Goal: Communication & Community: Answer question/provide support

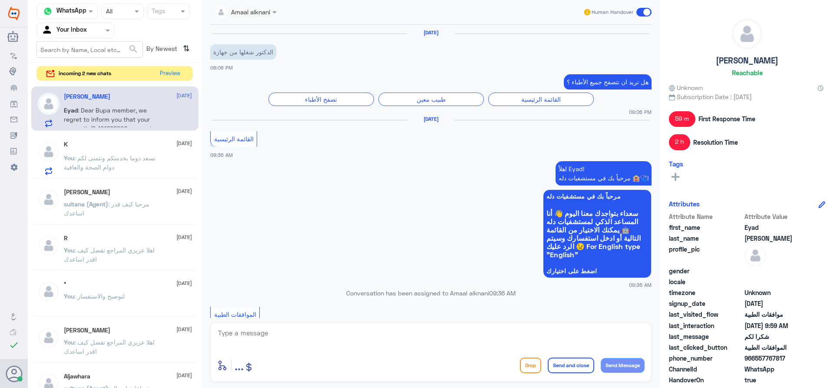
scroll to position [651, 0]
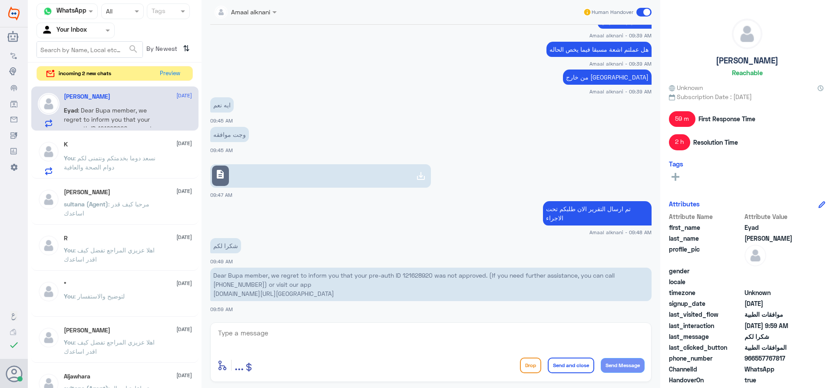
click at [415, 274] on p "Dear Bupa member, we regret to inform you that your pre-auth ID 121628920 was n…" at bounding box center [430, 284] width 441 height 33
copy p "121628920"
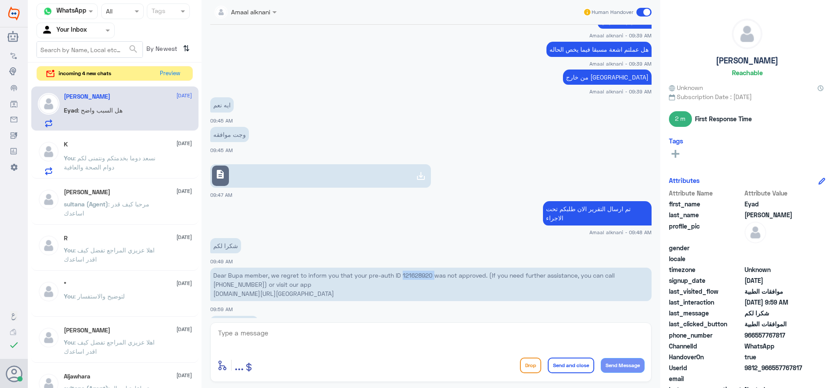
scroll to position [681, 0]
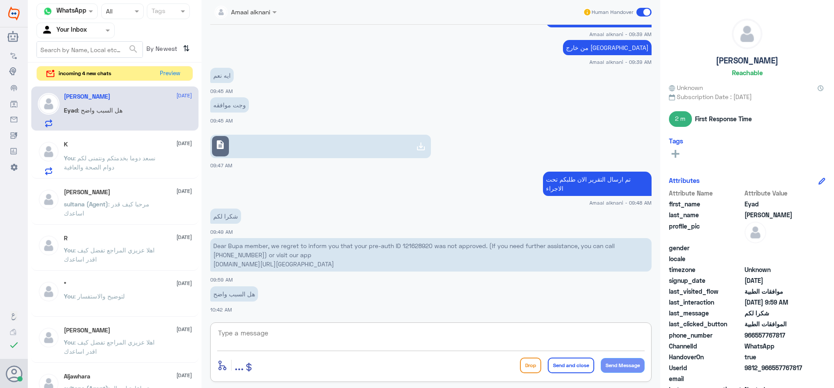
click at [278, 344] on textarea at bounding box center [430, 337] width 427 height 21
click at [417, 243] on p "Dear Bupa member, we regret to inform you that your pre-auth ID 121628920 was n…" at bounding box center [430, 254] width 441 height 33
copy p "121628920"
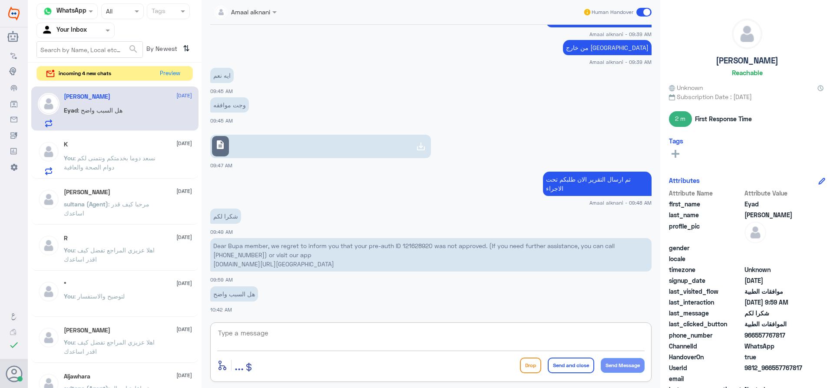
click at [339, 330] on textarea at bounding box center [430, 337] width 427 height 21
type textarea "فيه نفس الطلب لكم موافق عليه مرفوع بتاريخ [DATE]"
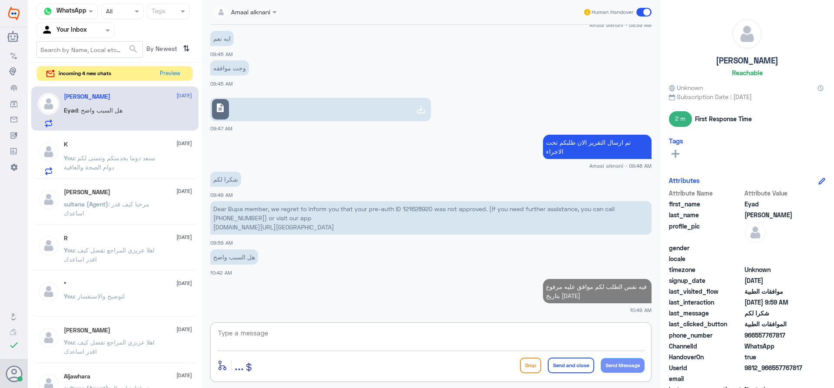
paste textarea "117571636"
type textarea "117571636"
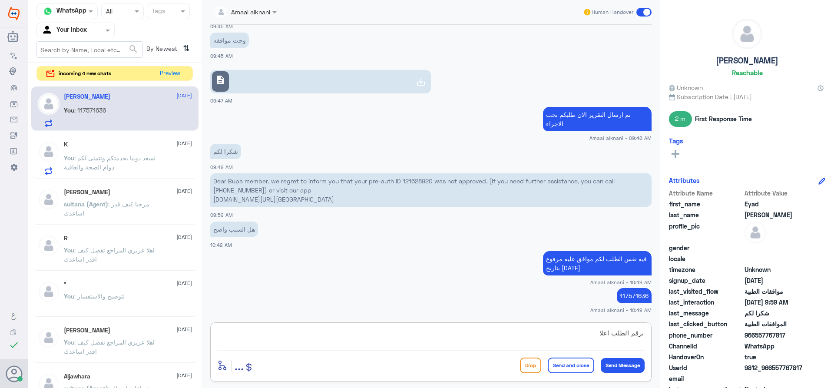
type textarea "برقم الطلب اعلاه"
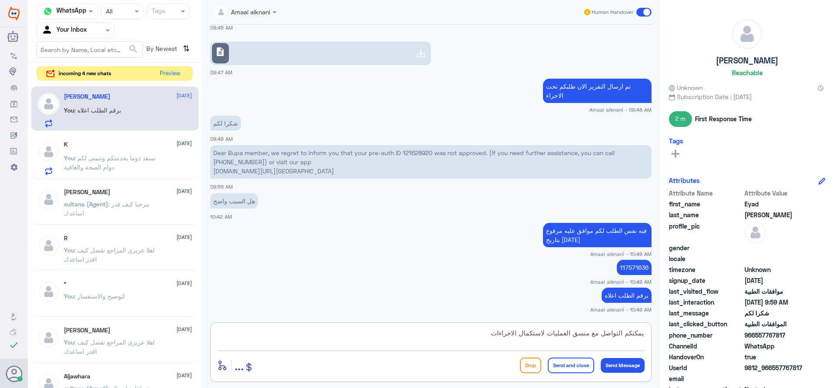
type textarea "يمكنكم التواصل مع منسق العمليات لاستكمال الاجراءات"
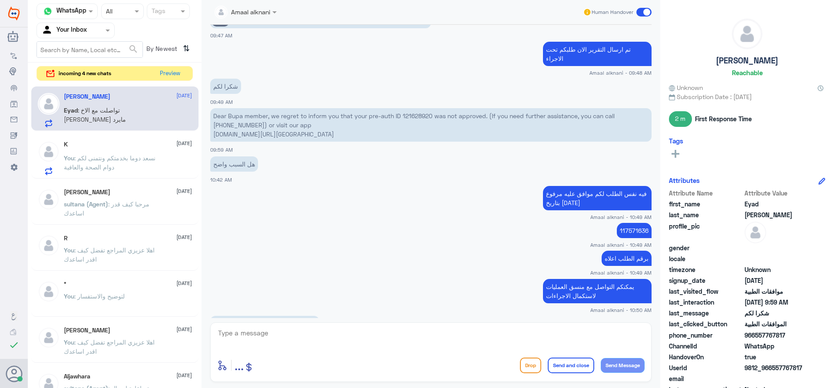
scroll to position [840, 0]
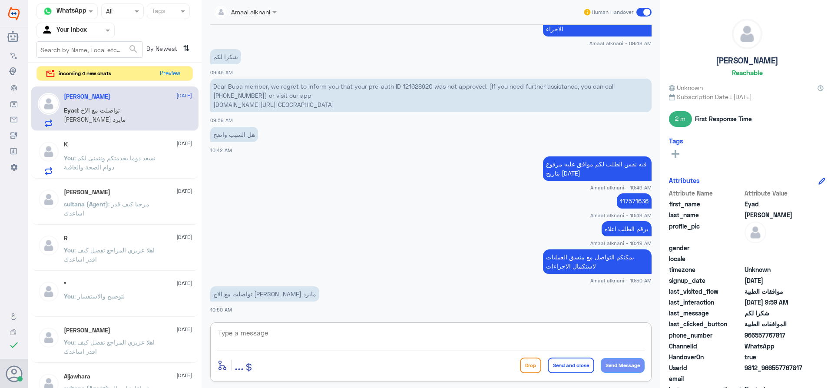
click at [326, 336] on textarea at bounding box center [430, 337] width 427 height 21
click at [327, 336] on textarea at bounding box center [430, 337] width 427 height 21
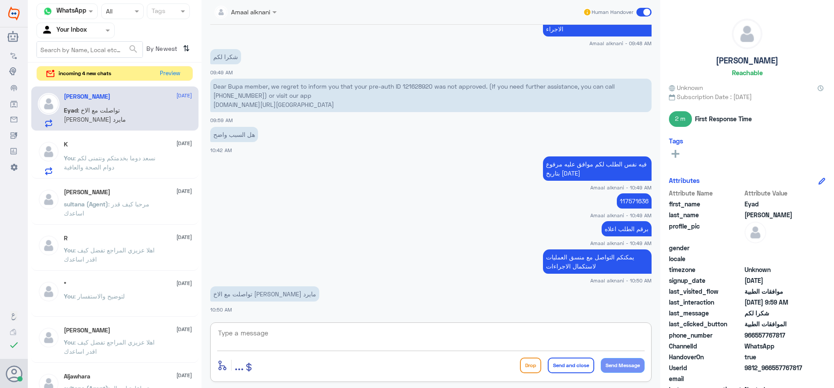
click at [327, 336] on textarea at bounding box center [430, 337] width 427 height 21
type textarea "ي"
click at [168, 70] on button "Preview" at bounding box center [170, 72] width 27 height 13
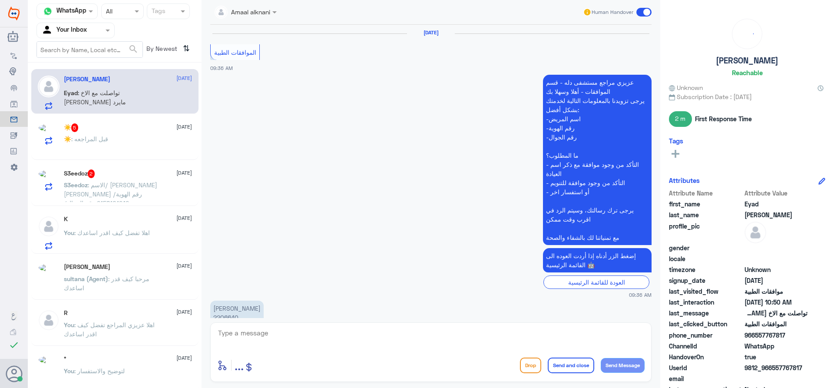
scroll to position [578, 0]
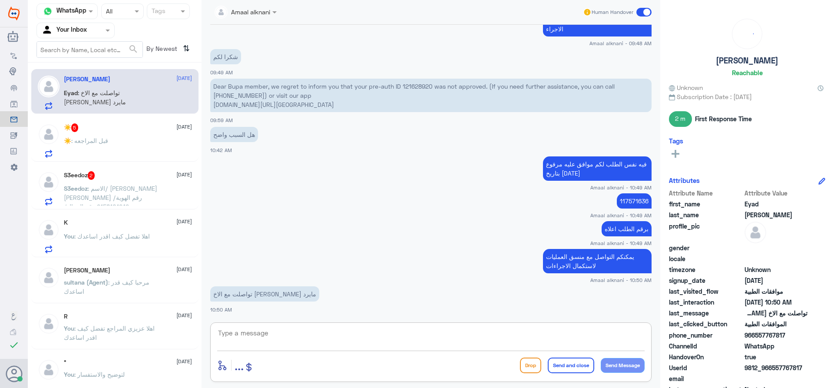
click at [286, 336] on textarea at bounding box center [430, 337] width 427 height 21
click at [125, 146] on div "☀️ : قبل المراجعه" at bounding box center [128, 148] width 128 height 20
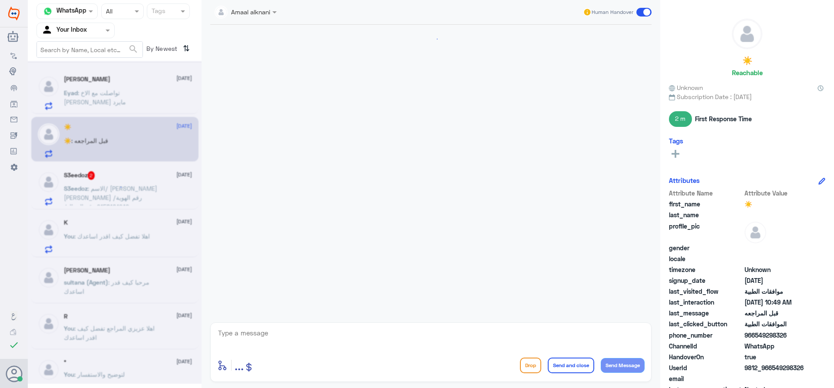
scroll to position [240, 0]
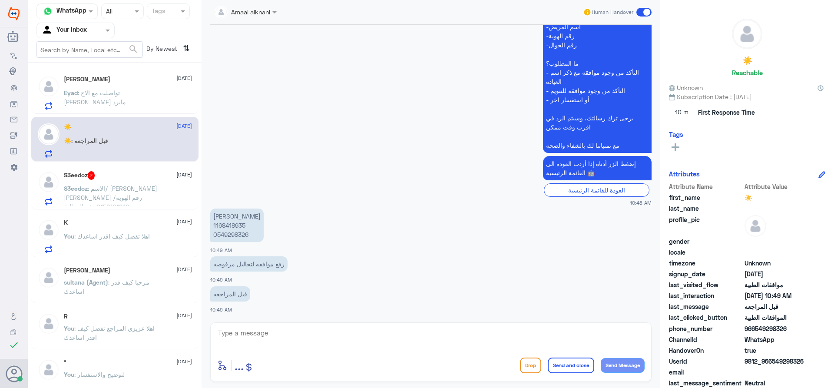
click at [292, 342] on textarea at bounding box center [430, 337] width 427 height 21
click at [236, 222] on p "[PERSON_NAME] 1168418935 0549298326" at bounding box center [236, 224] width 53 height 33
click at [247, 329] on textarea at bounding box center [430, 337] width 427 height 21
click at [237, 222] on p "[PERSON_NAME] 1168418935 0549298326" at bounding box center [236, 224] width 53 height 33
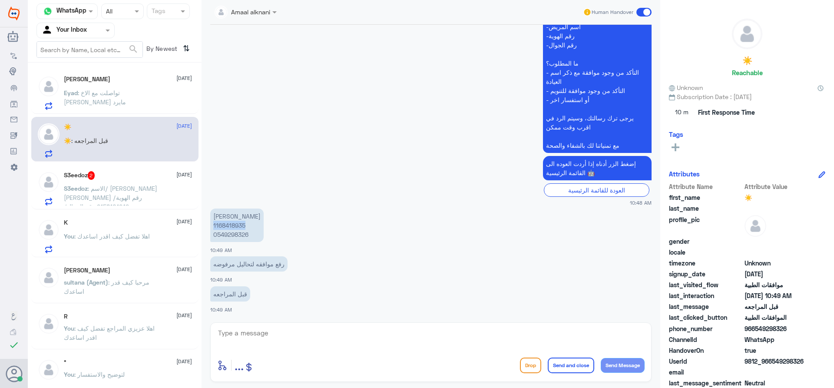
click at [237, 222] on p "[PERSON_NAME] 1168418935 0549298326" at bounding box center [236, 224] width 53 height 33
copy p "1168418935"
click at [330, 332] on textarea at bounding box center [430, 337] width 427 height 21
type textarea "لابد من الدخول ع الطبيب حتى يرفع لكم طلب"
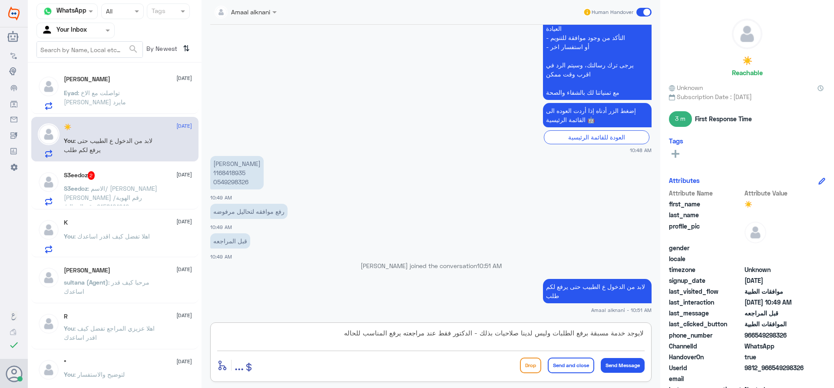
type textarea "لايوجد خدمة مسبقة برفع الطلبات وليس لدينا صلاحيات بذلك - الدكتور فقط عند مراجعت…"
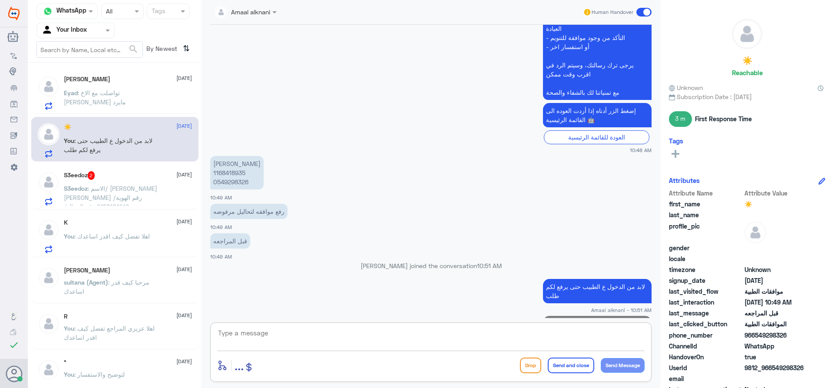
scroll to position [323, 0]
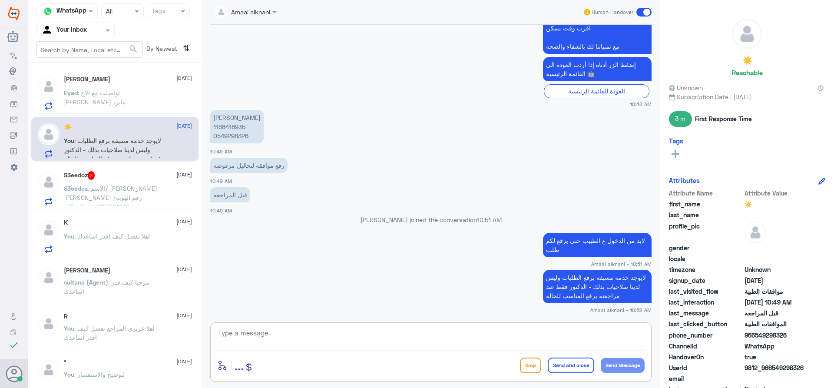
click at [123, 200] on span ": الاسم/ [PERSON_NAME] [PERSON_NAME] رقم الهوية/ 2158101242 رقم الجوال/ 0566667…" at bounding box center [110, 220] width 93 height 71
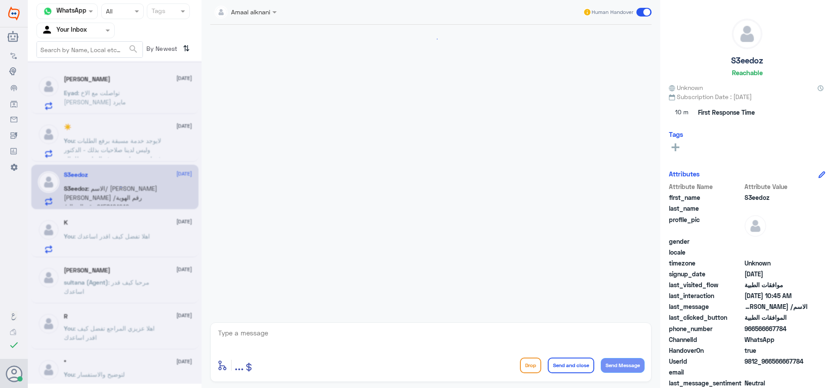
scroll to position [765, 0]
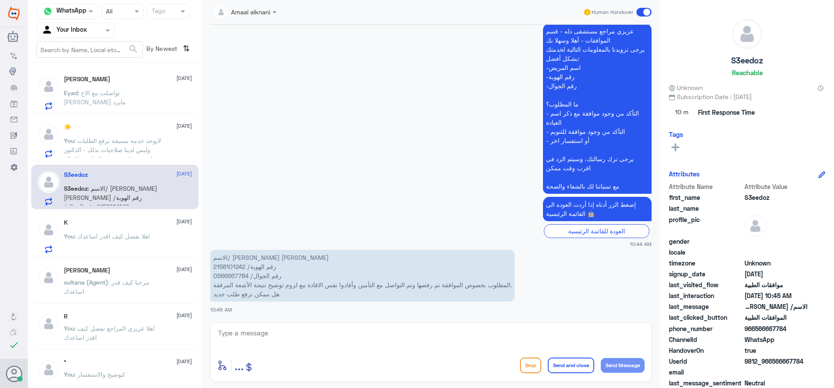
click at [139, 148] on span ": لايوجد خدمة مسبقة برفع الطلبات وليس لدينا صلاحيات بذلك - الدكتور فقط عند مراج…" at bounding box center [112, 150] width 97 height 26
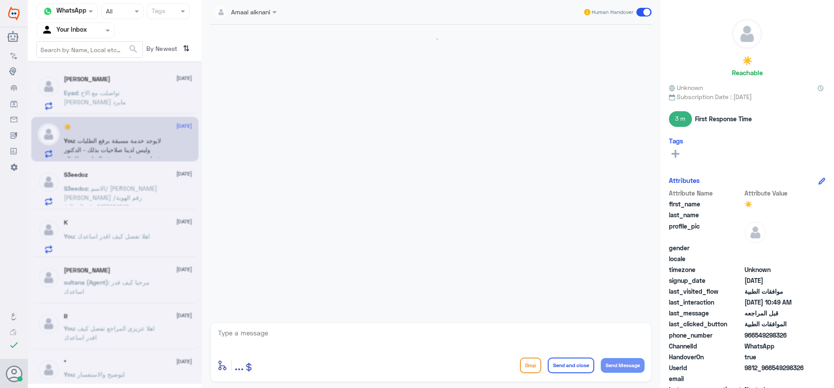
scroll to position [339, 0]
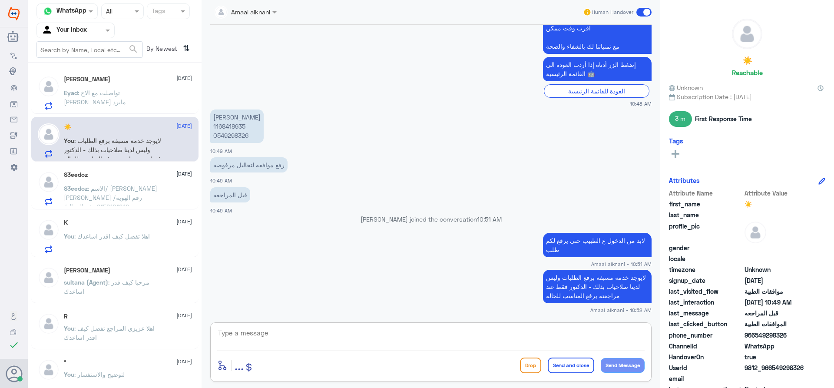
click at [283, 334] on textarea at bounding box center [430, 337] width 427 height 21
click at [257, 167] on p "رفع موافقه لتحاليل مرفوضه" at bounding box center [248, 164] width 77 height 15
copy div "رفع موافقه لتحاليل مرفوضه"
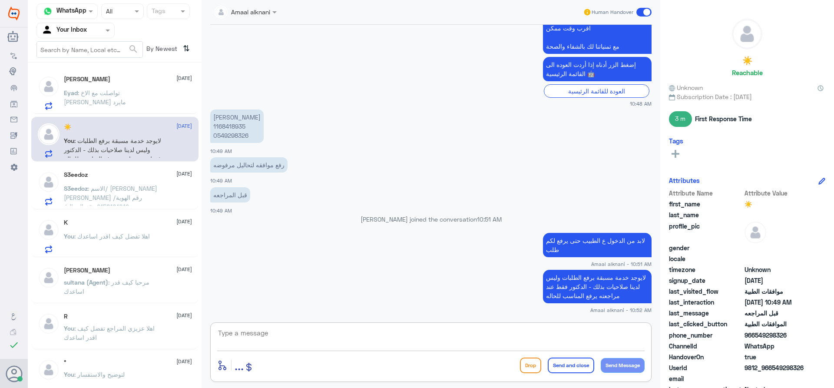
click at [570, 329] on textarea at bounding box center [430, 337] width 427 height 21
paste textarea "رفع موافقه لتحاليل مرفوضه"
type textarea "رفع موافقه لتحاليل مرفوضه هل تحاليلكم في مستشفى دلة النخيل .؟"
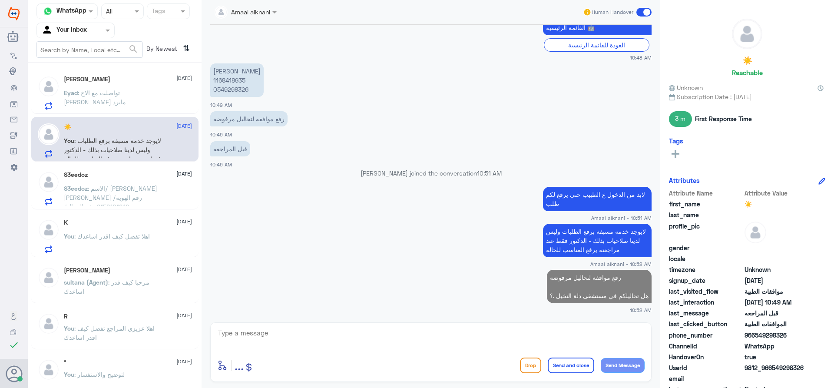
click at [114, 96] on span ": تواصلت مع الاخ [PERSON_NAME] مايرد" at bounding box center [95, 97] width 62 height 17
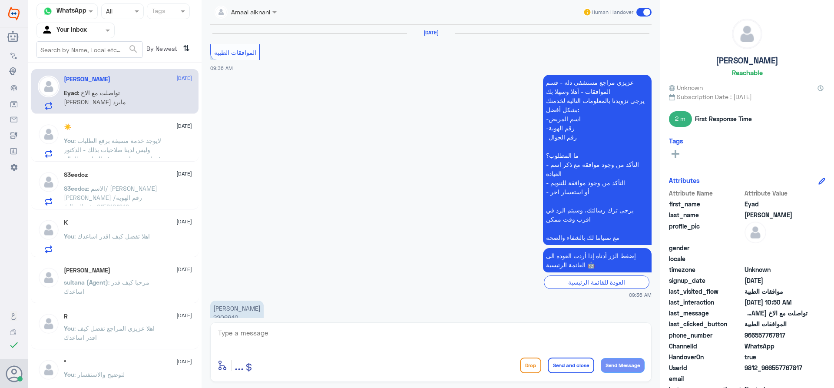
scroll to position [578, 0]
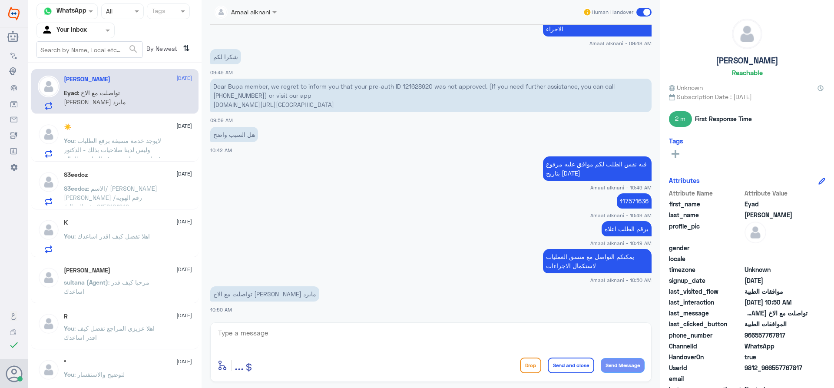
click at [118, 188] on span ": الاسم/ [PERSON_NAME] [PERSON_NAME] رقم الهوية/ 2158101242 رقم الجوال/ 0566667…" at bounding box center [110, 220] width 93 height 71
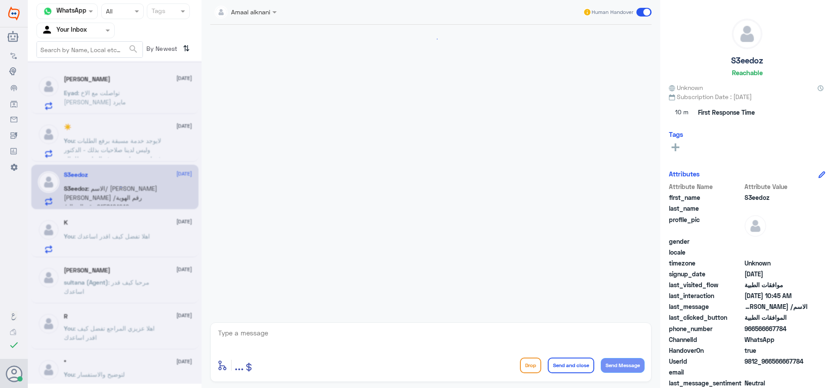
scroll to position [765, 0]
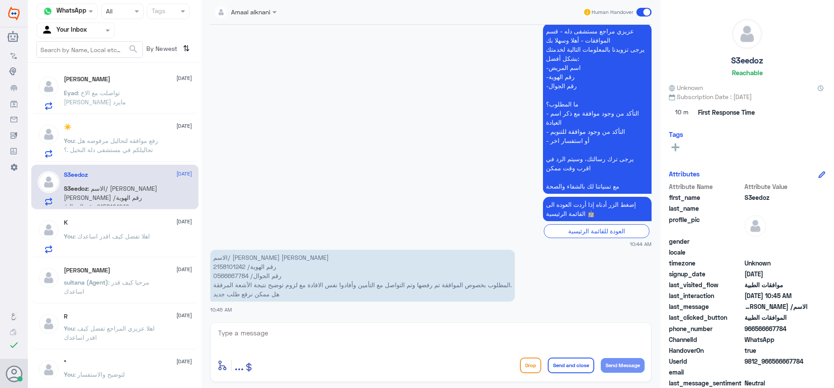
click at [267, 339] on textarea at bounding box center [430, 337] width 427 height 21
click at [230, 267] on p "الاسم/ [PERSON_NAME] [PERSON_NAME] رقم الهوية/ 2158101242 رقم الجوال/ 056666778…" at bounding box center [362, 276] width 304 height 52
copy p "2158101242"
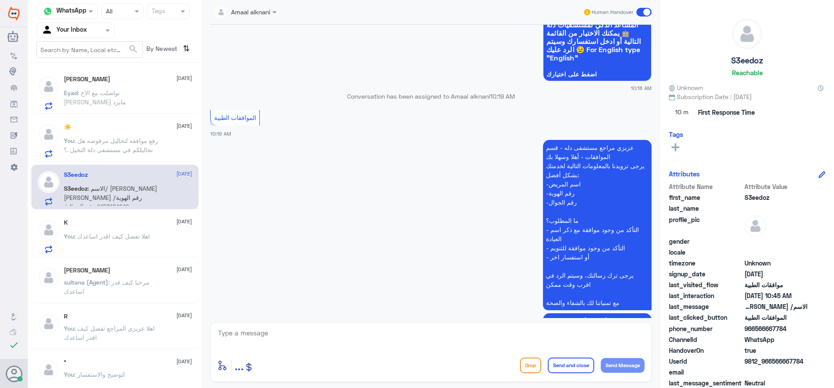
scroll to position [287, 0]
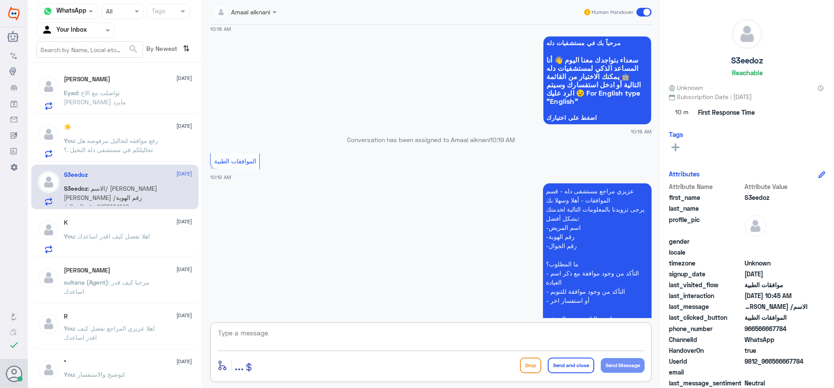
click at [388, 331] on textarea at bounding box center [430, 337] width 427 height 21
type textarea "هل لديكم تقرير الاشعة السابقة من خارج دلة ؟"
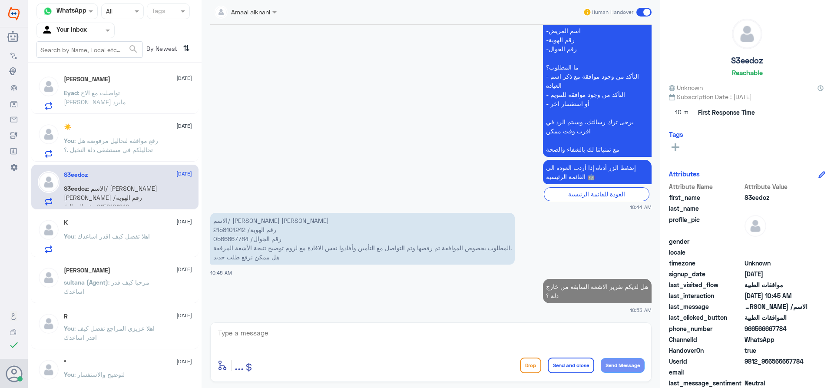
click at [132, 240] on p "You : اهلا تفضل كيف اقدر اساعدك" at bounding box center [107, 242] width 86 height 22
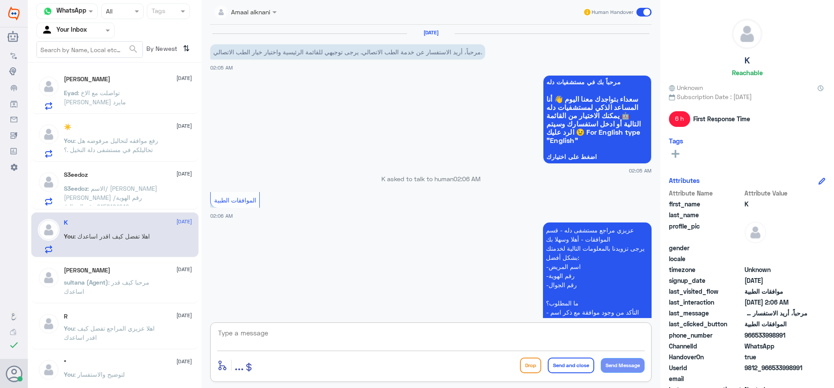
scroll to position [204, 0]
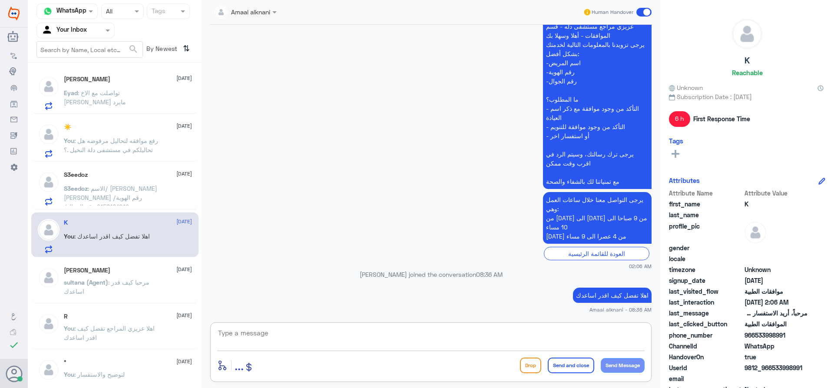
click at [279, 332] on textarea at bounding box center [430, 337] width 427 height 21
type textarea "نسعد دوما بخدمتكم ونتمنى لكم دوام الصحة والعافية"
click at [575, 363] on button "Send and close" at bounding box center [571, 365] width 46 height 16
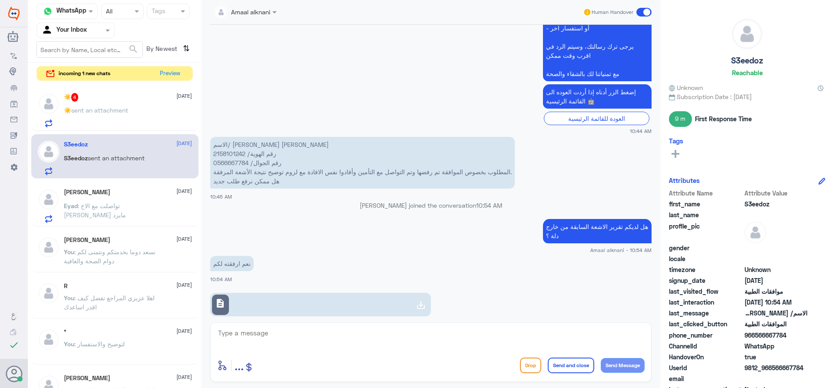
scroll to position [804, 0]
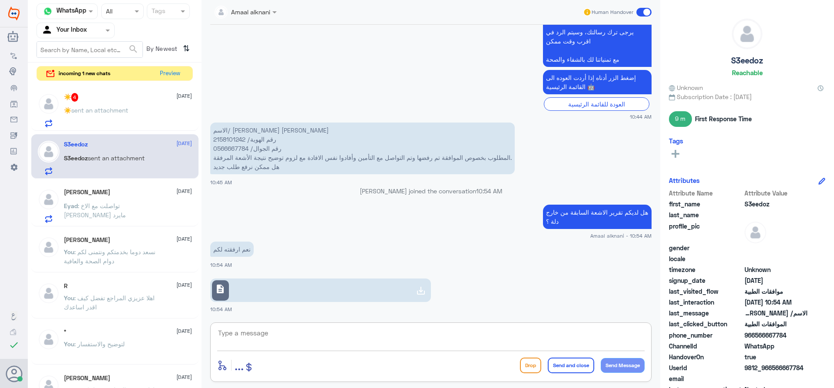
click at [303, 339] on textarea at bounding box center [430, 337] width 427 height 21
click at [316, 300] on link "description" at bounding box center [320, 289] width 221 height 23
click at [228, 140] on p "الاسم/ [PERSON_NAME] [PERSON_NAME] رقم الهوية/ 2158101242 رقم الجوال/ 056666778…" at bounding box center [362, 148] width 304 height 52
copy p "2158101242"
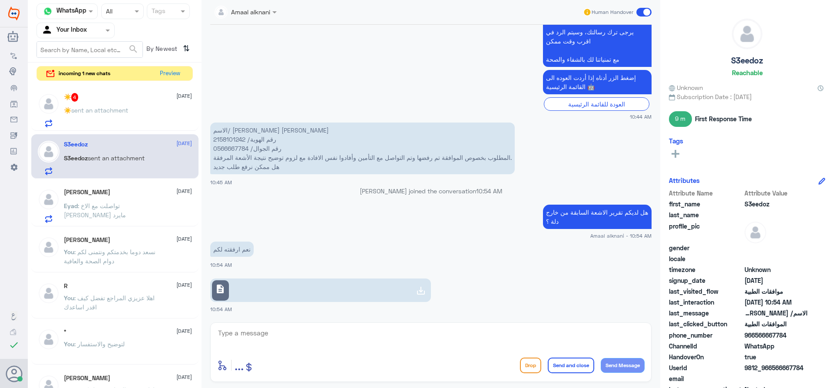
click at [272, 331] on textarea at bounding box center [430, 337] width 427 height 21
type textarea "تم الارفاق مسبقا ولازالت مرفوضة"
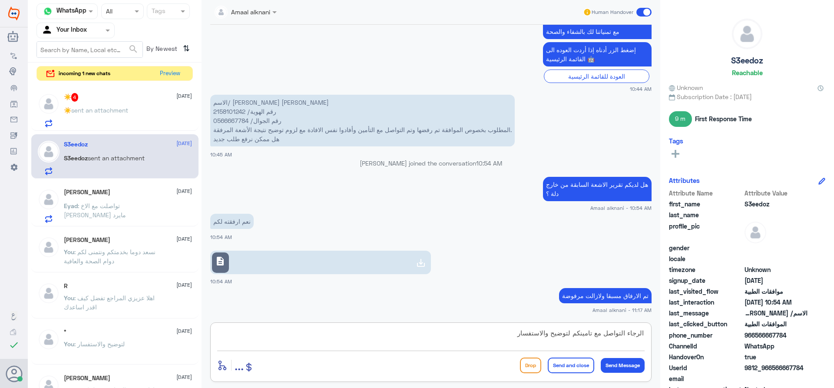
type textarea "الرجاء التواصل مع تامينكم لتوضيح والاستفسار"
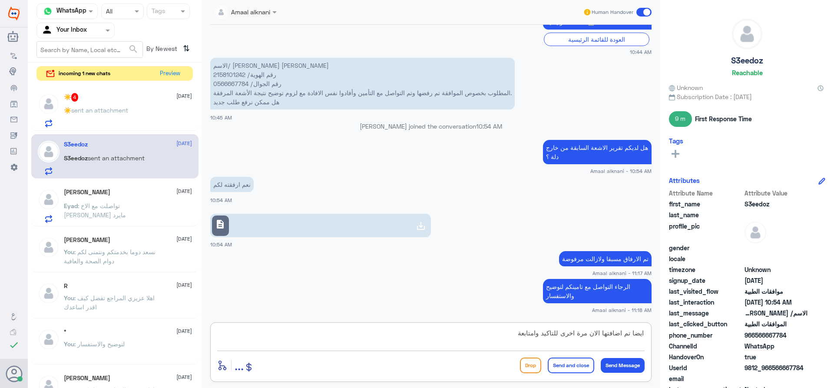
type textarea "ايضا تم اضافتها الان مرة اخرى للتاكيد وامتابعة"
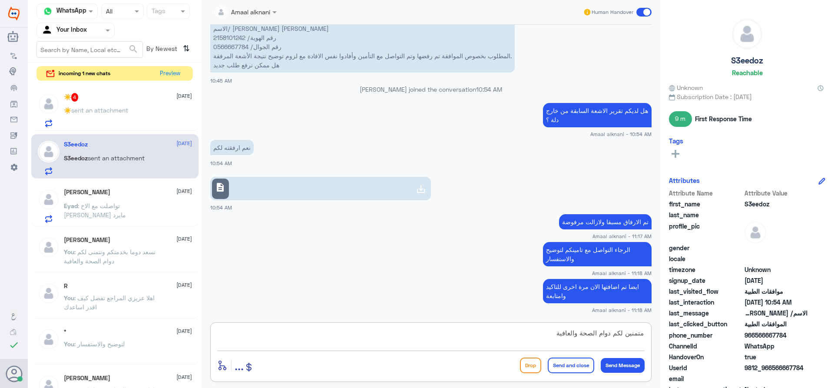
type textarea "متمنين لكم دوام الصحة والعافية"
click at [558, 365] on button "Send and close" at bounding box center [571, 365] width 46 height 16
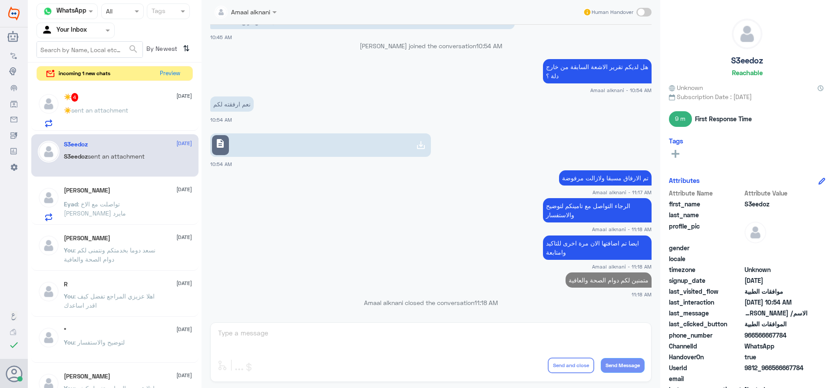
click at [139, 108] on div "☀️ sent an attachment" at bounding box center [128, 118] width 128 height 20
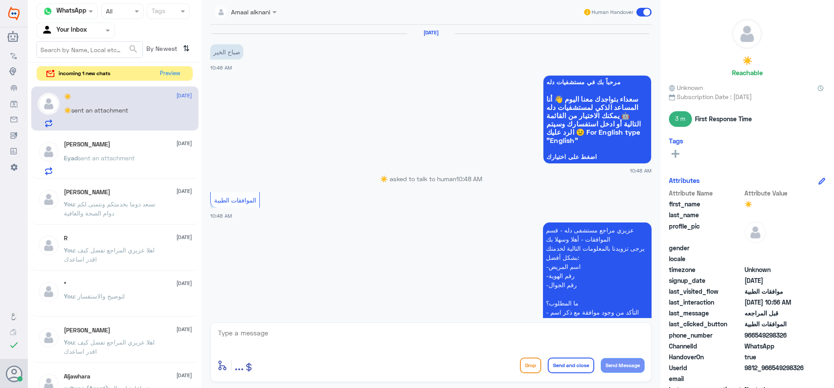
scroll to position [503, 0]
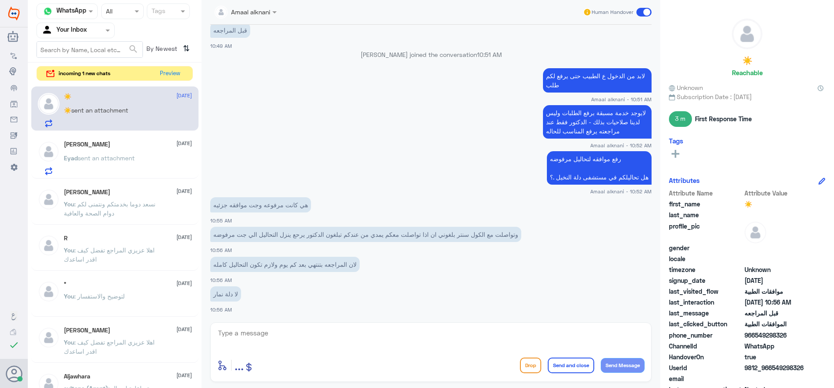
click at [296, 334] on textarea at bounding box center [430, 337] width 427 height 21
type textarea "هنا فقط متابعات دة النخيل عزيزي المراجع"
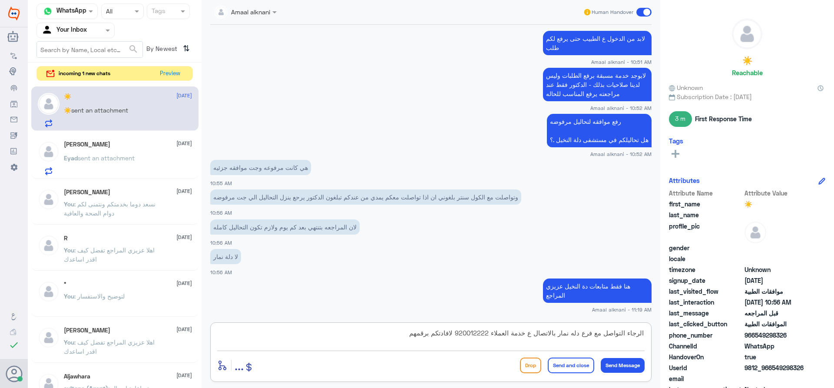
type textarea "الرجاء التواصل مع فرع دله نمار بالاتصال ع خدمة العملاء 920012222 لافادتكم برقمهم"
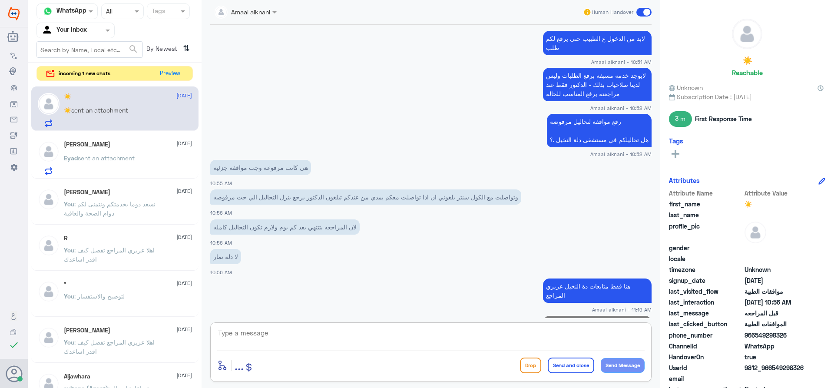
scroll to position [587, 0]
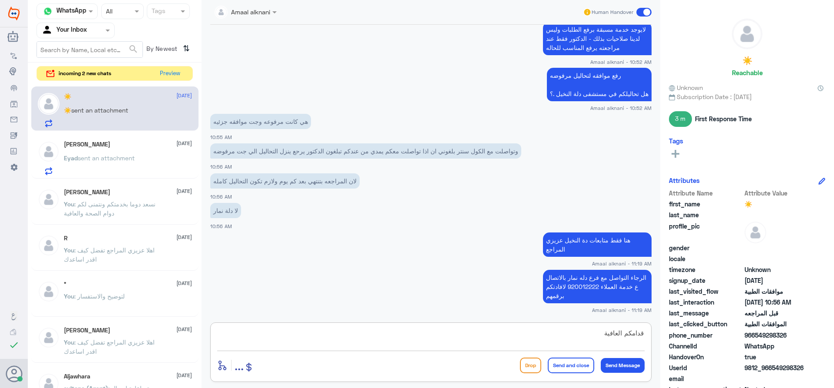
type textarea "قدامكم العافية"
click at [578, 366] on button "Send and close" at bounding box center [571, 365] width 46 height 16
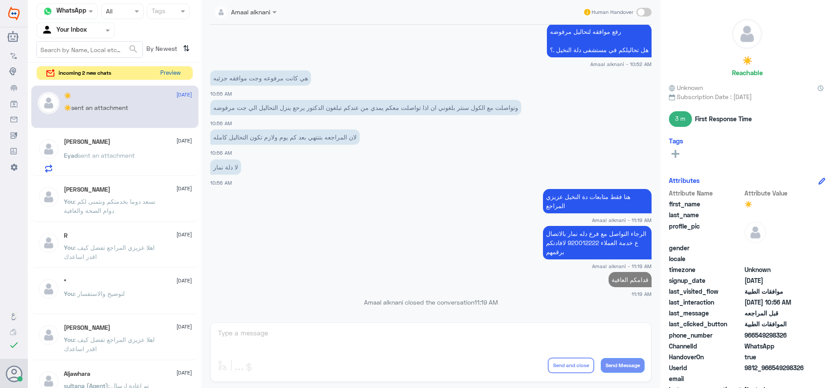
click at [175, 73] on button "Preview" at bounding box center [170, 72] width 27 height 13
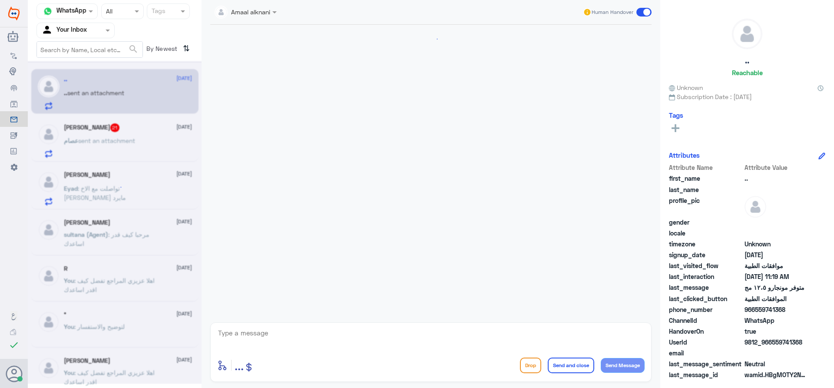
scroll to position [998, 0]
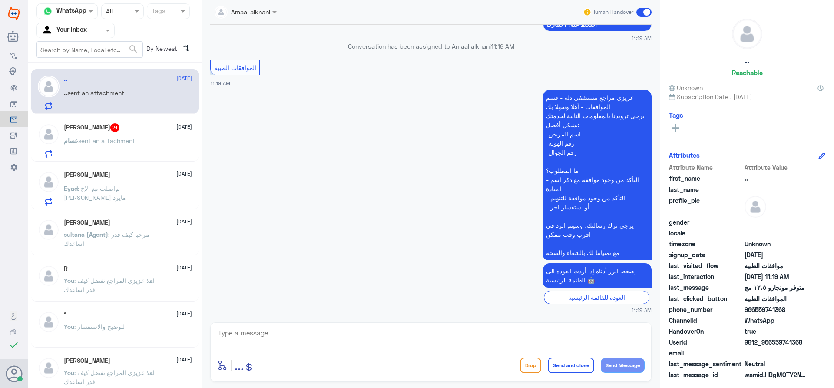
click at [273, 338] on textarea at bounding box center [430, 337] width 427 height 21
click at [89, 140] on span "sent an attachment" at bounding box center [106, 140] width 57 height 7
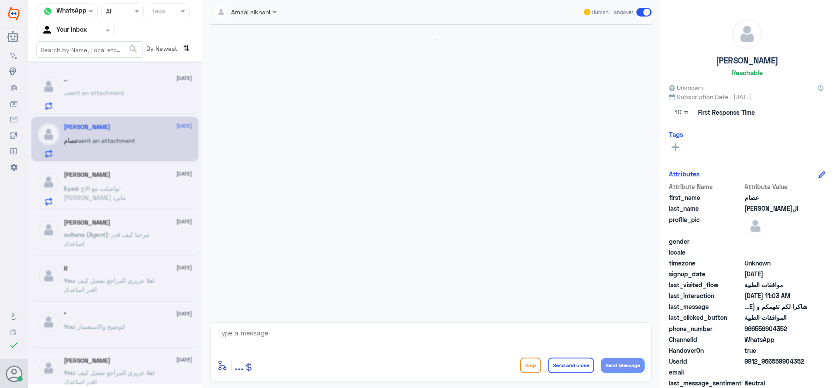
scroll to position [838, 0]
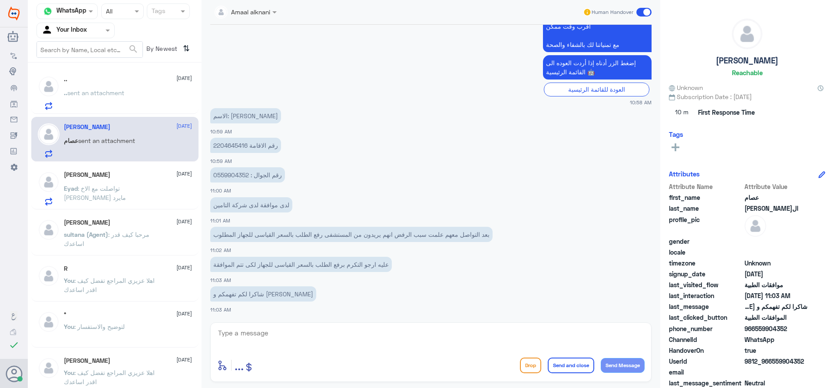
click at [268, 334] on textarea at bounding box center [430, 337] width 427 height 21
click at [228, 145] on p "رقم الاقامة 2204645416" at bounding box center [245, 145] width 71 height 15
copy p "2204645416"
click at [310, 336] on textarea at bounding box center [430, 337] width 427 height 21
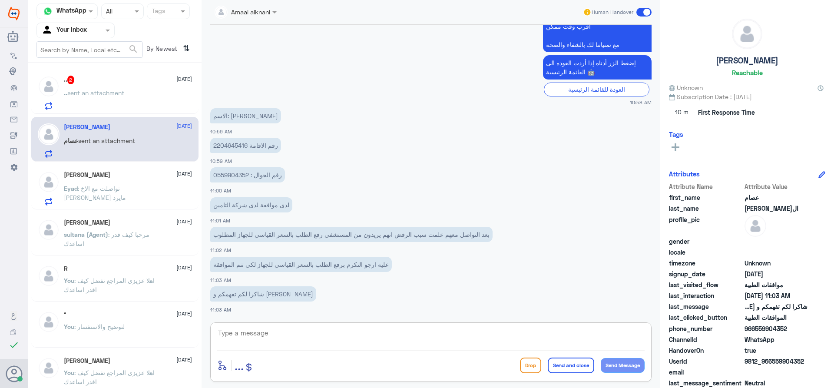
click at [310, 336] on textarea at bounding box center [430, 337] width 427 height 21
type textarea "J"
type textarea "تم توضيح اسم الجهاز والسعر للتامين"
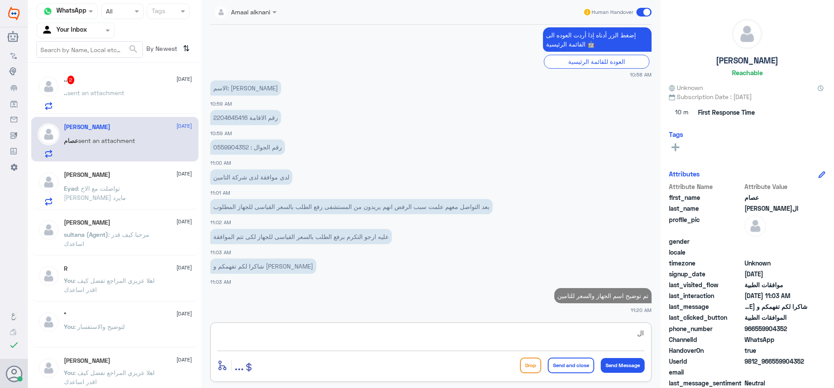
type textarea "ا"
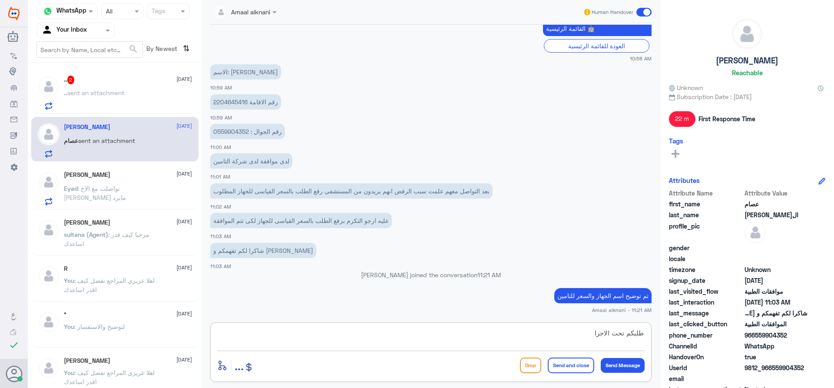
type textarea "طلبكم تحت الاجراء"
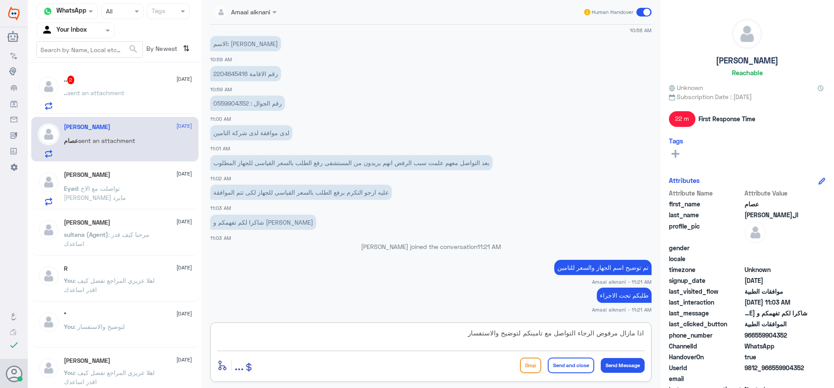
type textarea "اذا مازال مرفوض الرجاء التواصل مع تامينكم لتوضيح والاستفسار"
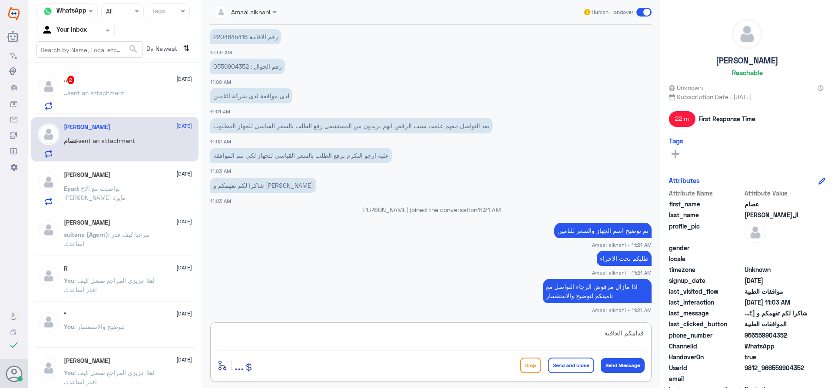
type textarea "قدامكم العافية"
click at [549, 361] on button "Send and close" at bounding box center [571, 365] width 46 height 16
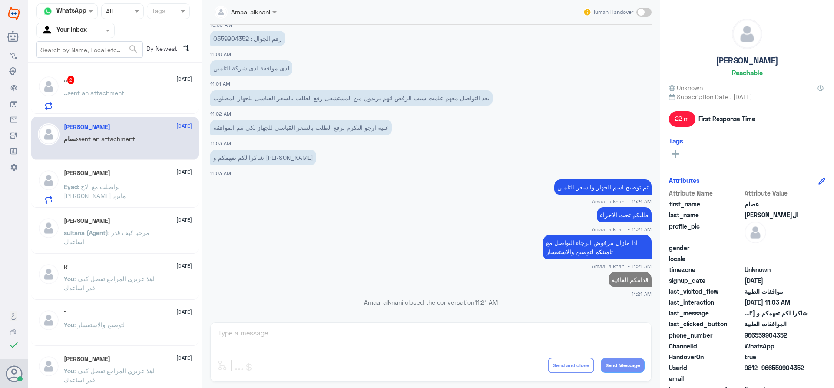
click at [103, 91] on span "sent an attachment" at bounding box center [95, 92] width 57 height 7
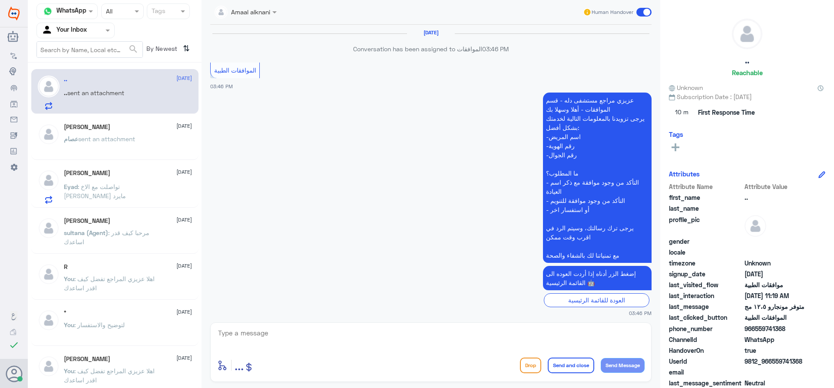
scroll to position [863, 0]
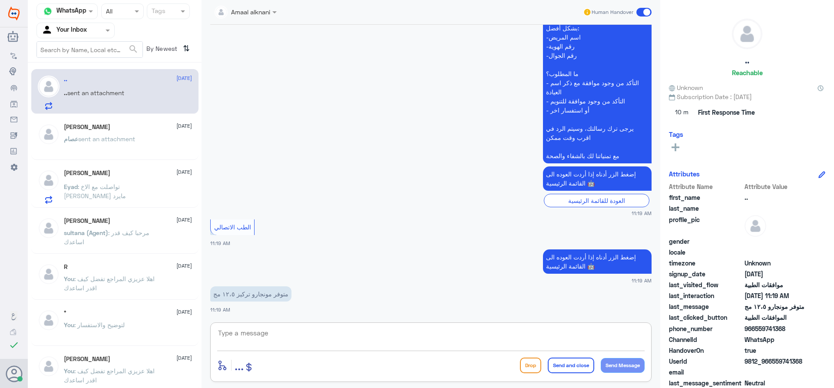
click at [287, 330] on textarea at bounding box center [430, 337] width 427 height 21
click at [287, 334] on textarea at bounding box center [430, 337] width 427 height 21
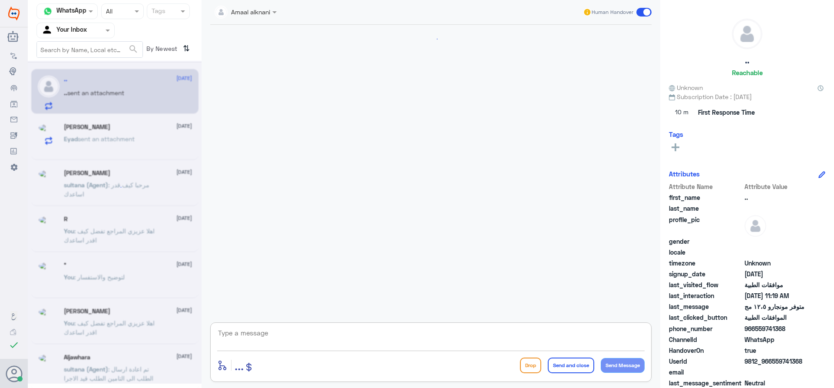
scroll to position [0, 0]
click at [287, 334] on textarea at bounding box center [430, 337] width 427 height 21
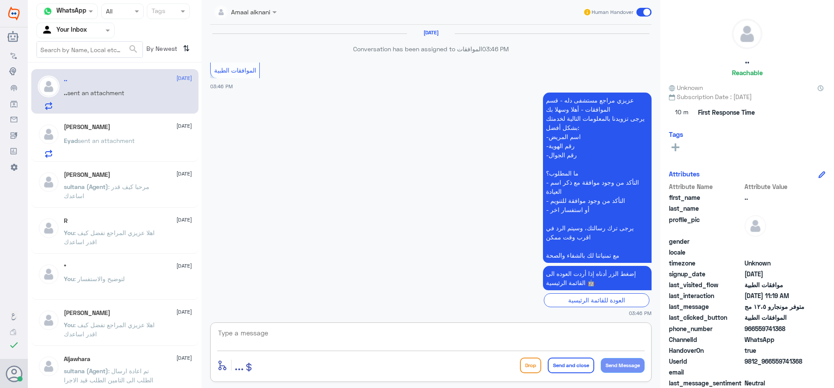
scroll to position [863, 0]
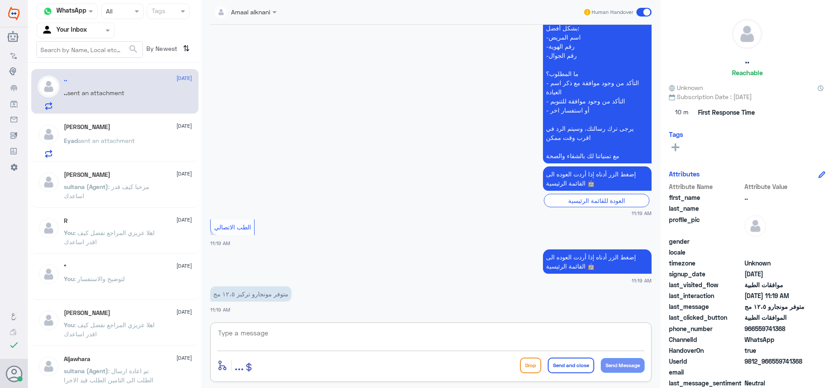
click at [287, 334] on textarea at bounding box center [430, 337] width 427 height 21
click at [121, 135] on div "[PERSON_NAME] [DATE] Eyad sent an attachment" at bounding box center [128, 140] width 128 height 34
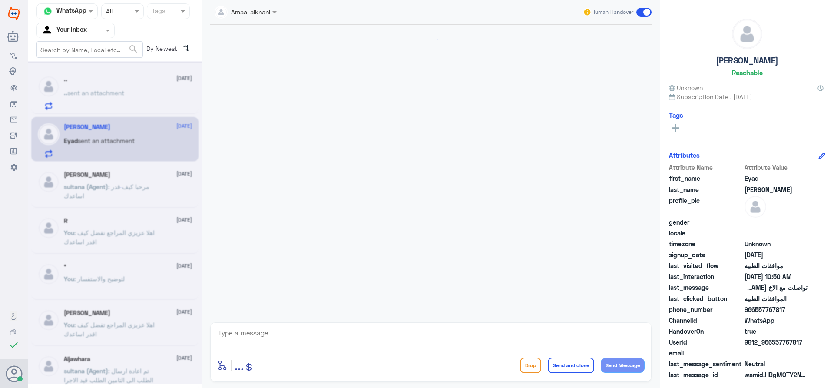
scroll to position [578, 0]
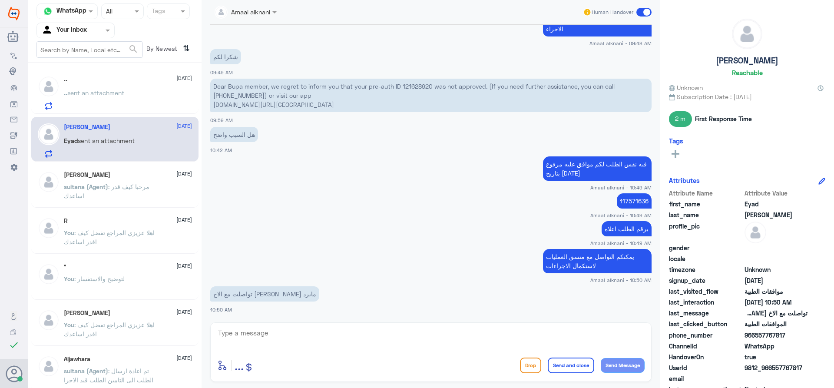
drag, startPoint x: 293, startPoint y: 322, endPoint x: 289, endPoint y: 329, distance: 8.4
click at [293, 322] on div "enter flow name ... Drop Send and close Send Message" at bounding box center [430, 351] width 441 height 59
click at [289, 329] on textarea at bounding box center [430, 337] width 427 height 21
click at [248, 328] on textarea at bounding box center [430, 337] width 427 height 21
type textarea "يمكنكم ترك رساله له عن طريق الواتس اب"
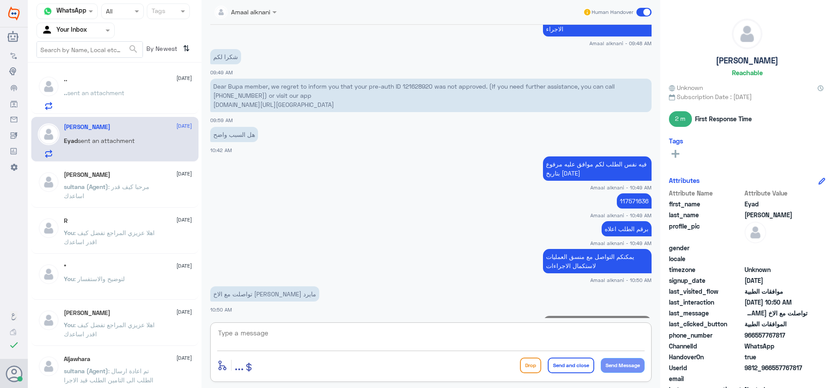
scroll to position [615, 0]
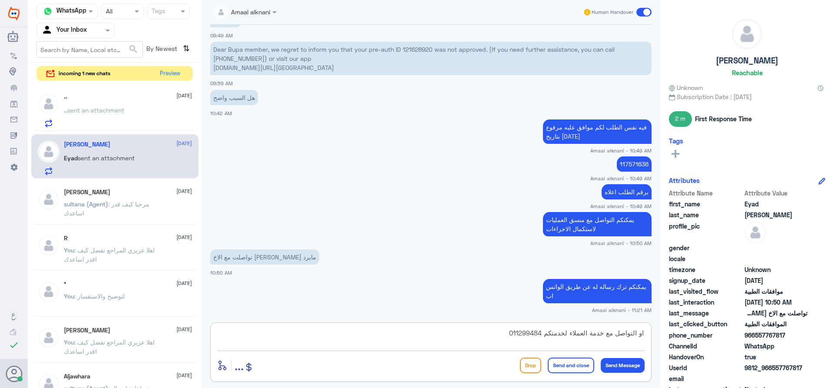
type textarea "او التواصل مع خدمة العملاء لخدمتكم 0112994841"
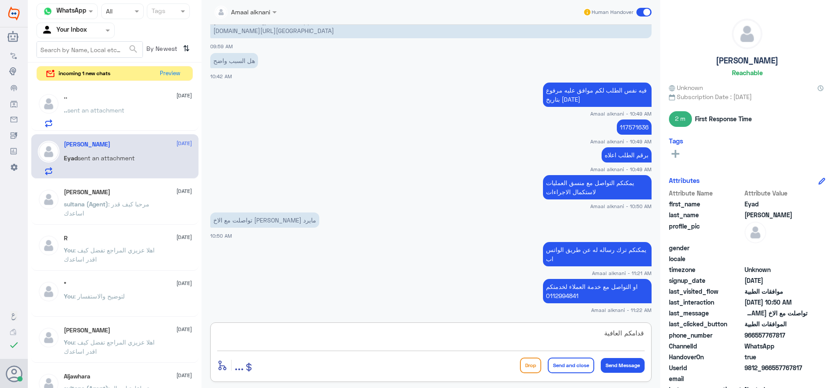
type textarea "قدامكم العافية"
click at [568, 364] on button "Send and close" at bounding box center [571, 365] width 46 height 16
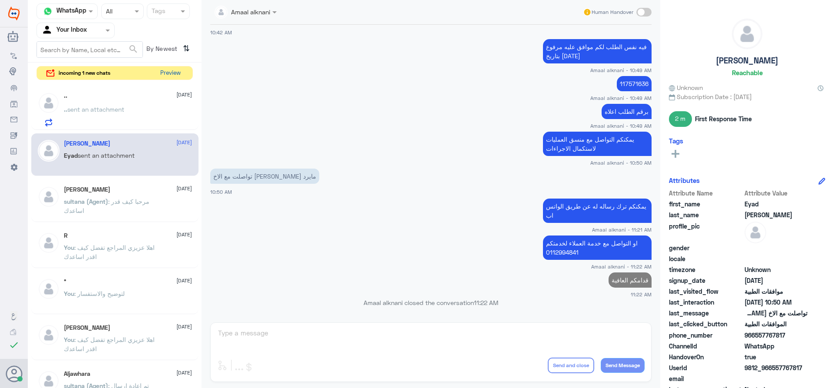
click at [163, 70] on button "Preview" at bounding box center [170, 72] width 27 height 13
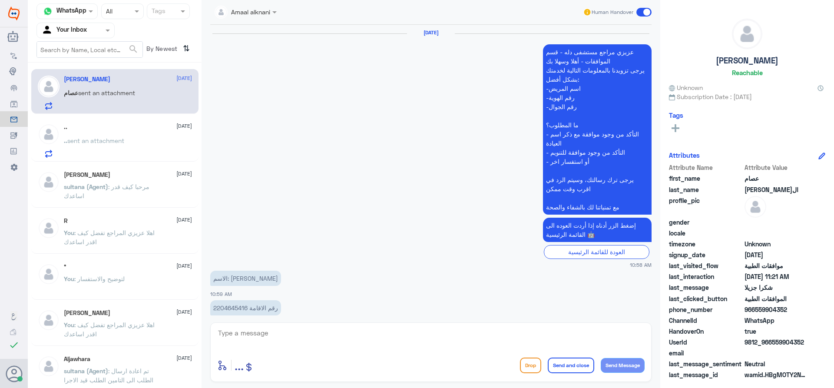
scroll to position [718, 0]
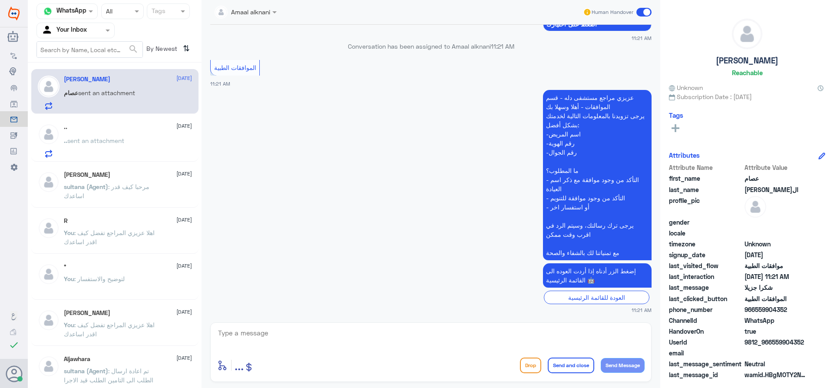
click at [288, 354] on div "enter flow name ... Drop Send and close Send Message" at bounding box center [430, 351] width 441 height 59
click at [282, 334] on textarea at bounding box center [430, 337] width 427 height 21
click at [91, 103] on p "[PERSON_NAME] sent an attachment" at bounding box center [99, 99] width 71 height 22
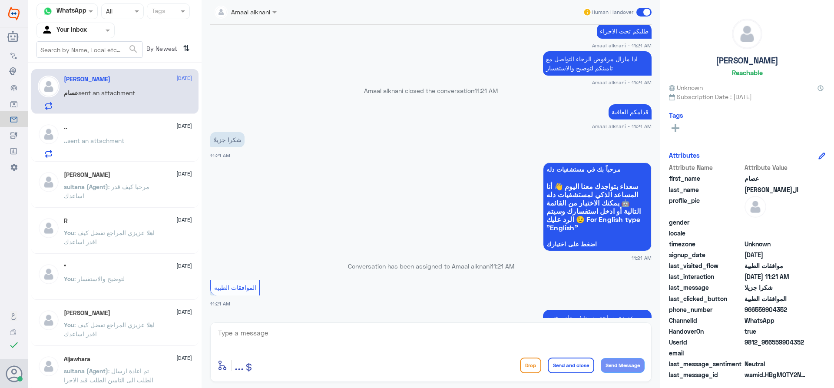
scroll to position [501, 0]
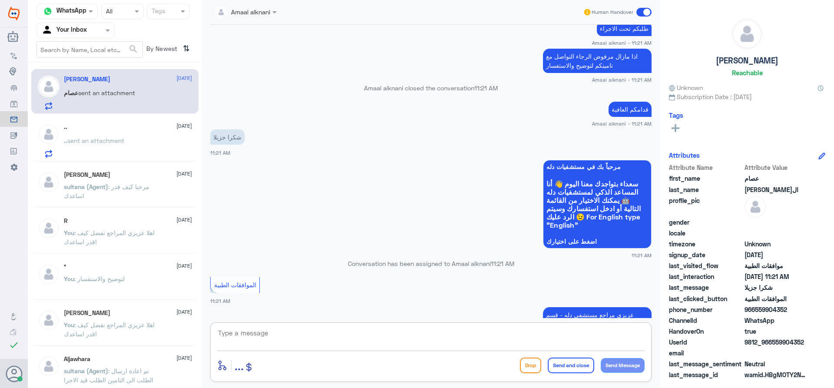
click at [291, 339] on textarea at bounding box center [430, 337] width 427 height 21
type textarea "R"
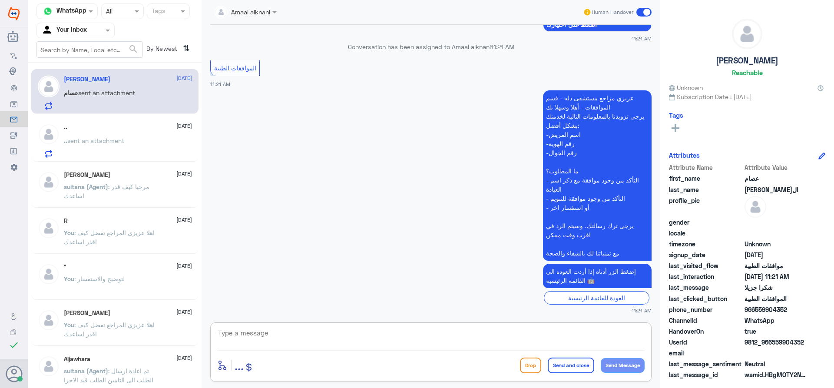
scroll to position [718, 0]
click at [367, 340] on textarea at bounding box center [430, 337] width 427 height 21
click at [98, 138] on span "sent an attachment" at bounding box center [95, 140] width 57 height 7
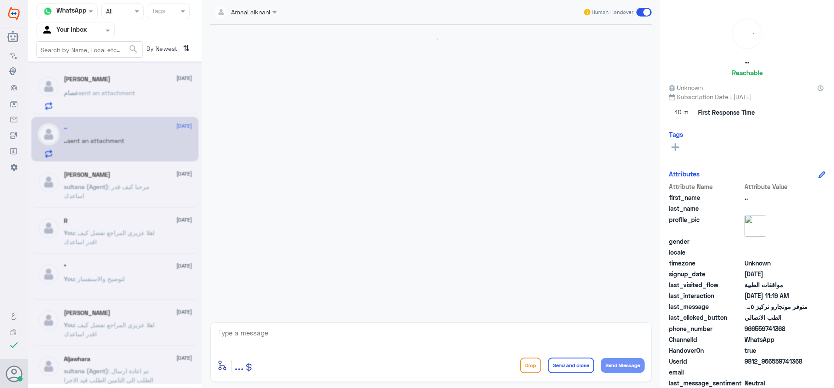
scroll to position [863, 0]
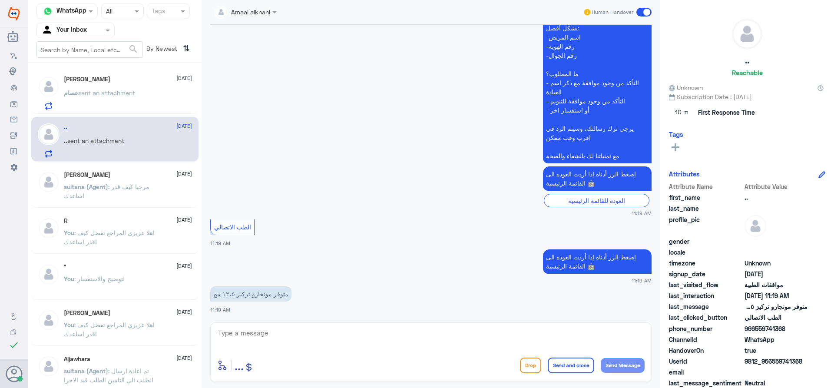
click at [244, 329] on textarea at bounding box center [430, 337] width 427 height 21
type textarea "هنا فقط الموافقات الطبية"
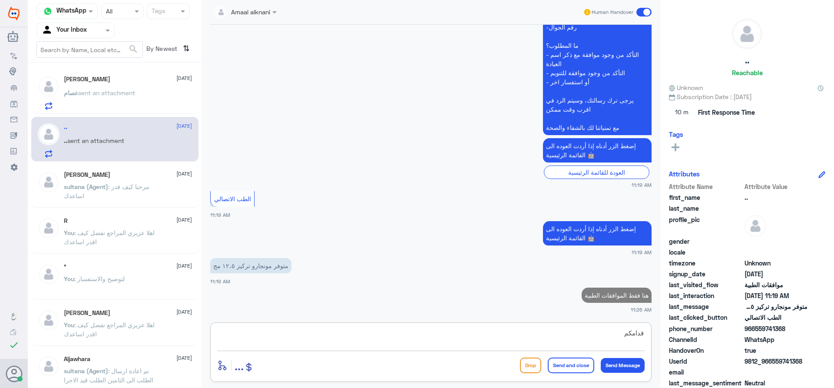
scroll to position [889, 0]
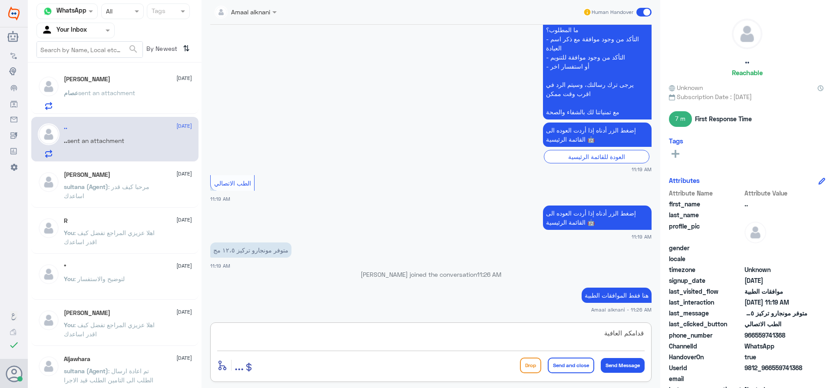
type textarea "قدامكم العافية"
click at [563, 370] on button "Send and close" at bounding box center [571, 365] width 46 height 16
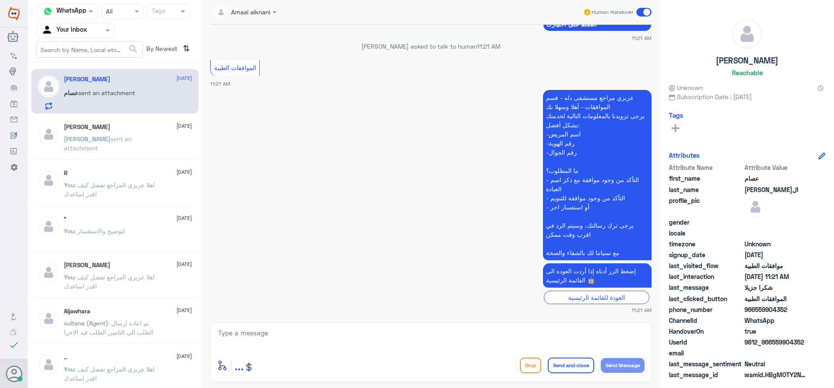
scroll to position [718, 0]
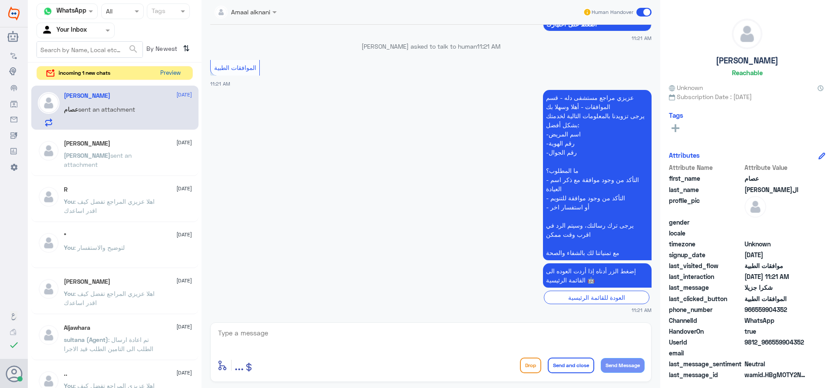
click at [156, 73] on div "incoming 1 new chats Preview" at bounding box center [114, 73] width 156 height 14
click at [179, 71] on button "Preview" at bounding box center [170, 72] width 27 height 13
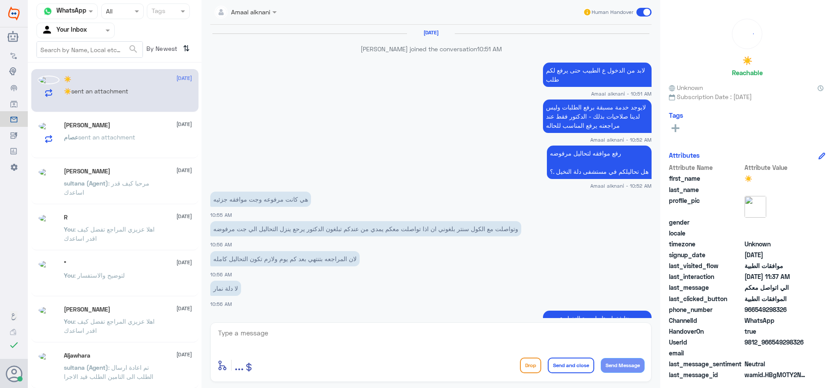
scroll to position [657, 0]
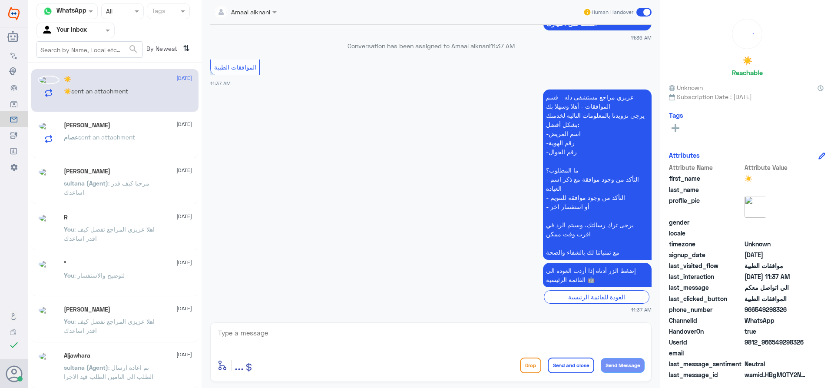
click at [352, 341] on textarea at bounding box center [430, 337] width 427 height 21
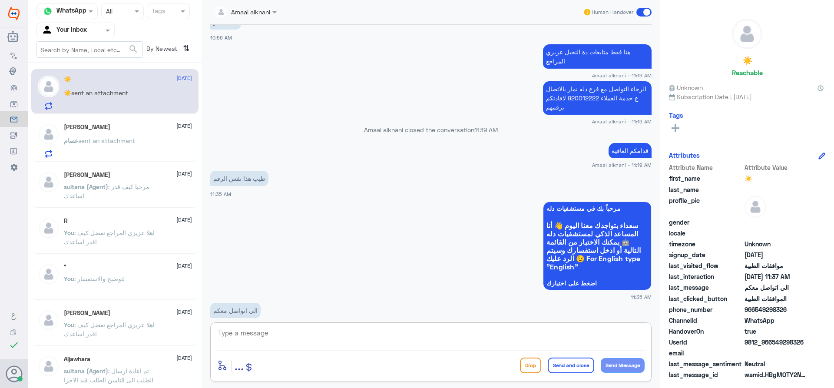
scroll to position [687, 0]
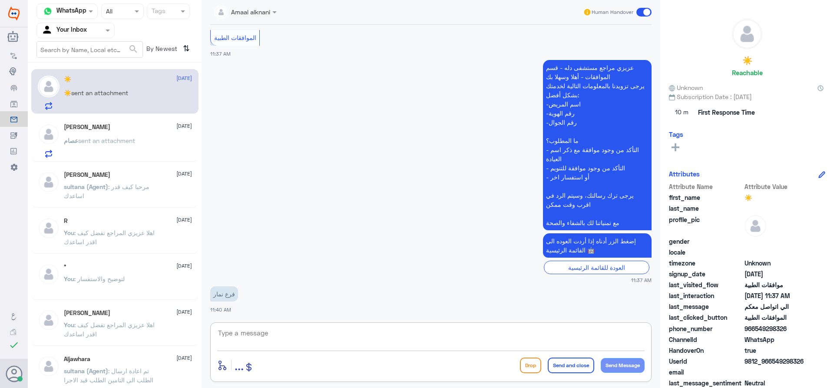
click at [284, 342] on textarea at bounding box center [430, 337] width 427 height 21
type textarea "هذا فرع النخيل"
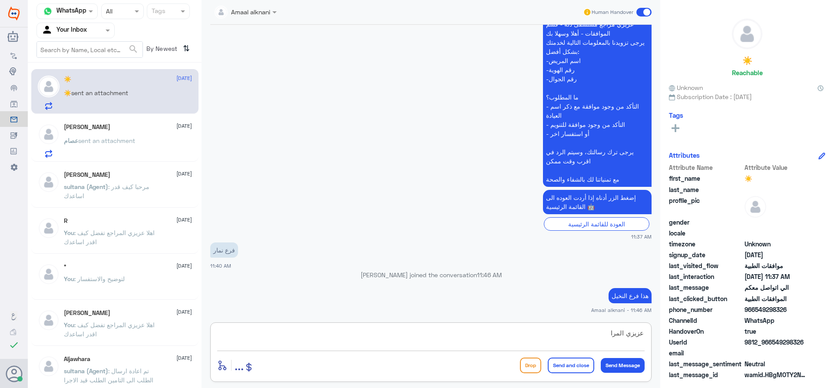
scroll to position [712, 0]
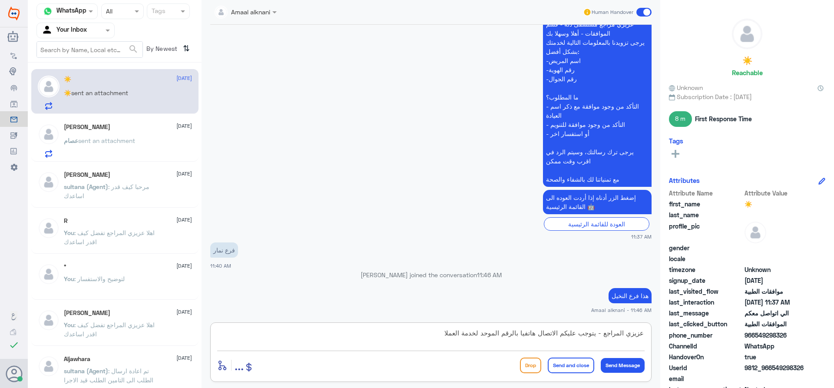
type textarea "عزيزي المراجع - يتوجب عليكم الاتصال هاتفيا بالرقم الموحد لخدمة العملاء"
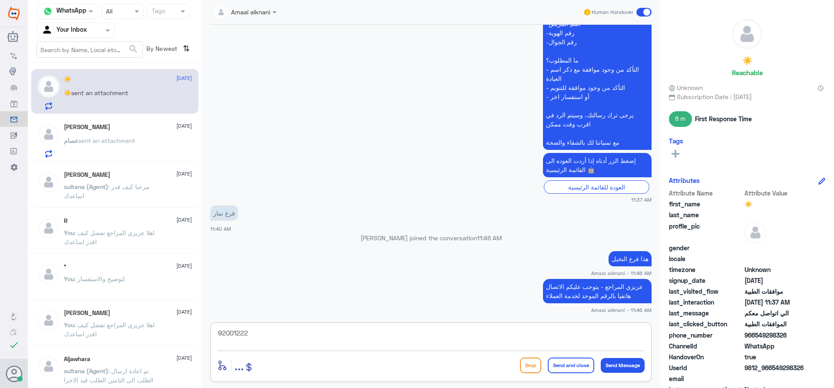
type textarea "920012222"
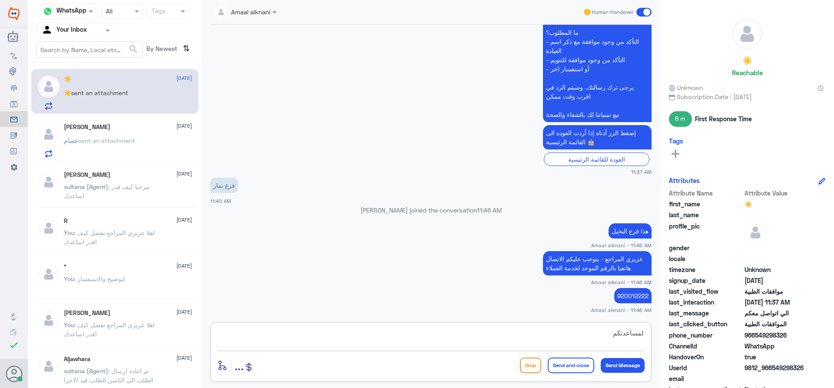
type textarea "لمساعدتكم"
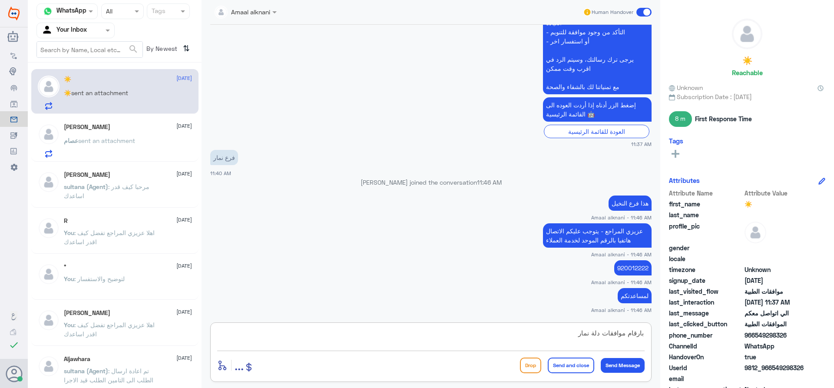
type textarea "بارقام موافقات دلة نمار"
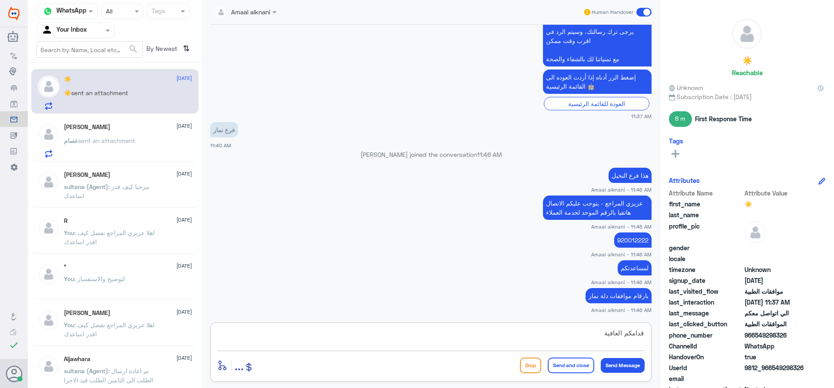
type textarea "قدامكم العافية"
click at [576, 367] on button "Send and close" at bounding box center [571, 365] width 46 height 16
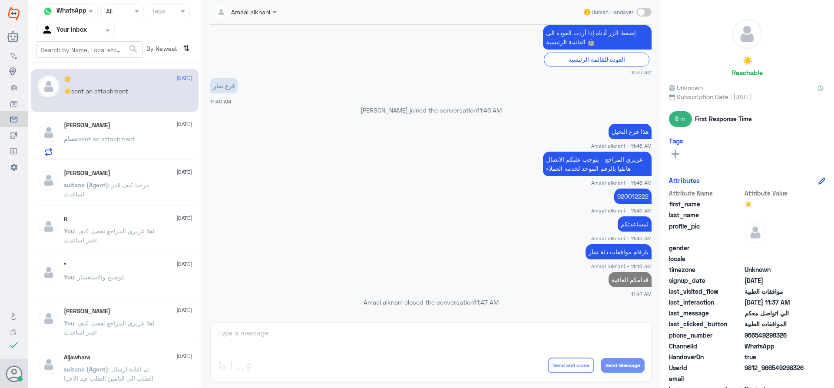
click at [100, 146] on p "[PERSON_NAME] sent an attachment" at bounding box center [99, 145] width 71 height 22
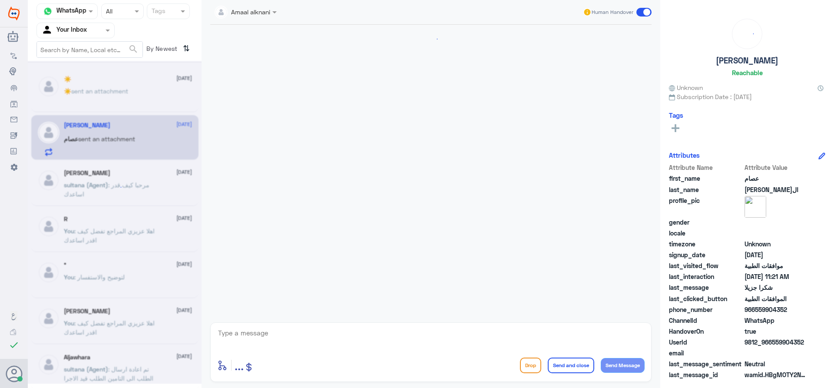
scroll to position [718, 0]
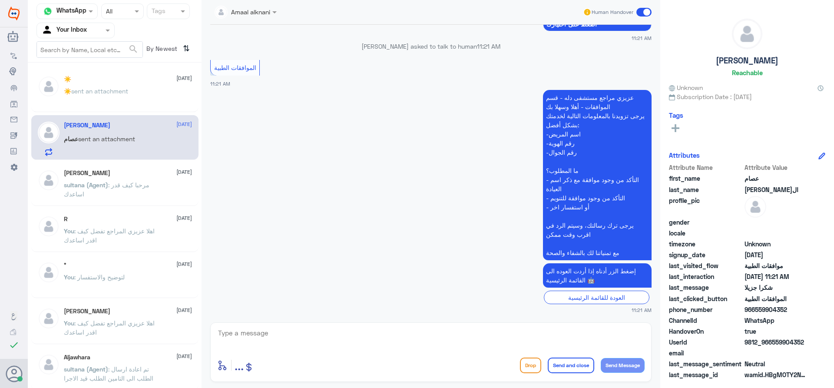
click at [268, 326] on div "enter flow name ... Drop Send and close Send Message" at bounding box center [430, 351] width 441 height 59
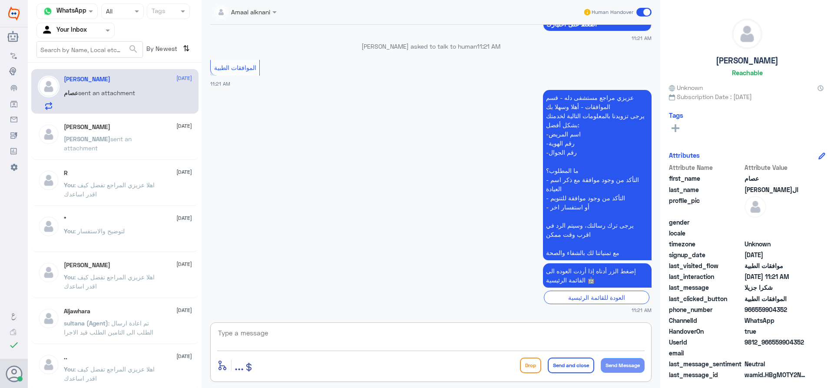
click at [268, 330] on textarea at bounding box center [430, 337] width 427 height 21
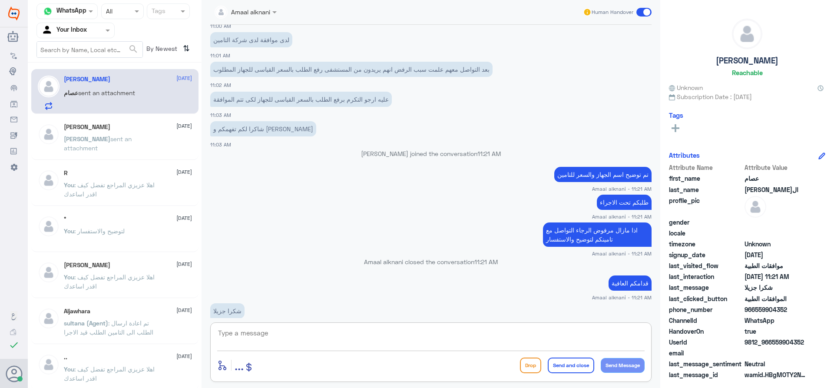
scroll to position [197, 0]
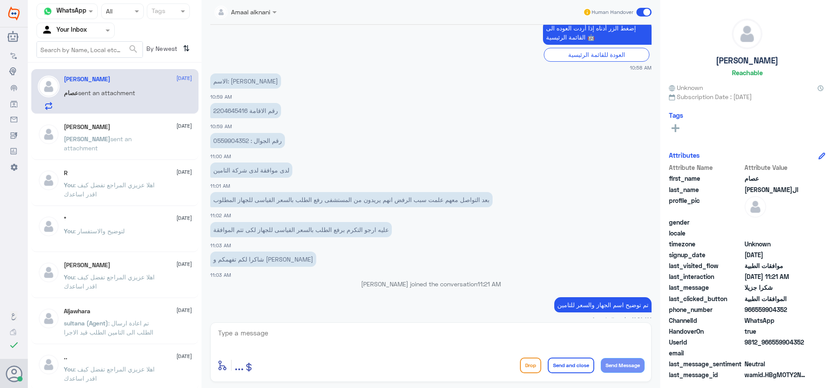
click at [238, 112] on p "رقم الاقامة 2204645416" at bounding box center [245, 110] width 71 height 15
copy p "2204645416"
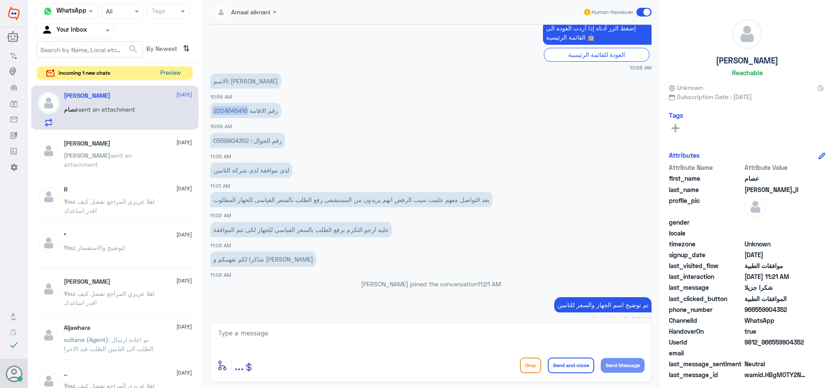
click at [181, 77] on button "Preview" at bounding box center [170, 72] width 27 height 13
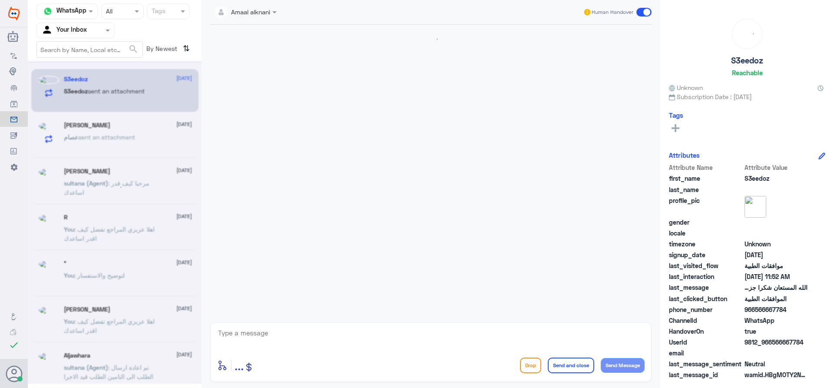
scroll to position [754, 0]
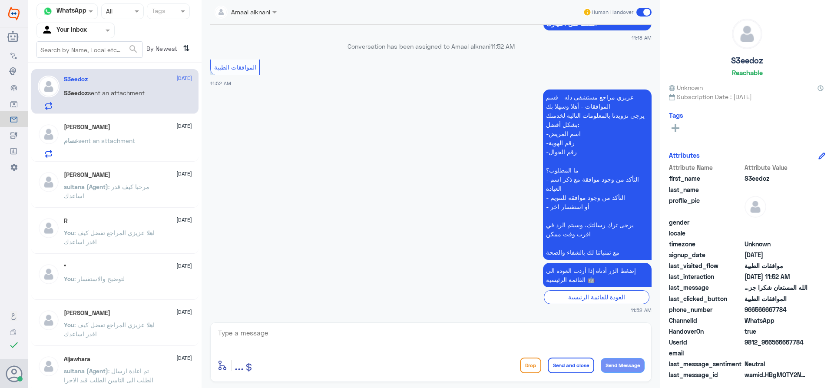
click at [157, 138] on div "[PERSON_NAME] sent an attachment" at bounding box center [128, 148] width 128 height 20
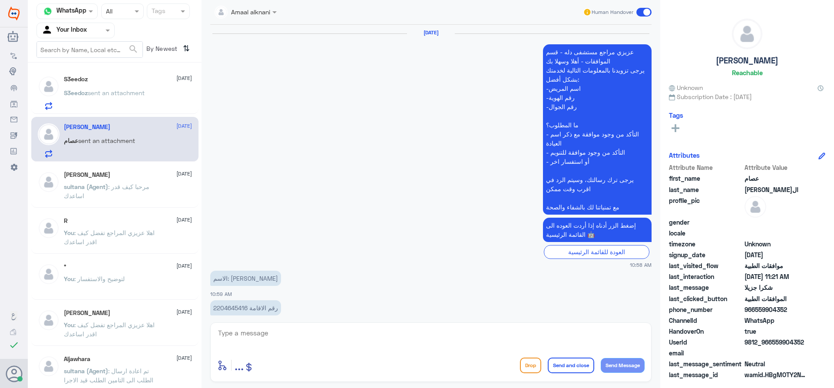
scroll to position [718, 0]
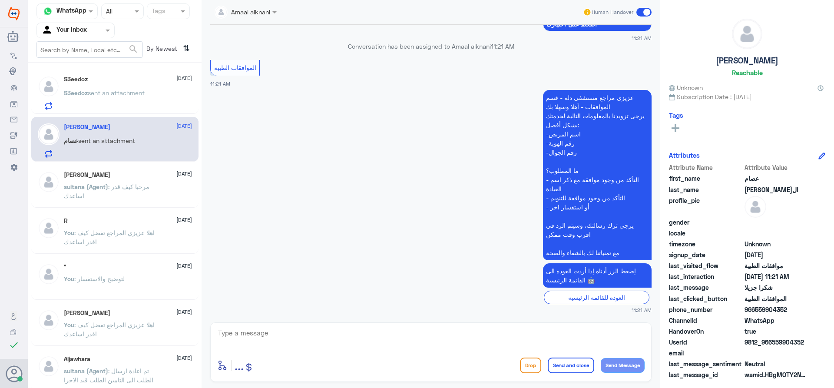
click at [157, 89] on div "S3eedoz [DATE] S3eedoz sent an attachment" at bounding box center [128, 93] width 128 height 34
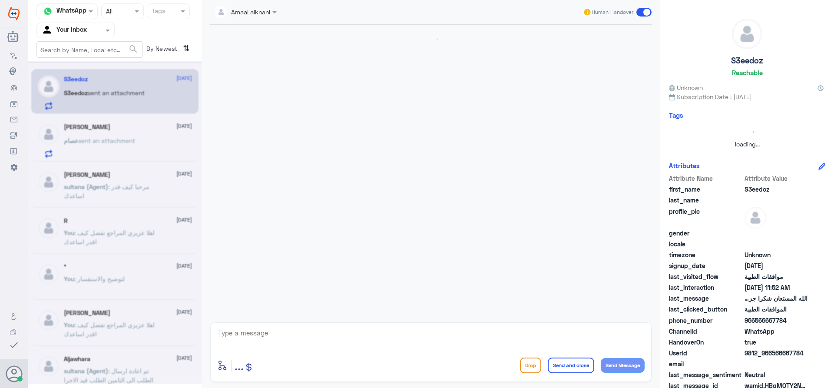
scroll to position [754, 0]
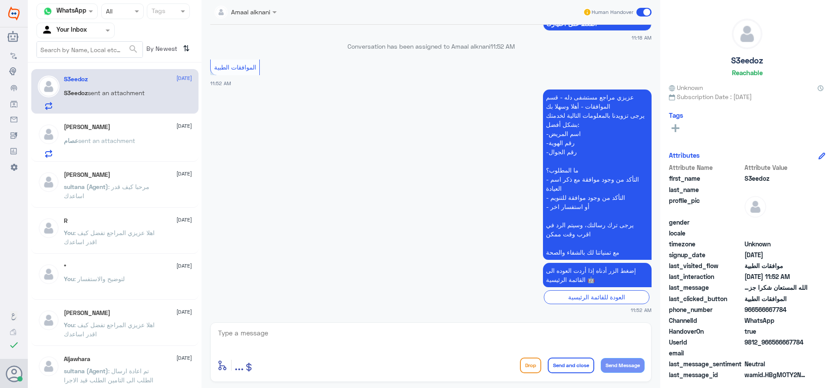
click at [135, 124] on div "[PERSON_NAME] [DATE]" at bounding box center [128, 126] width 128 height 7
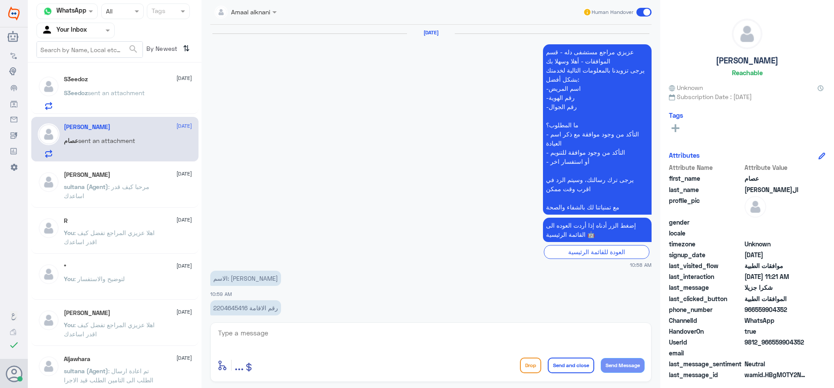
scroll to position [718, 0]
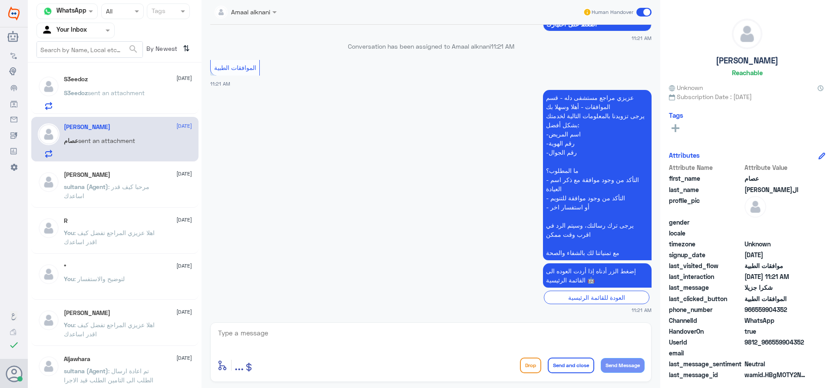
click at [136, 89] on span "sent an attachment" at bounding box center [116, 92] width 57 height 7
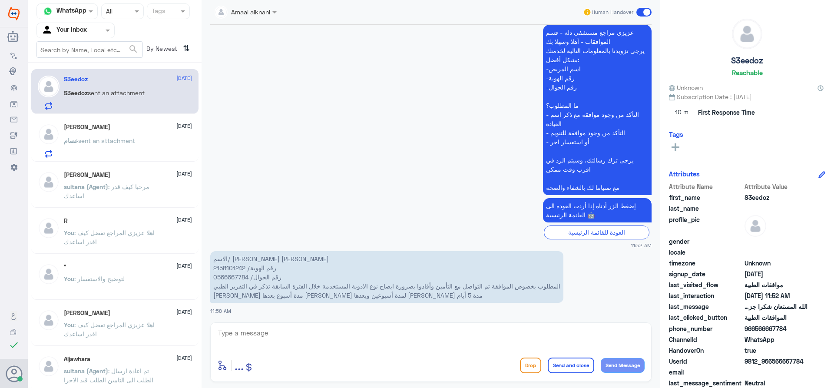
scroll to position [820, 0]
click at [293, 337] on textarea at bounding box center [430, 337] width 427 height 21
click at [292, 337] on textarea at bounding box center [430, 337] width 427 height 21
type textarea "ابشر"
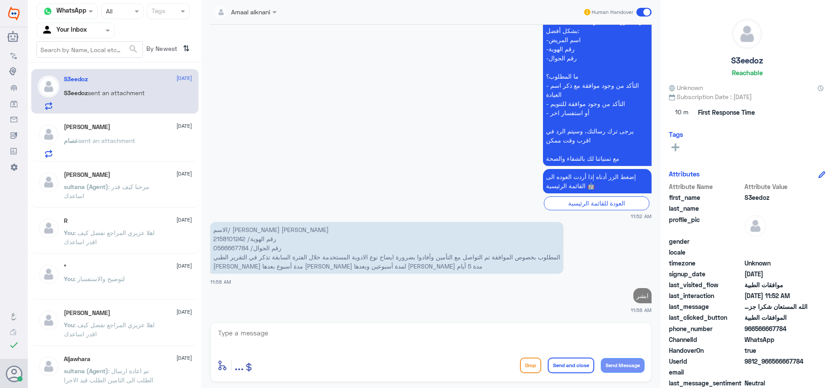
click at [225, 238] on p "الاسم/ [PERSON_NAME] [PERSON_NAME] رقم الهوية/ 2158101242 رقم الجوال/ 056666778…" at bounding box center [386, 248] width 353 height 52
copy p "2158101242"
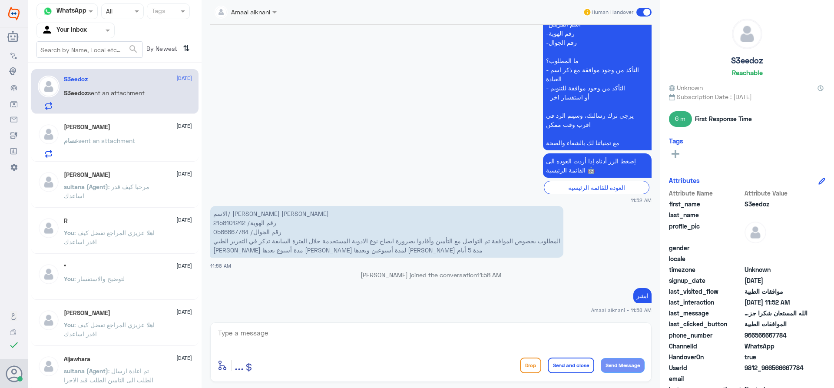
scroll to position [846, 0]
click at [396, 334] on textarea at bounding box center [430, 337] width 427 height 21
click at [481, 341] on textarea "استاذ [PERSON_NAME] الوصفات الي موجوده لدينا فقط" at bounding box center [430, 337] width 427 height 21
type textarea "استاذ [PERSON_NAME] الوصفات الي موجوده لدينا فقط من عيادة العيون"
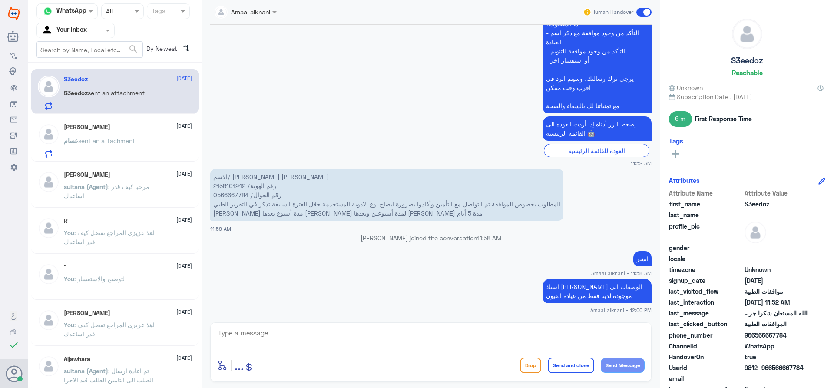
click at [295, 334] on textarea at bounding box center [430, 337] width 427 height 21
type textarea "هل كانت الوصفات السابقة من خارج دله"
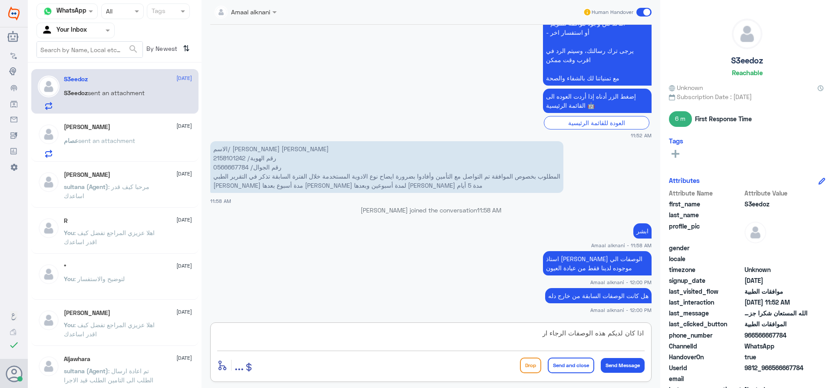
scroll to position [950, 0]
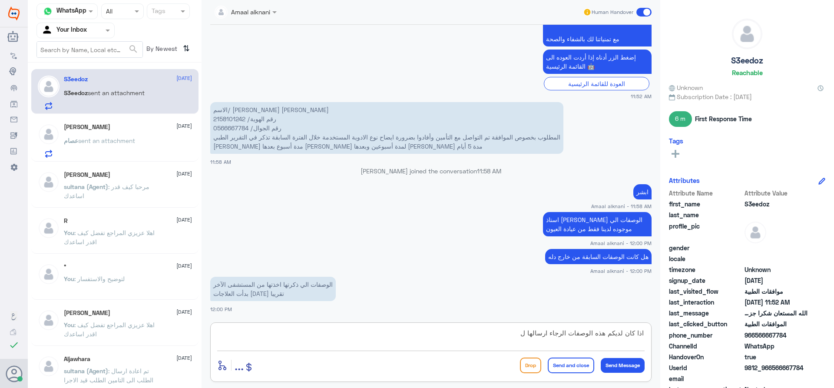
type textarea "اذا كان لديكم هذه الوصفات الرجاء ارسالها لي"
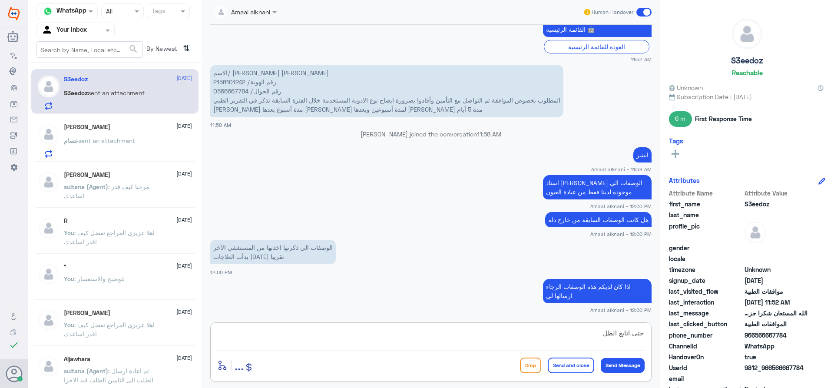
type textarea "حتى اتابع الطلب"
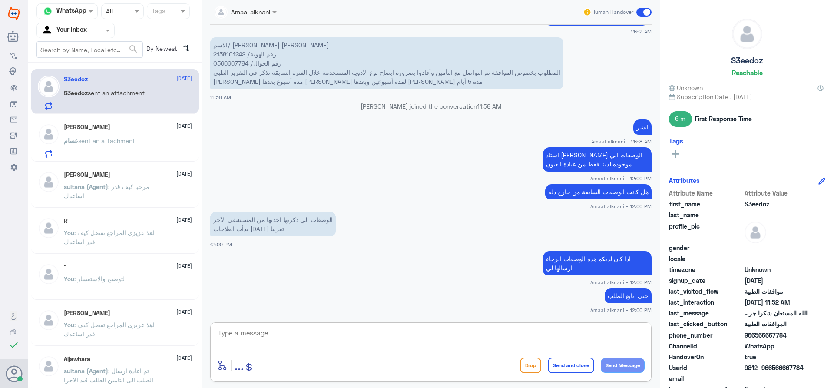
click at [355, 339] on textarea at bounding box center [430, 337] width 427 height 21
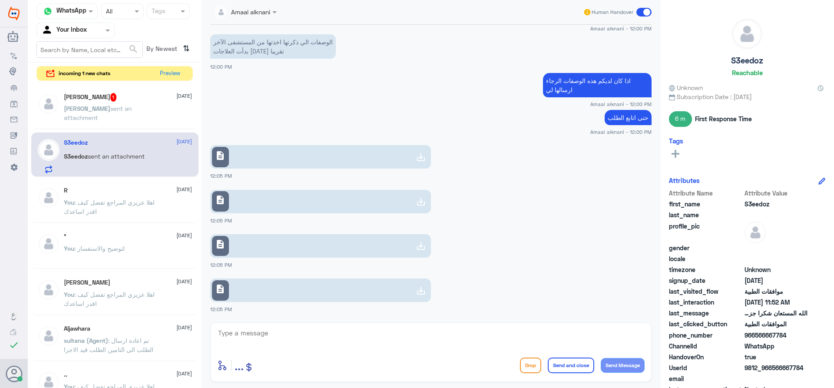
scroll to position [644, 0]
click at [310, 161] on link "description" at bounding box center [320, 156] width 221 height 23
click at [318, 156] on link "description" at bounding box center [320, 156] width 221 height 23
click at [338, 199] on link "description" at bounding box center [320, 201] width 221 height 23
click at [280, 210] on link "description" at bounding box center [320, 201] width 221 height 23
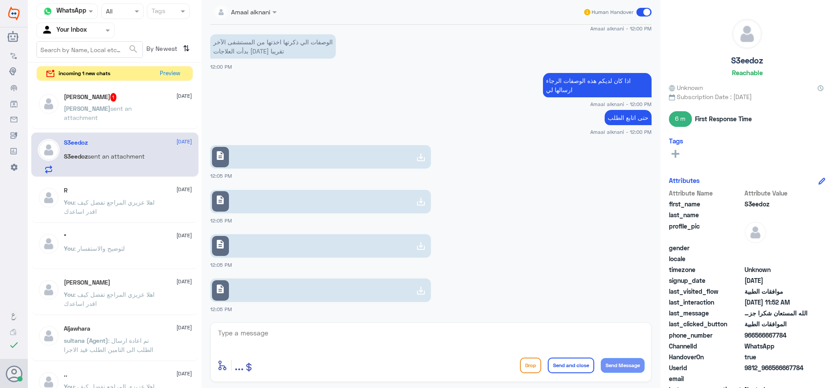
click at [244, 251] on link "description" at bounding box center [320, 245] width 221 height 23
click at [262, 297] on link "description" at bounding box center [320, 289] width 221 height 23
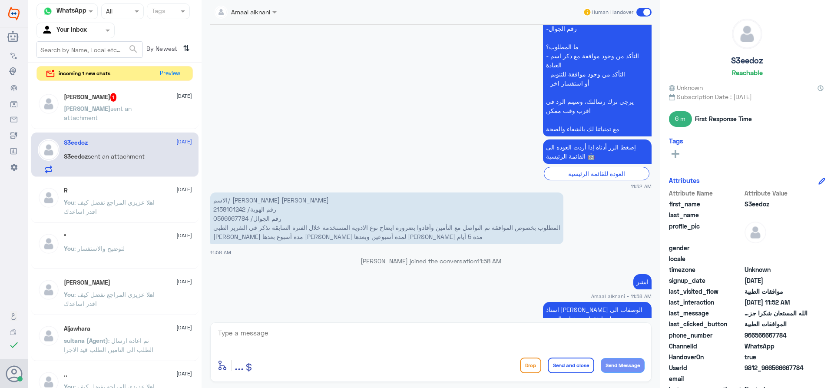
scroll to position [286, 0]
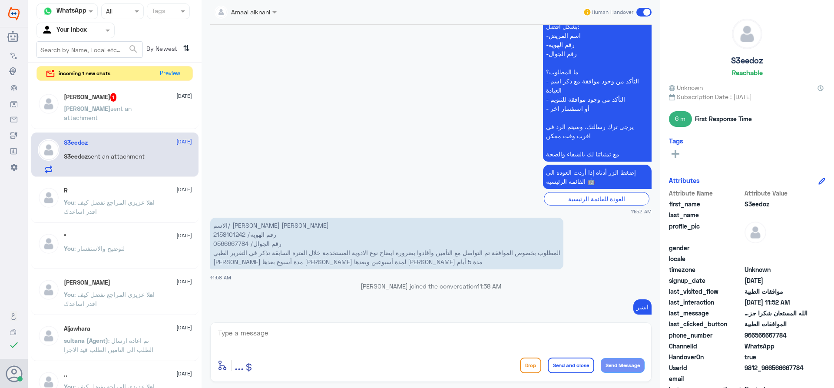
click at [231, 234] on p "الاسم/ [PERSON_NAME] [PERSON_NAME] رقم الهوية/ 2158101242 رقم الجوال/ 056666778…" at bounding box center [386, 244] width 353 height 52
drag, startPoint x: 231, startPoint y: 234, endPoint x: 235, endPoint y: 233, distance: 4.9
click at [233, 233] on p "الاسم/ [PERSON_NAME] [PERSON_NAME] رقم الهوية/ 2158101242 رقم الجوال/ 056666778…" at bounding box center [386, 244] width 353 height 52
copy p "2158101242"
click at [360, 335] on textarea at bounding box center [430, 337] width 427 height 21
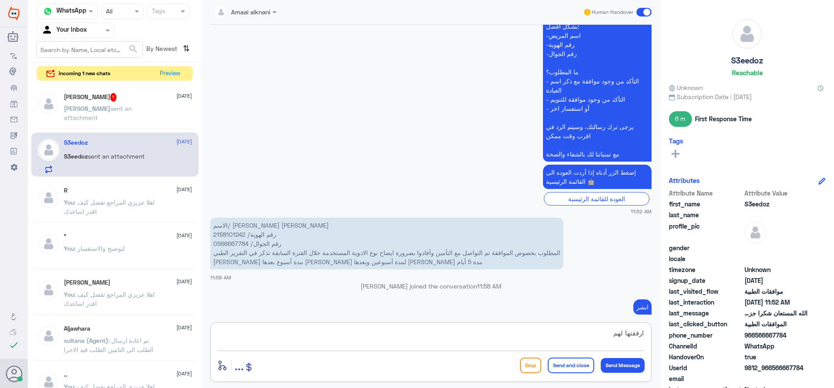
type textarea "ارفقتها لهم"
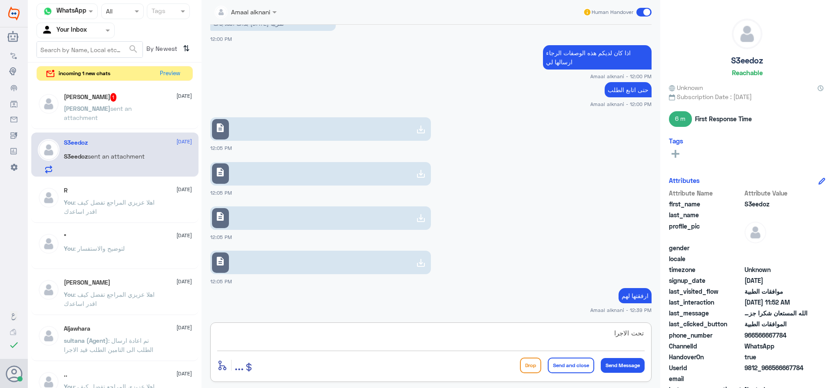
type textarea "تحت الاجراء"
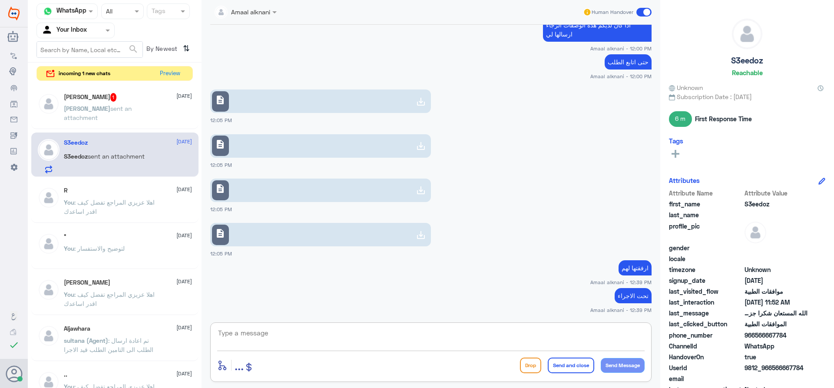
click at [117, 109] on span "sent an attachment" at bounding box center [98, 113] width 68 height 17
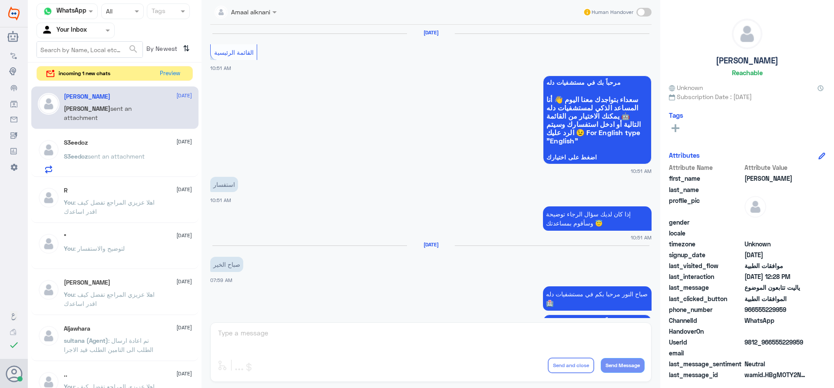
scroll to position [779, 0]
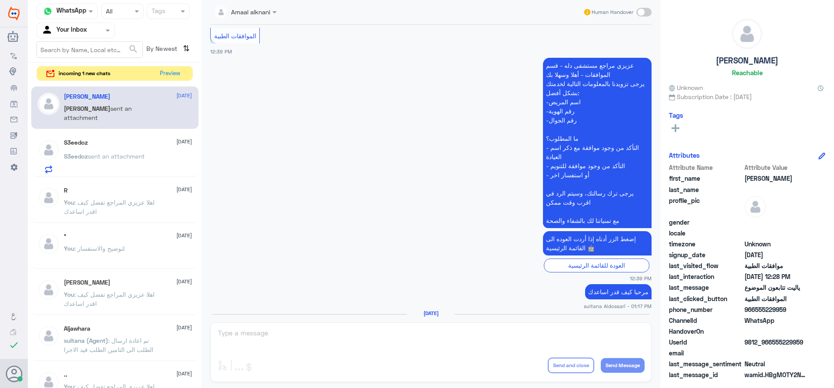
click at [288, 340] on div "Amaal alknani Human Handover [DATE] القائمة الرئيسية 10:51 AM مرحباً بك في مستش…" at bounding box center [431, 195] width 459 height 390
click at [278, 328] on div "Amaal alknani Human Handover [DATE] القائمة الرئيسية 10:51 AM مرحباً بك في مستش…" at bounding box center [431, 195] width 459 height 390
click at [246, 337] on div "Amaal alknani Human Handover [DATE] القائمة الرئيسية 10:51 AM مرحباً بك في مستش…" at bounding box center [431, 195] width 459 height 390
click at [244, 335] on div "Amaal alknani Human Handover [DATE] القائمة الرئيسية 10:51 AM مرحباً بك في مستش…" at bounding box center [431, 195] width 459 height 390
click at [173, 73] on button "Preview" at bounding box center [170, 72] width 27 height 13
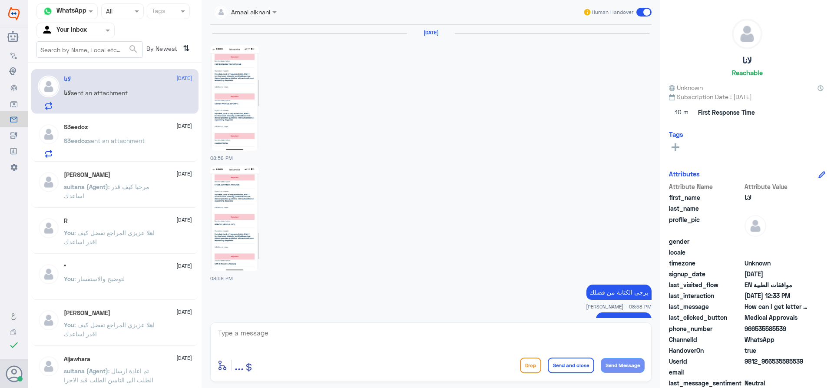
scroll to position [759, 0]
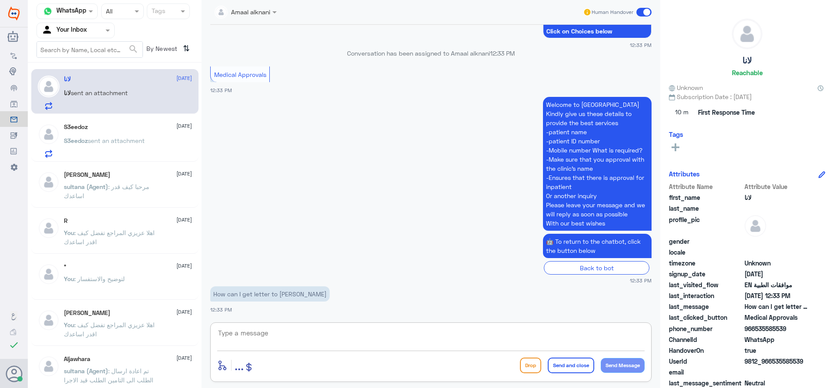
click at [258, 333] on textarea at bounding box center [430, 337] width 427 height 21
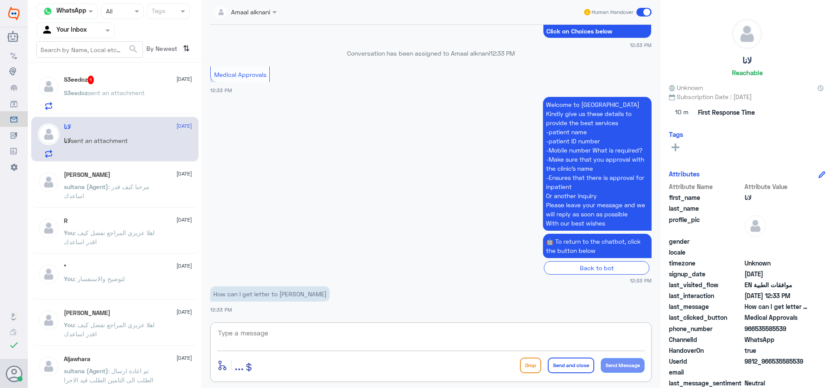
click at [258, 336] on textarea at bounding box center [430, 337] width 427 height 21
click at [258, 337] on textarea at bounding box center [430, 337] width 427 height 21
click at [325, 344] on textarea at bounding box center [430, 337] width 427 height 21
type textarea "اهلا كيف اقدر اساعدك"
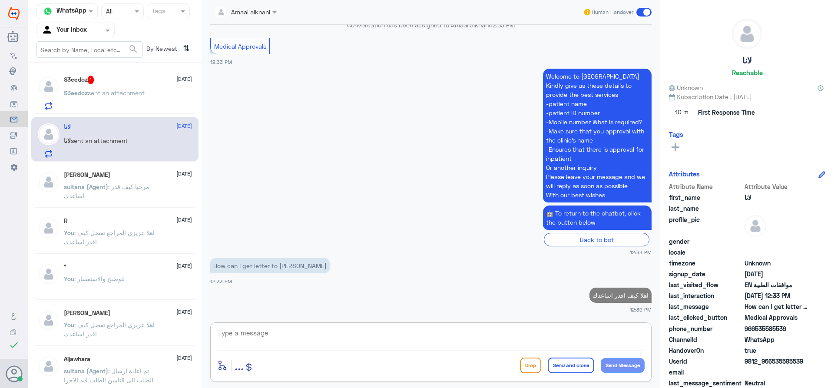
click at [96, 89] on span "sent an attachment" at bounding box center [116, 92] width 57 height 7
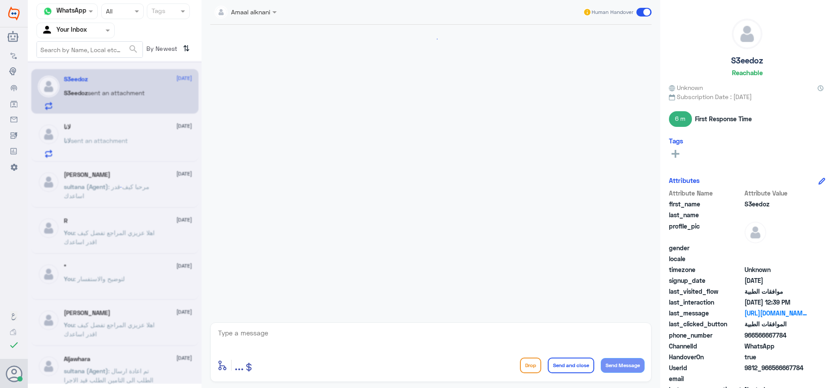
scroll to position [644, 0]
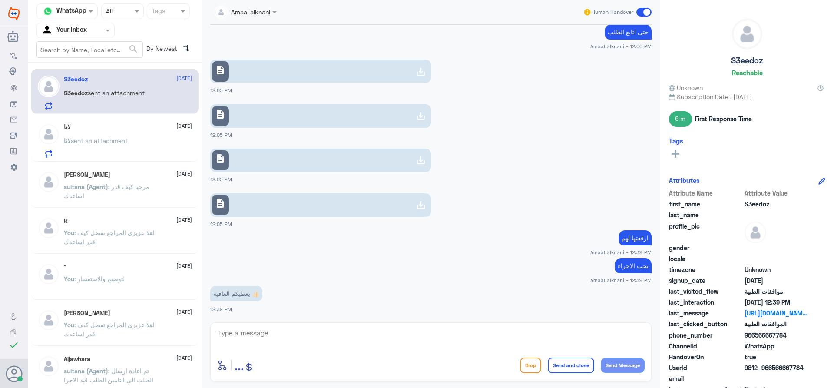
click at [285, 340] on textarea at bounding box center [430, 337] width 427 height 21
type textarea "نسعد دوما بخدمتكم ونتمنى لكم دوام الصحة والعافية"
click at [573, 367] on button "Send and close" at bounding box center [571, 365] width 46 height 16
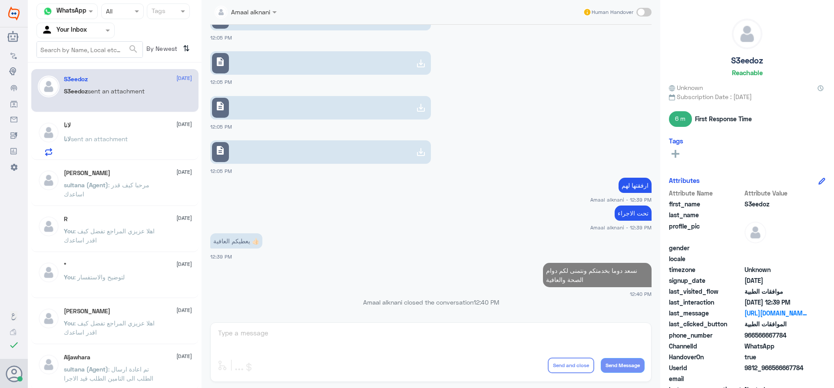
click at [124, 141] on span "sent an attachment" at bounding box center [99, 138] width 57 height 7
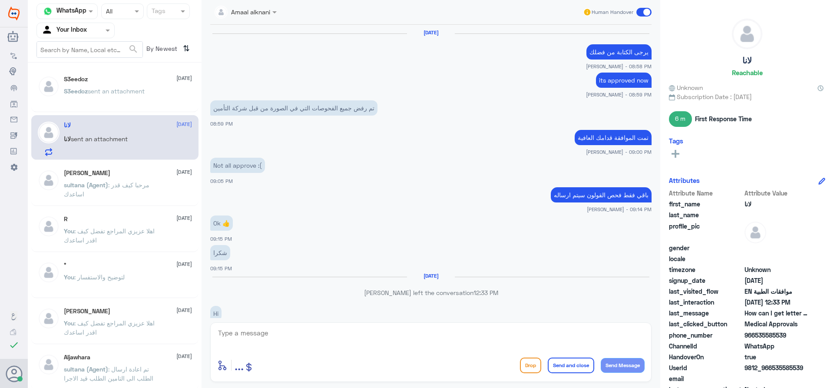
scroll to position [563, 0]
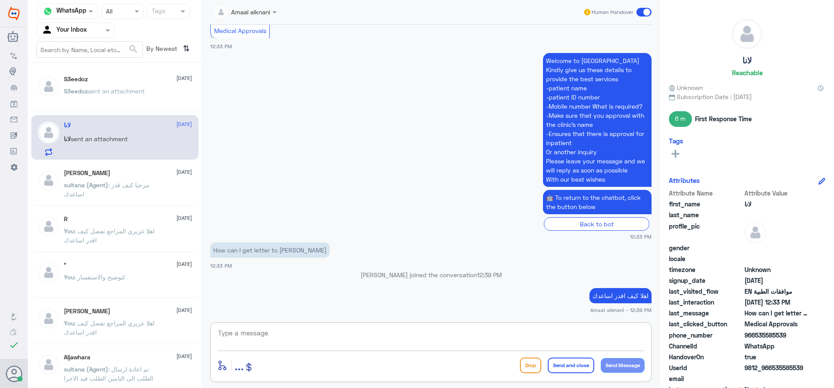
click at [298, 333] on textarea at bounding box center [430, 337] width 427 height 21
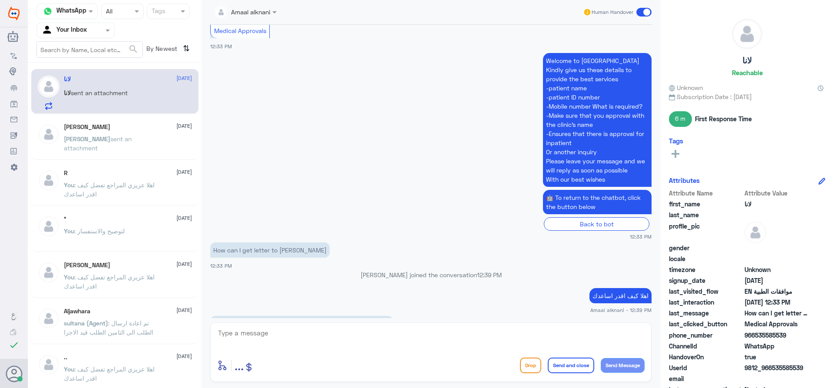
scroll to position [593, 0]
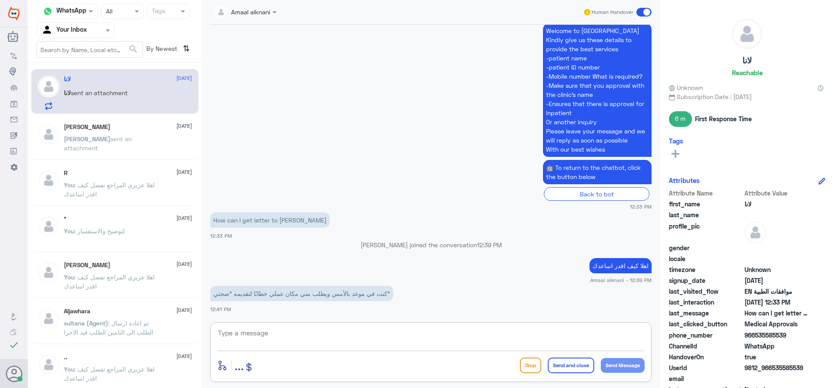
click at [352, 335] on textarea at bounding box center [430, 337] width 427 height 21
type textarea "الرجاء التواصل مع خدمة واتس اب التقارير الطبية 0112994881"
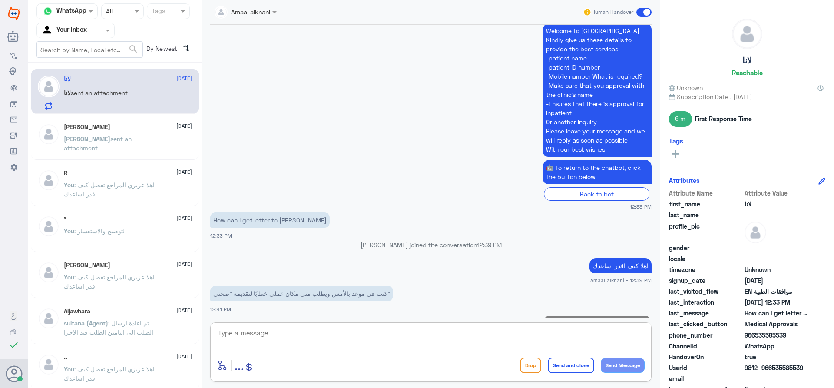
scroll to position [630, 0]
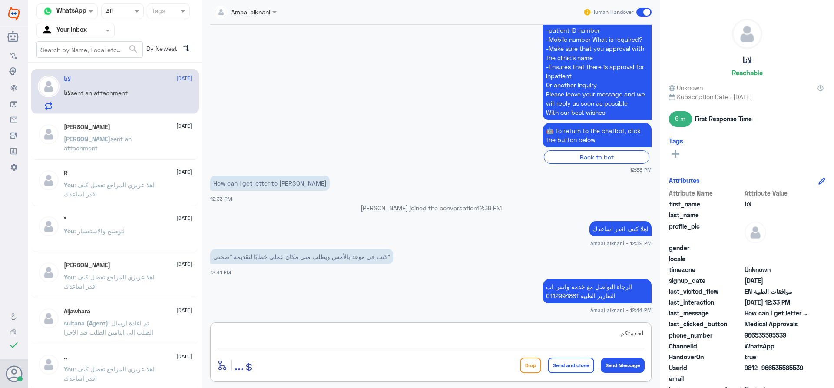
type textarea "لخدمتكم"
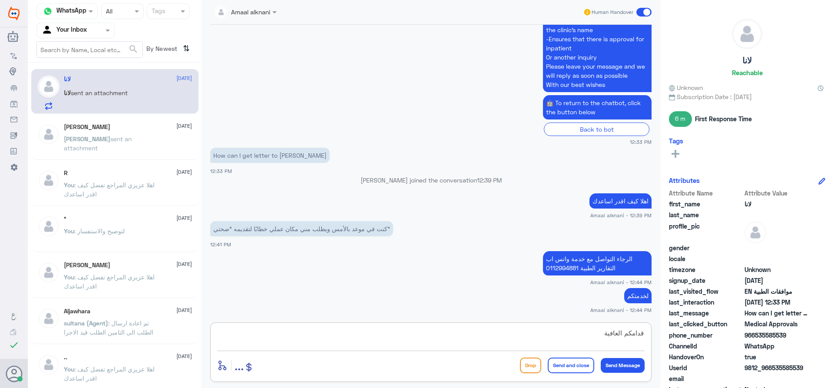
type textarea "قدامكم العافية"
click at [575, 366] on button "Send and close" at bounding box center [571, 365] width 46 height 16
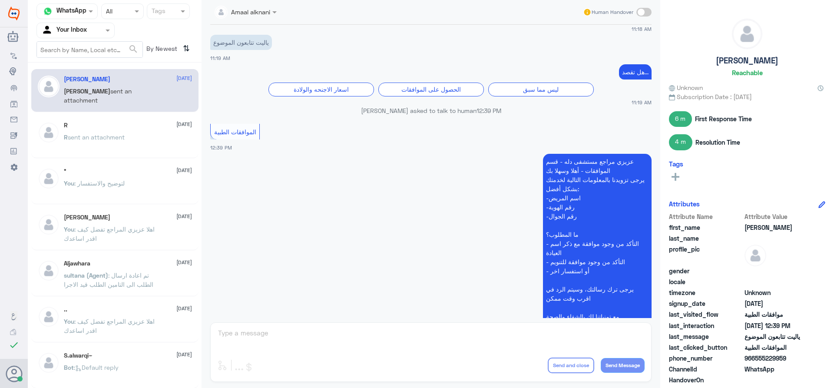
scroll to position [779, 0]
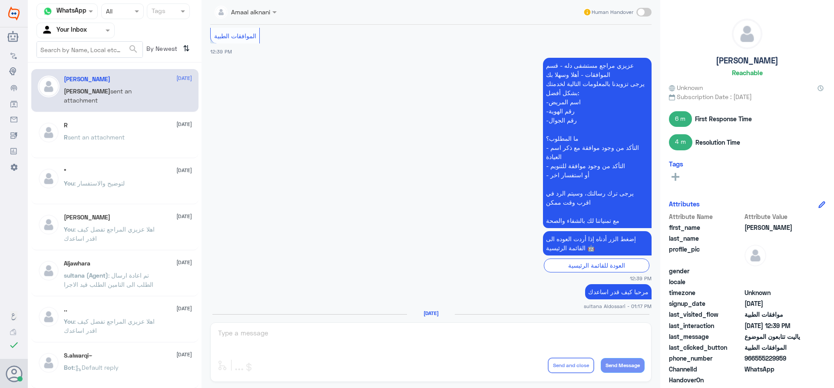
click at [109, 126] on div "R [DATE]" at bounding box center [128, 125] width 128 height 7
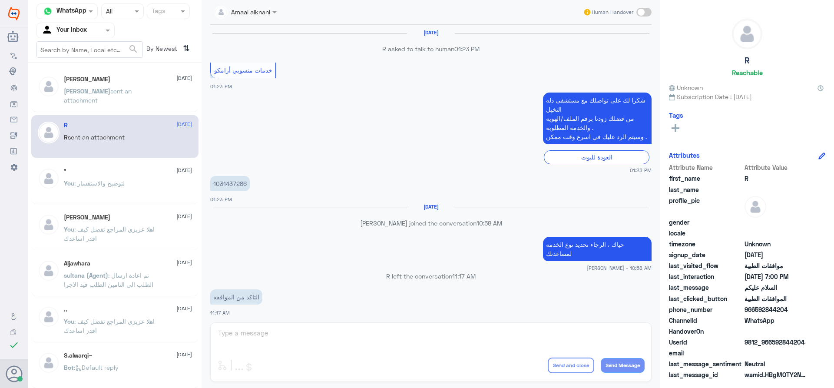
scroll to position [748, 0]
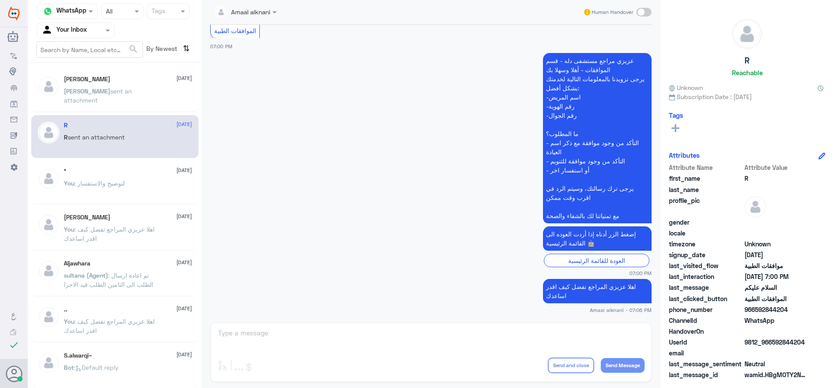
click at [361, 332] on div "Amaal alknani Human Handover [DATE] R asked to talk to human 01:23 PM خدمات منس…" at bounding box center [431, 195] width 459 height 390
click at [276, 344] on div "Amaal alknani Human Handover [DATE] R asked to talk to human 01:23 PM خدمات منس…" at bounding box center [431, 195] width 459 height 390
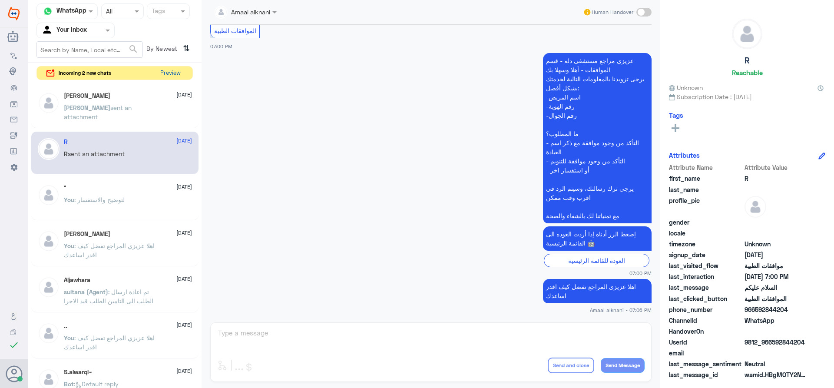
click at [171, 75] on button "Preview" at bounding box center [170, 72] width 27 height 13
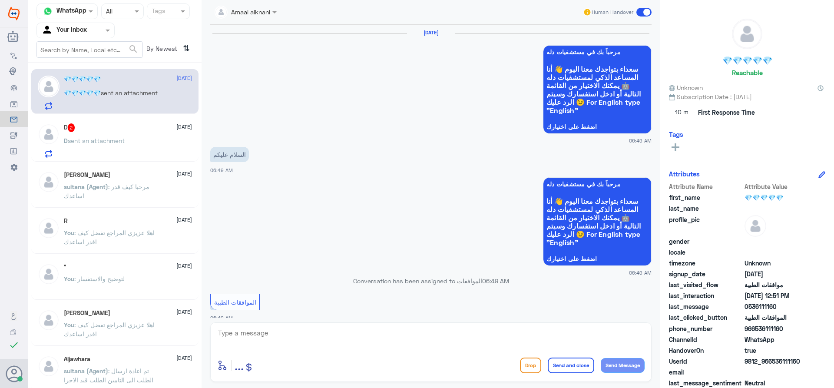
scroll to position [869, 0]
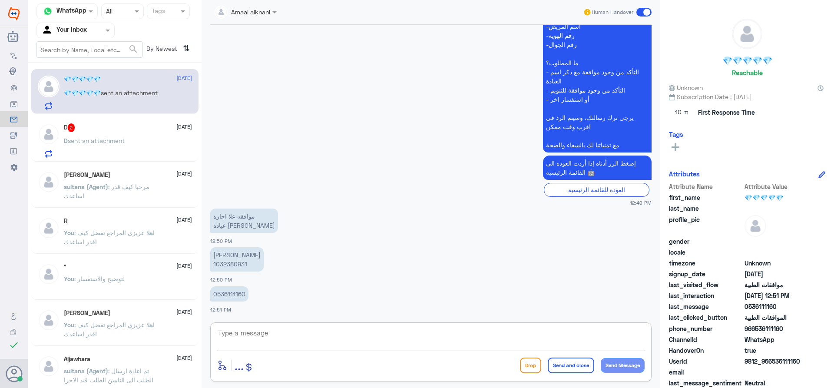
click at [302, 332] on textarea at bounding box center [430, 337] width 427 height 21
type textarea "ا"
type textarea "بالنسبة للاجازات - الرجاء التواصل مع واتس اب التقارير الطبية 0112994881"
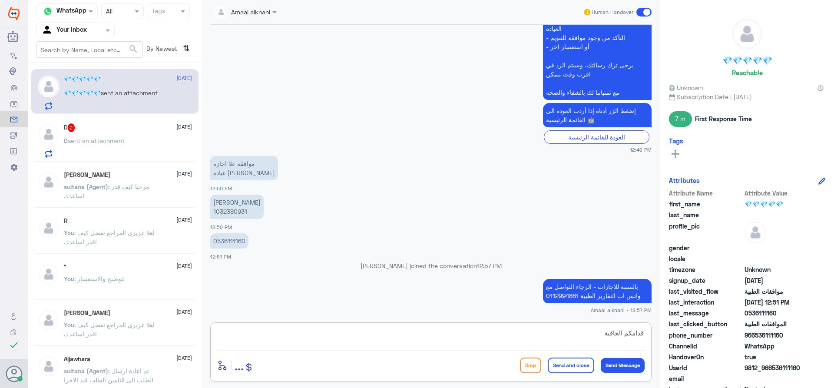
type textarea "قدامكم العافية"
click at [565, 366] on button "Send and close" at bounding box center [571, 365] width 46 height 16
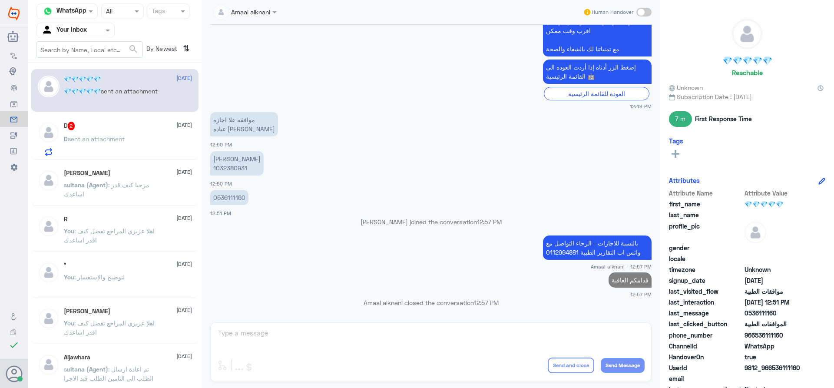
click at [108, 139] on span "sent an attachment" at bounding box center [96, 138] width 57 height 7
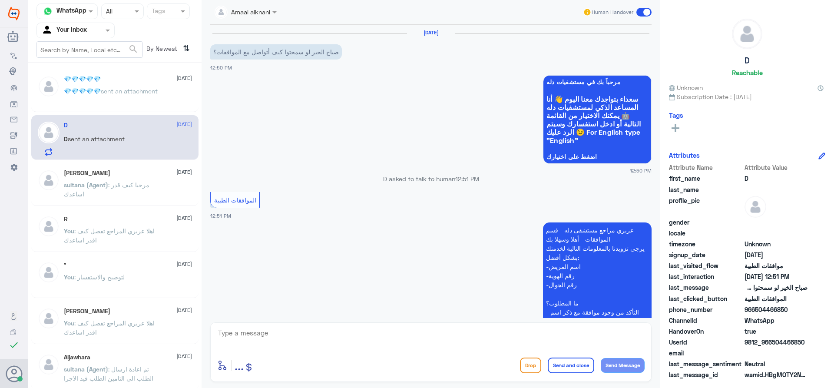
scroll to position [132, 0]
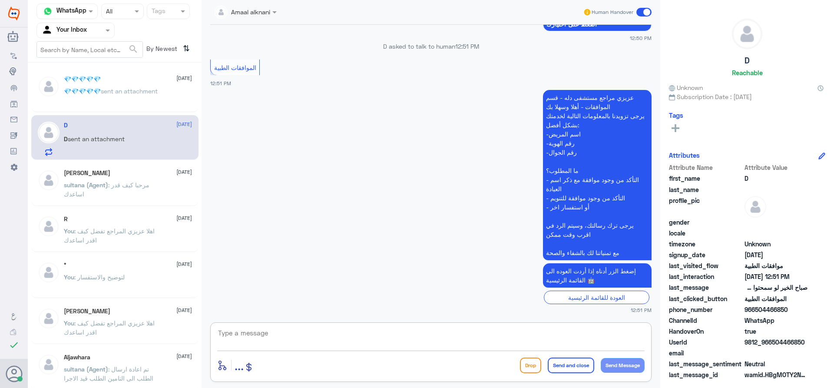
click at [252, 339] on textarea at bounding box center [430, 337] width 427 height 21
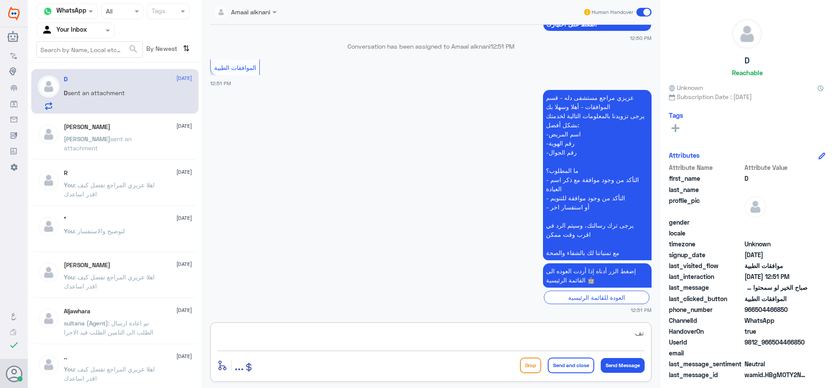
click at [260, 340] on textarea "تف" at bounding box center [430, 337] width 427 height 21
type textarea "تفضل كيف اقدر اساعدك"
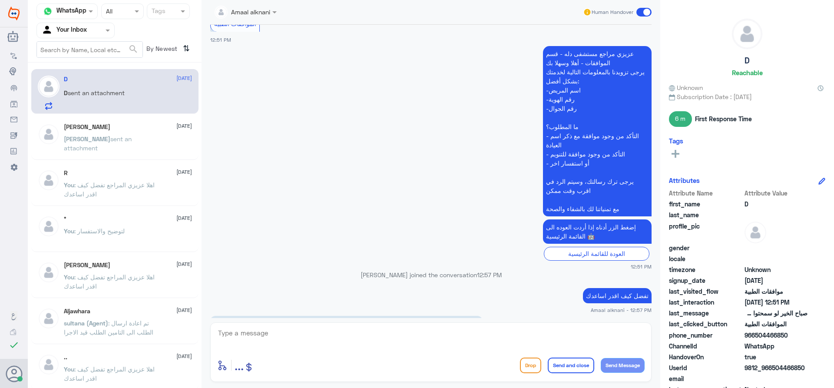
scroll to position [254, 0]
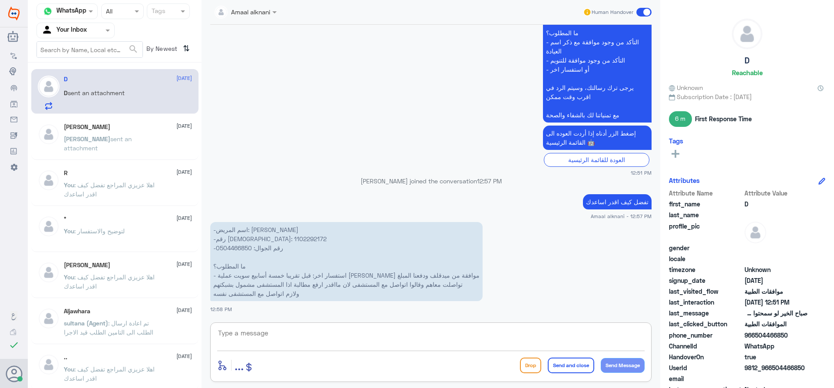
click at [279, 329] on textarea at bounding box center [430, 337] width 427 height 21
click at [235, 248] on p "-اسم المريض: [PERSON_NAME] -رقم الهوية: 1102292172 -رقم الجوال: 0504466850 ما ا…" at bounding box center [346, 261] width 272 height 79
click at [236, 236] on p "-اسم المريض: [PERSON_NAME] -رقم الهوية: 1102292172 -رقم الجوال: 0504466850 ما ا…" at bounding box center [346, 261] width 272 height 79
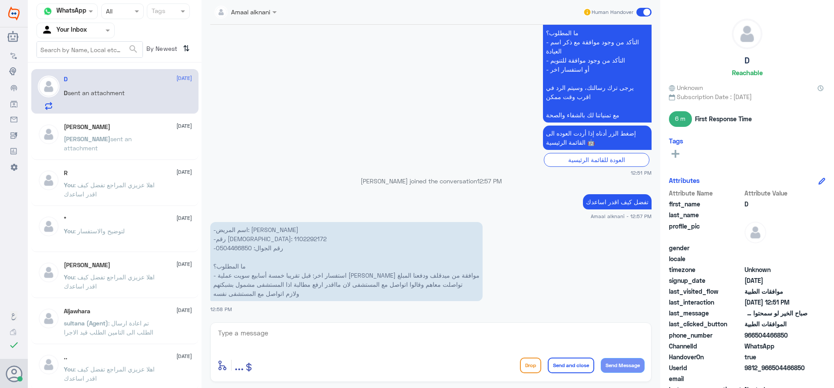
click at [302, 335] on textarea at bounding box center [430, 337] width 427 height 21
type textarea "عفوا من كان طبيبكم"
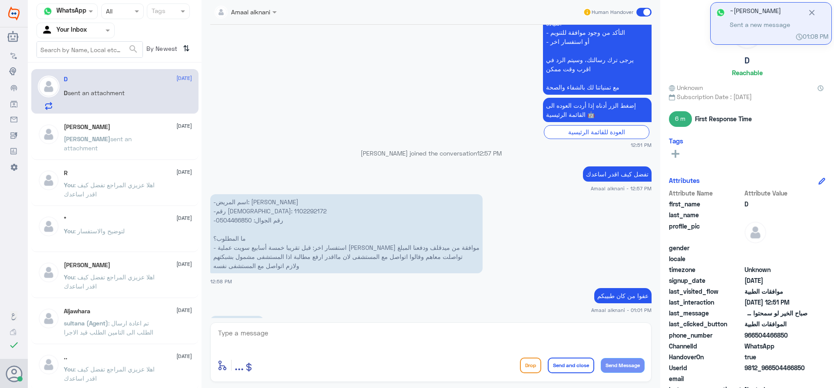
scroll to position [311, 0]
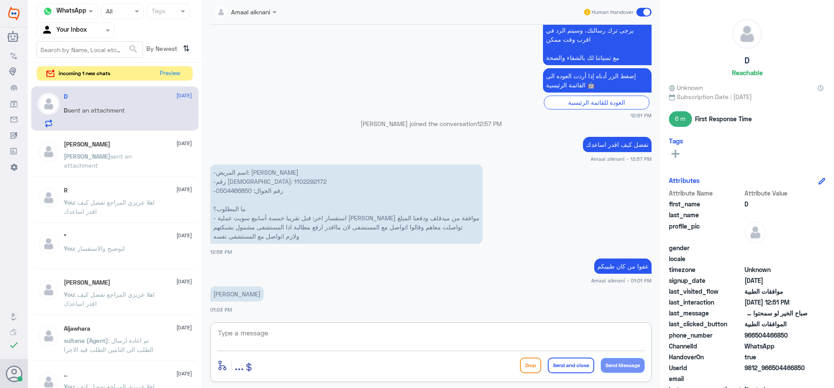
click at [242, 331] on textarea at bounding box center [430, 337] width 427 height 21
click at [235, 188] on p "-اسم المريض: [PERSON_NAME] -رقم الهوية: 1102292172 -رقم الجوال: 0504466850 ما ا…" at bounding box center [346, 204] width 272 height 79
click at [241, 183] on p "-اسم المريض: [PERSON_NAME] -رقم الهوية: 1102292172 -رقم الجوال: 0504466850 ما ا…" at bounding box center [346, 204] width 272 height 79
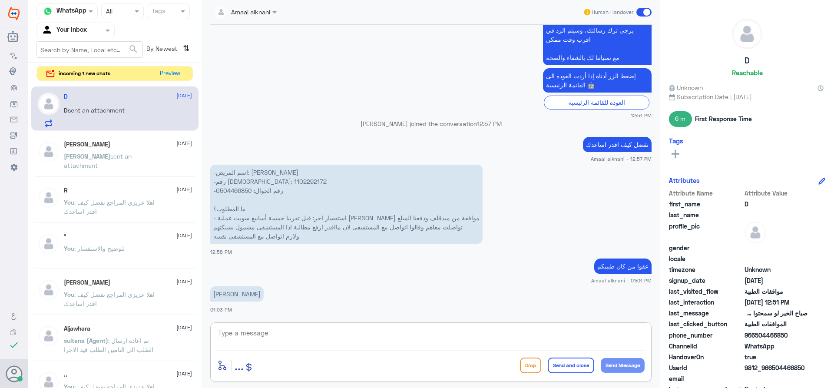
drag, startPoint x: 349, startPoint y: 340, endPoint x: 353, endPoint y: 330, distance: 10.3
click at [348, 340] on textarea at bounding box center [430, 337] width 427 height 21
paste textarea "[DATE]"
type textarea "كان الطلب بتاريخ [DATE]"
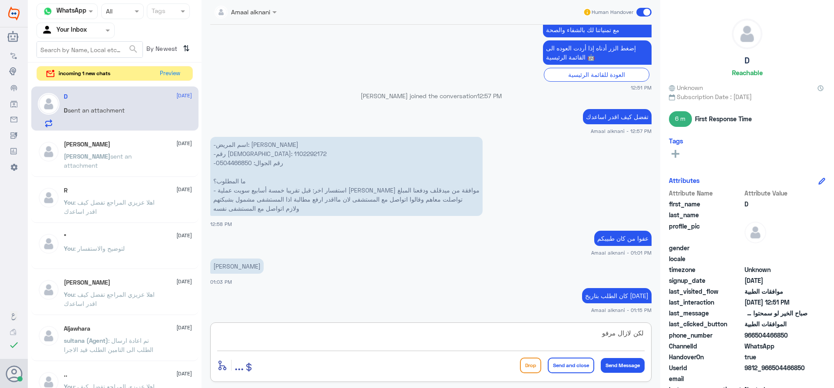
type textarea "لكن لازال مرفوض"
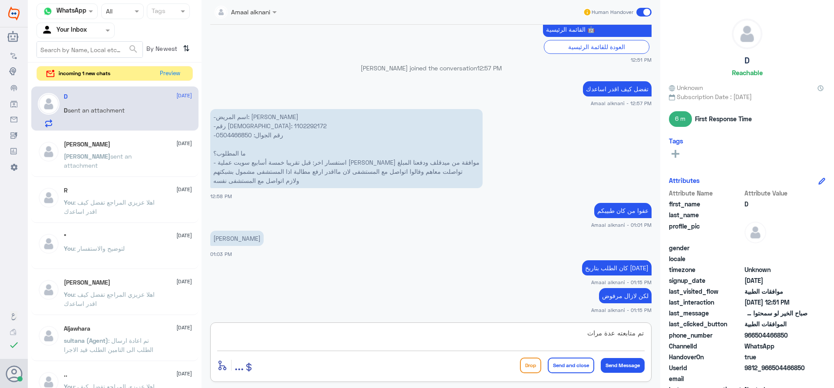
type textarea "تم متابعته عدة مرات"
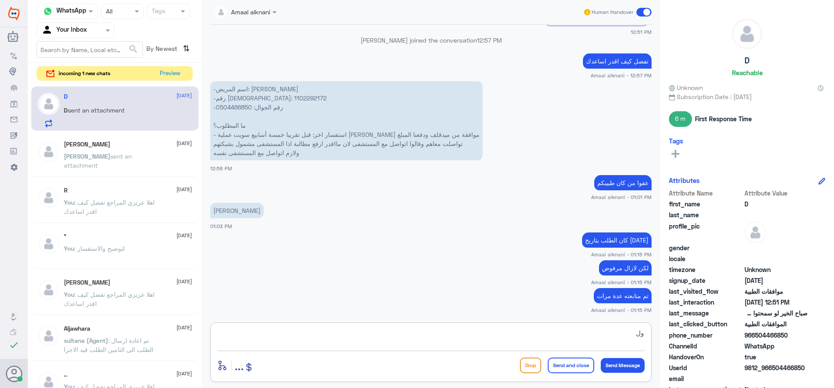
type textarea "و"
click at [173, 75] on button "Preview" at bounding box center [170, 72] width 27 height 13
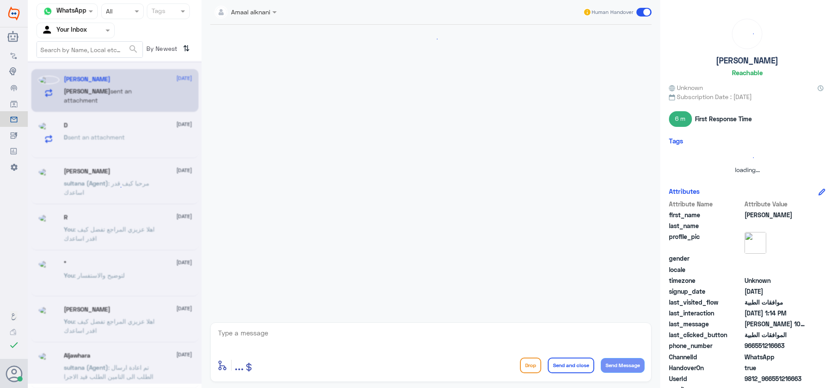
click at [238, 326] on div "enter flow name ... Drop Send and close Send Message" at bounding box center [430, 351] width 441 height 59
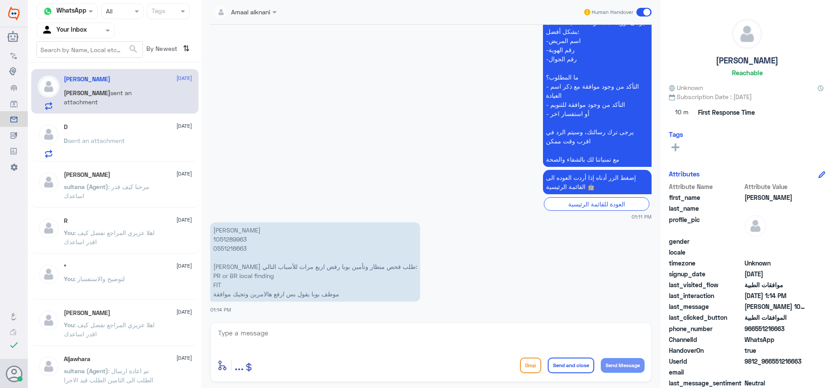
click at [239, 334] on textarea at bounding box center [430, 337] width 427 height 21
click at [237, 252] on p "[PERSON_NAME] 1051289963 0551216663 [PERSON_NAME] طلب فحص منظار وتأمين بوبا رفض…" at bounding box center [315, 261] width 210 height 79
click at [237, 248] on p "[PERSON_NAME] 1051289963 0551216663 [PERSON_NAME] طلب فحص منظار وتأمين بوبا رفض…" at bounding box center [315, 261] width 210 height 79
click at [235, 239] on p "[PERSON_NAME] 1051289963 0551216663 [PERSON_NAME] طلب فحص منظار وتأمين بوبا رفض…" at bounding box center [315, 261] width 210 height 79
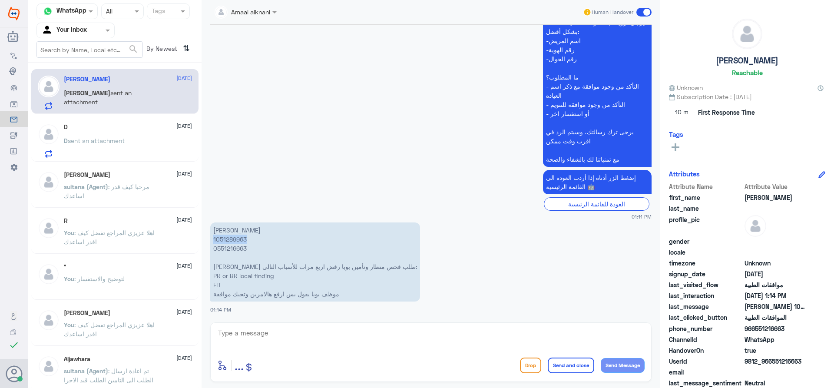
click at [235, 239] on p "[PERSON_NAME] 1051289963 0551216663 [PERSON_NAME] طلب فحص منظار وتأمين بوبا رفض…" at bounding box center [315, 261] width 210 height 79
click at [302, 340] on textarea at bounding box center [430, 337] width 427 height 21
type textarea "تم ارسال جميع المعلومات الطبية بخصوص الحاله"
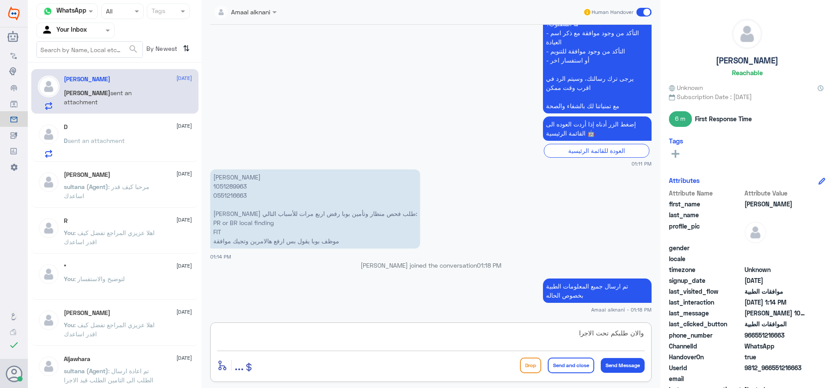
type textarea "والان طلبكم تحت الاجراء"
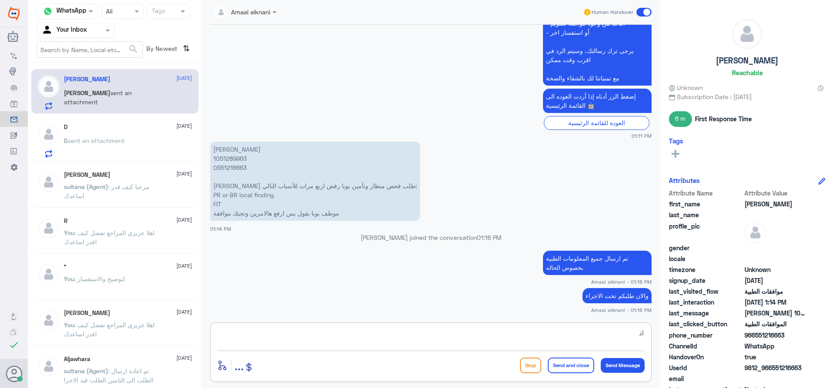
type textarea "ا"
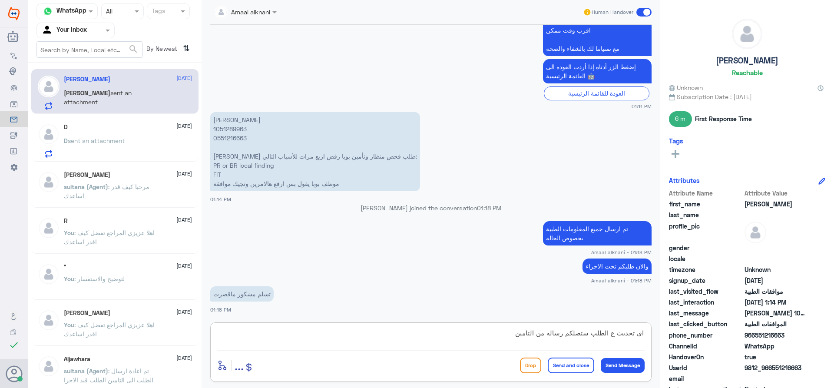
type textarea "اي تحديث ع الطلب ستصلكم رساله من التامين"
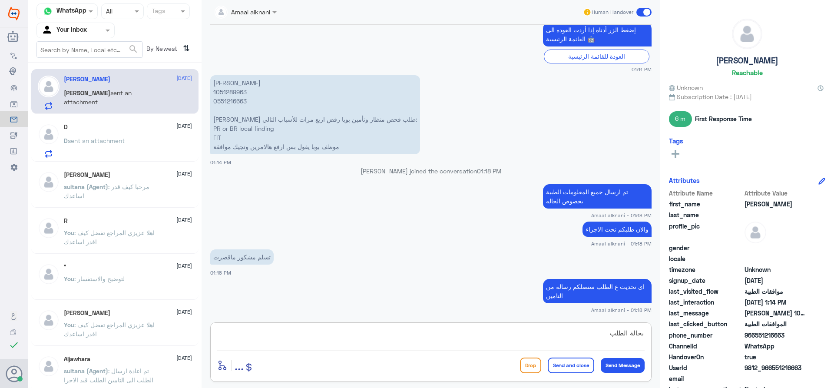
type textarea "بحالة الطلب"
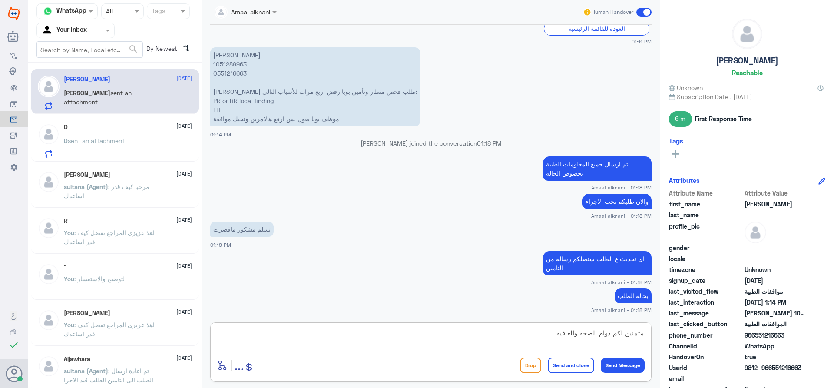
type textarea "متمنين لكم دوام الصحة والعافية"
click at [581, 372] on button "Send and close" at bounding box center [571, 365] width 46 height 16
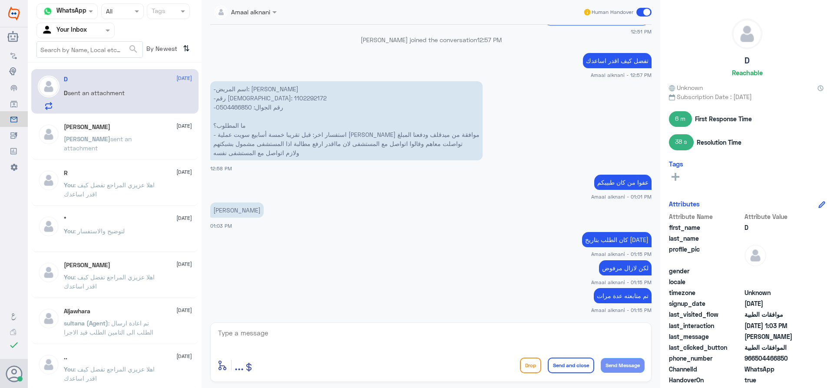
scroll to position [411, 0]
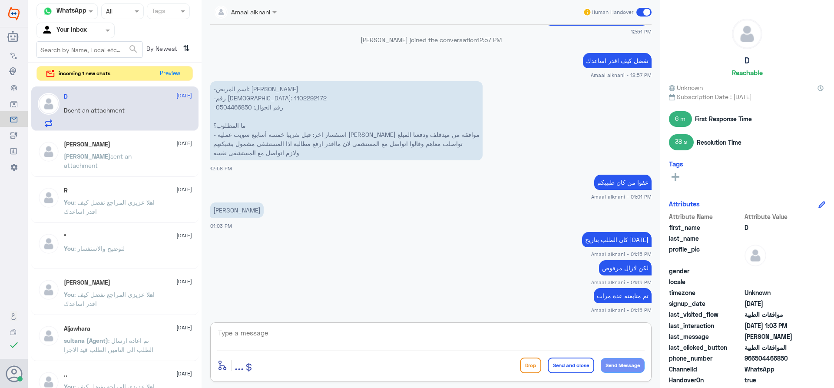
click at [290, 340] on textarea at bounding box center [430, 337] width 427 height 21
click at [173, 73] on button "Preview" at bounding box center [170, 72] width 27 height 13
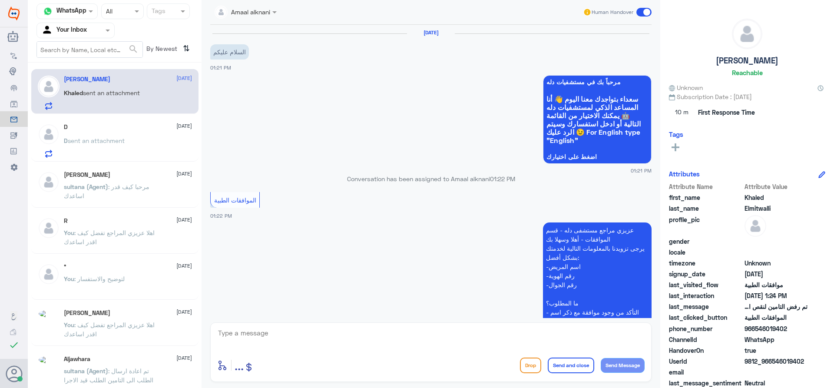
scroll to position [281, 0]
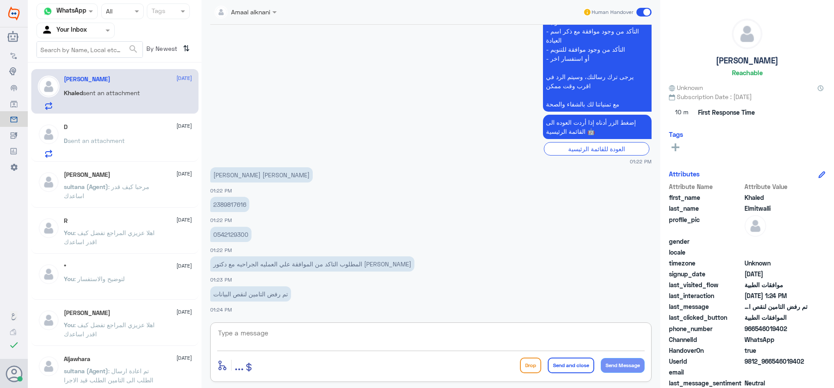
click at [355, 343] on textarea at bounding box center [430, 337] width 427 height 21
click at [240, 205] on p "2389817616" at bounding box center [229, 204] width 39 height 15
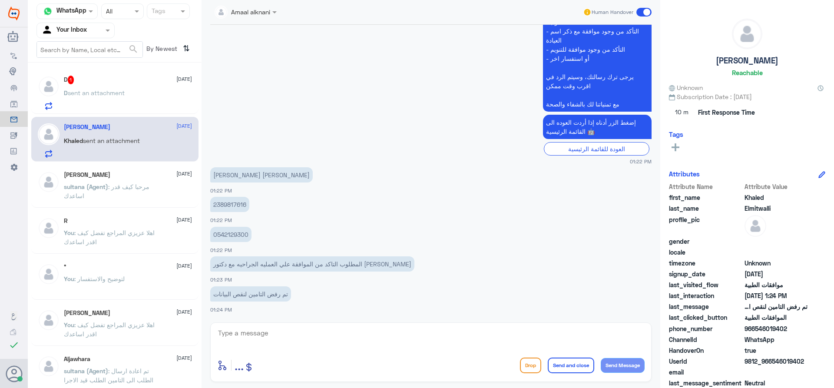
click at [261, 339] on textarea at bounding box center [430, 337] width 427 height 21
type textarea "تم رفع طلبكم لفريق الموافقات الطبية للعمليات وجاري العمل عليه"
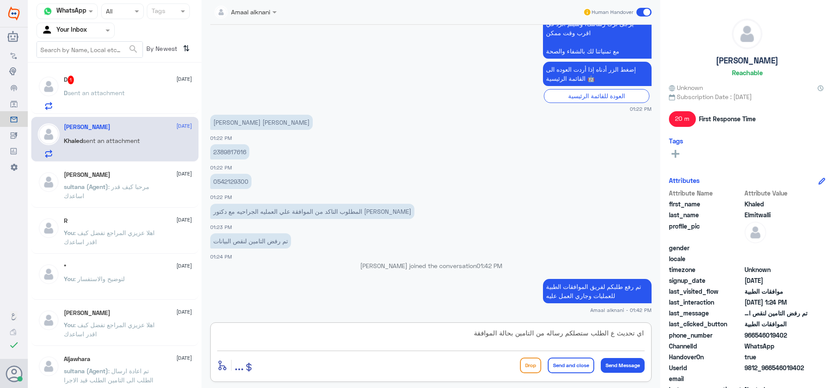
type textarea "اي تحديث ع الطلب ستصلكم رساله من التامين بحالة الموافقة"
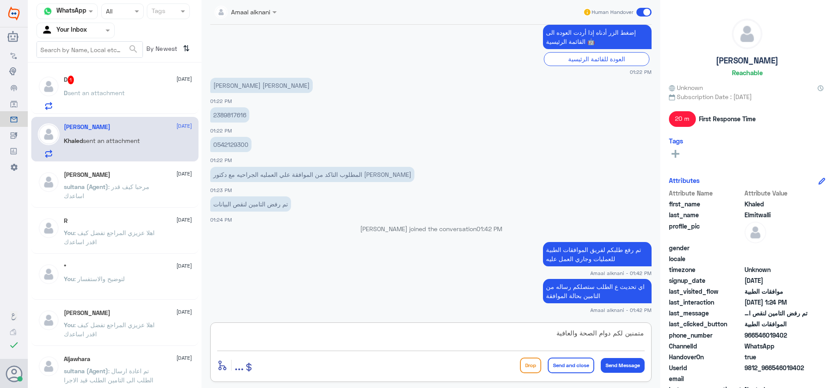
type textarea "متمنين لكم دوام الصحة والعافية"
click at [569, 365] on button "Send and close" at bounding box center [571, 365] width 46 height 16
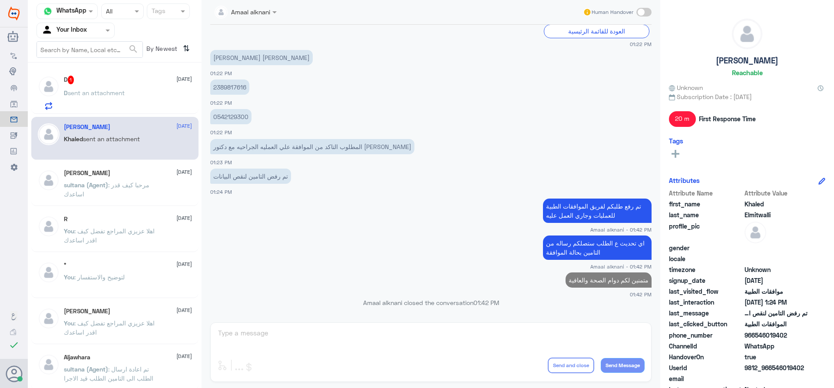
click at [91, 86] on div "D 1 [DATE] D sent an attachment" at bounding box center [128, 93] width 128 height 34
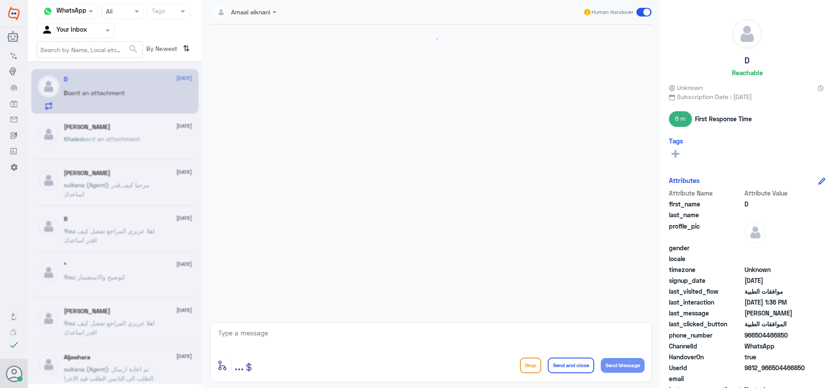
scroll to position [440, 0]
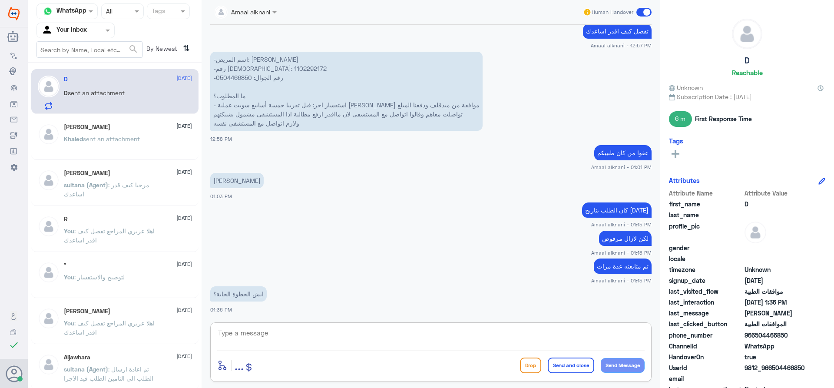
click at [290, 341] on textarea at bounding box center [430, 337] width 427 height 21
click at [290, 340] on textarea at bounding box center [430, 337] width 427 height 21
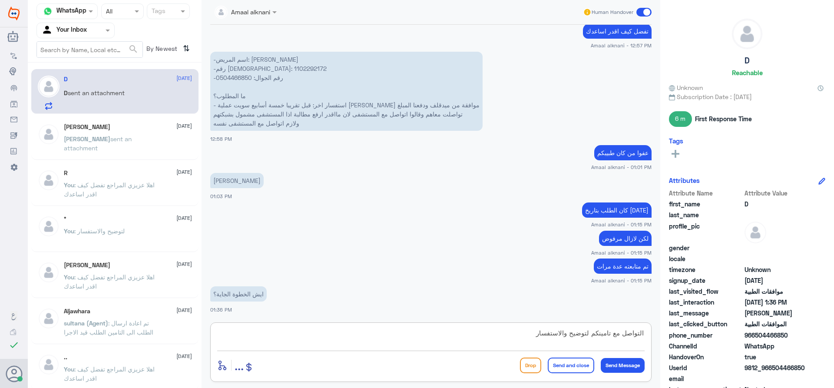
type textarea "التواصل مع تامينكم لتوضيح والاستفسار"
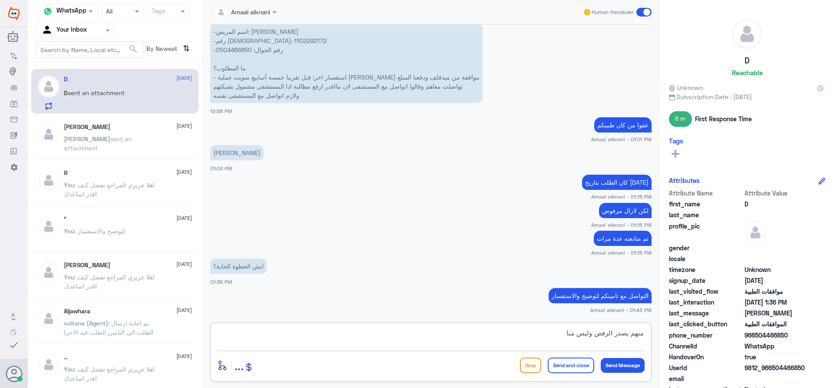
type textarea "منهم يصدر الرفض وليس منا"
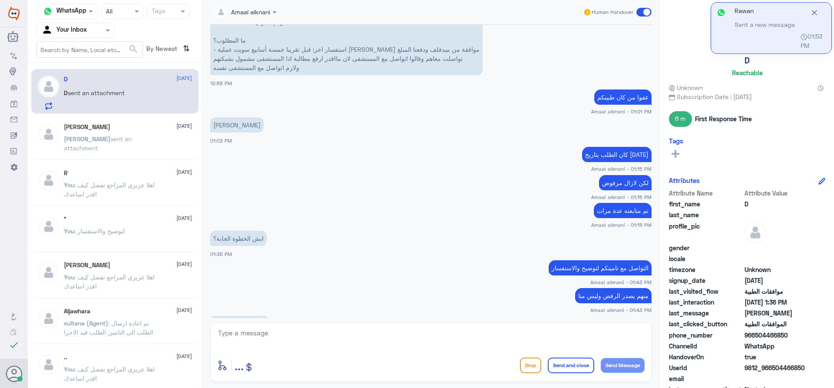
scroll to position [526, 0]
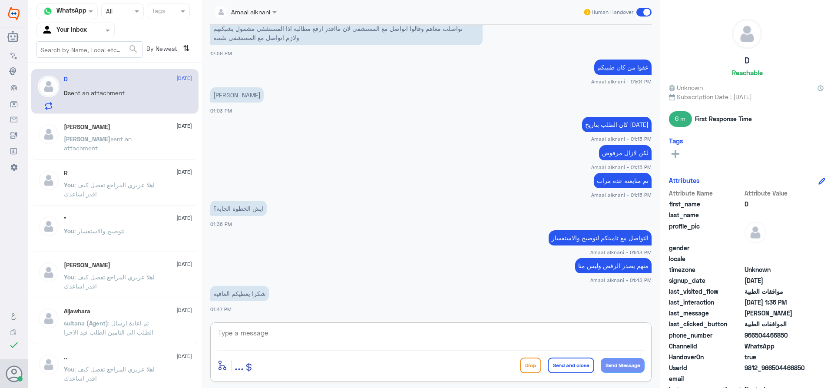
click at [329, 345] on textarea at bounding box center [430, 337] width 427 height 21
type textarea "نسعد دوما بخدمتكم ونتمنى لكم دوام الصحة والعافية"
drag, startPoint x: 566, startPoint y: 368, endPoint x: 551, endPoint y: 345, distance: 27.9
click at [566, 370] on button "Send and close" at bounding box center [571, 365] width 46 height 16
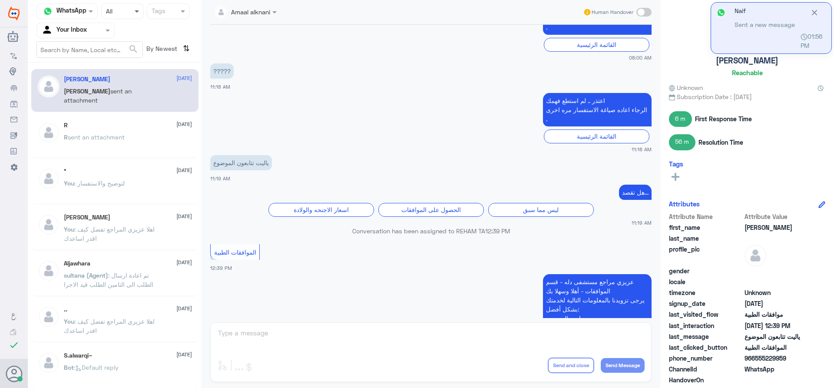
scroll to position [779, 0]
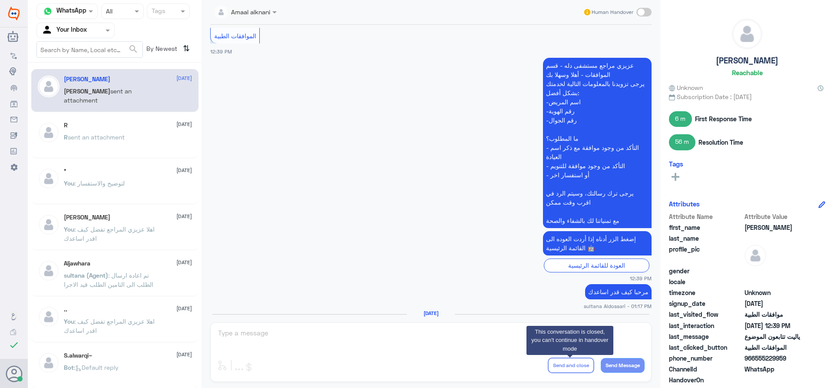
click at [254, 341] on div "Amaal alknani Human Handover [DATE] القائمة الرئيسية 10:51 AM مرحباً بك في مستش…" at bounding box center [431, 195] width 459 height 390
click at [106, 139] on span "sent an attachment" at bounding box center [96, 136] width 57 height 7
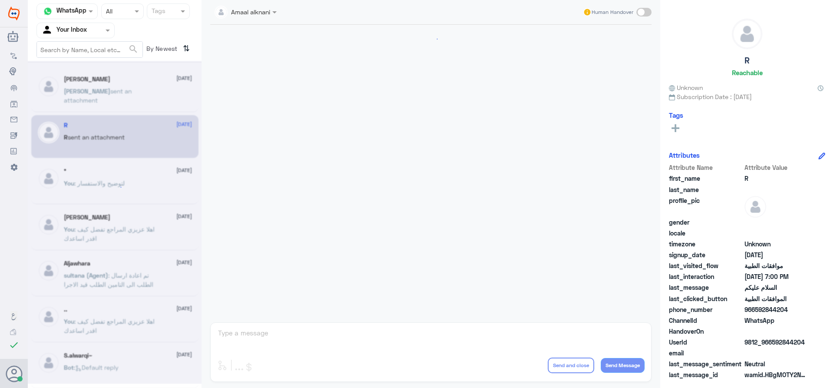
scroll to position [748, 0]
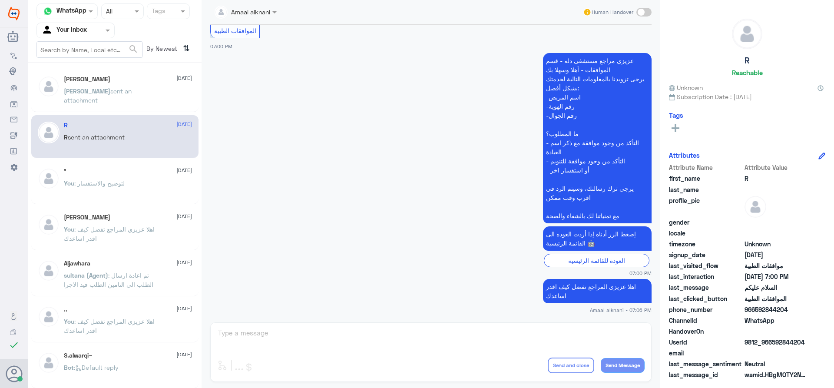
drag, startPoint x: 231, startPoint y: 324, endPoint x: 232, endPoint y: 328, distance: 4.7
click at [232, 328] on div "Amaal alknani Human Handover [DATE] Conversation has been assigned to [PERSON_N…" at bounding box center [431, 195] width 459 height 390
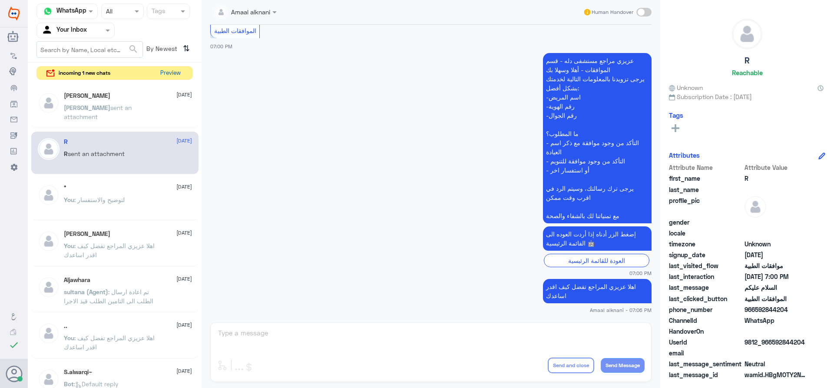
click at [175, 73] on button "Preview" at bounding box center [170, 72] width 27 height 13
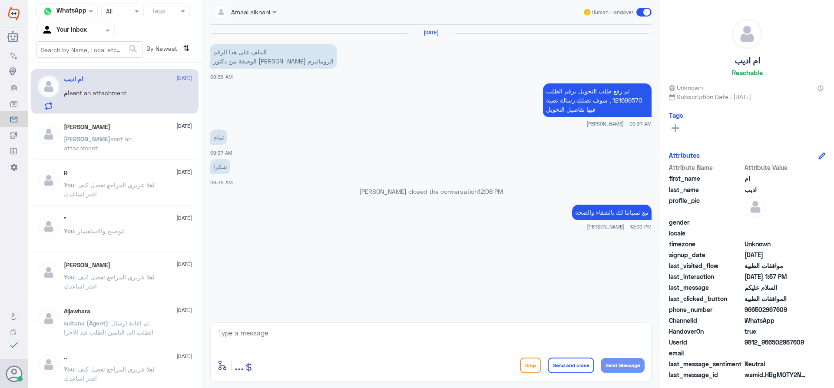
scroll to position [938, 0]
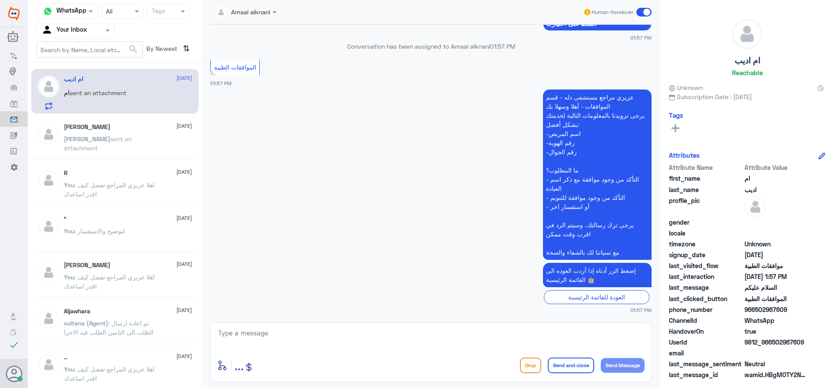
click at [348, 331] on textarea at bounding box center [430, 337] width 427 height 21
type textarea "j"
type textarea "تفضل كيف اقدر اساعدك"
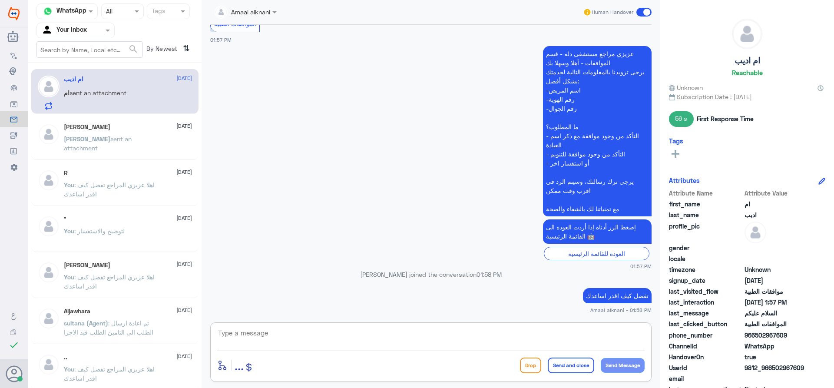
click at [357, 312] on small "Amaal alknani - 01:58 PM" at bounding box center [430, 309] width 441 height 7
drag, startPoint x: 312, startPoint y: 337, endPoint x: 260, endPoint y: 339, distance: 51.7
click at [311, 340] on textarea at bounding box center [430, 337] width 427 height 21
click at [116, 142] on span "sent an attachment" at bounding box center [98, 143] width 68 height 17
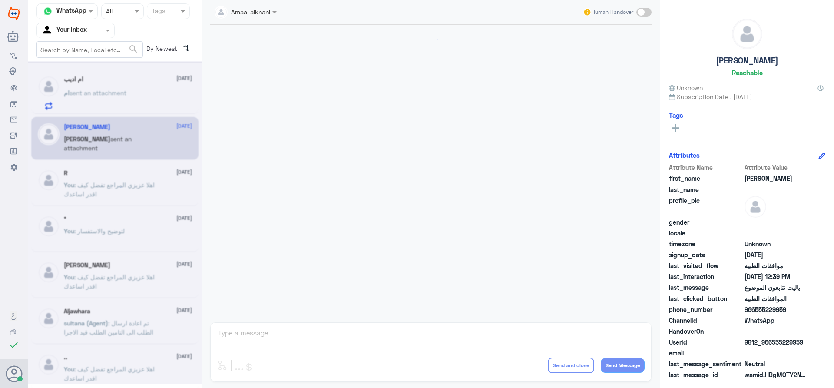
scroll to position [779, 0]
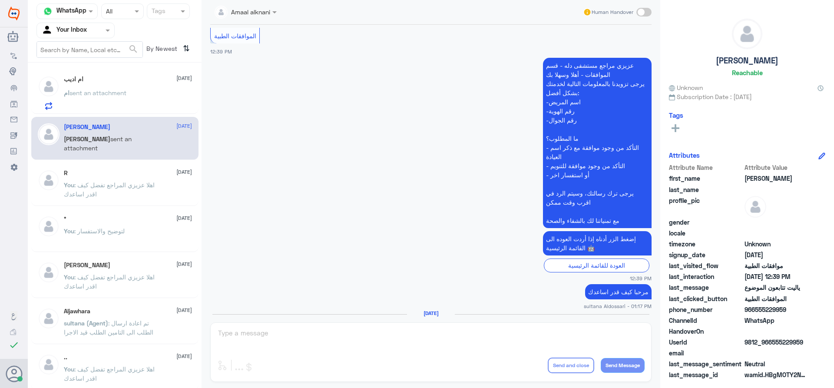
click at [114, 96] on span "sent an attachment" at bounding box center [97, 92] width 57 height 7
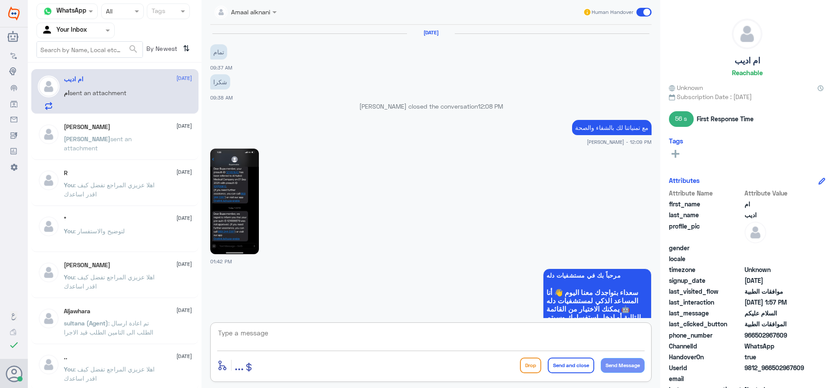
scroll to position [897, 0]
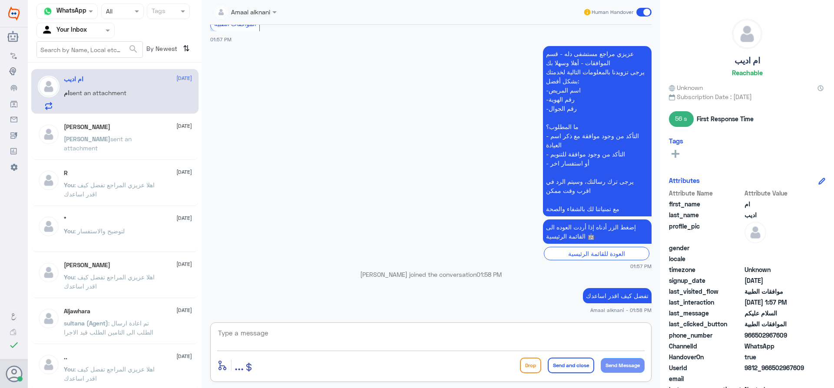
click at [255, 347] on textarea at bounding box center [430, 337] width 427 height 21
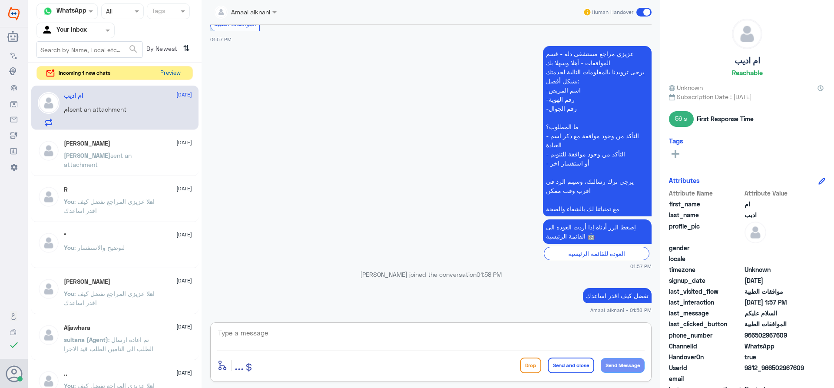
click at [168, 75] on button "Preview" at bounding box center [170, 72] width 27 height 13
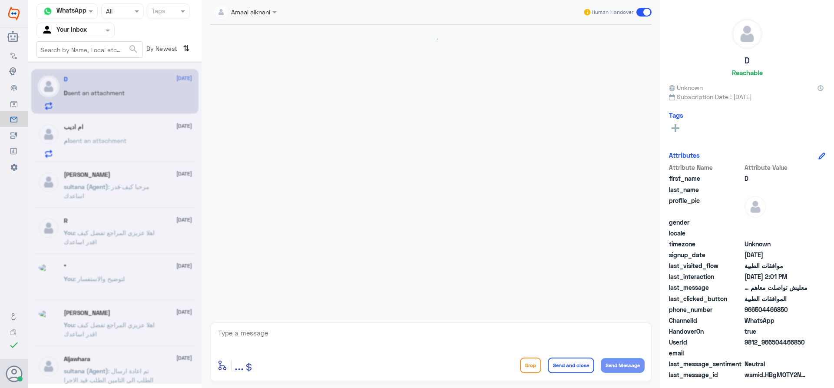
scroll to position [599, 0]
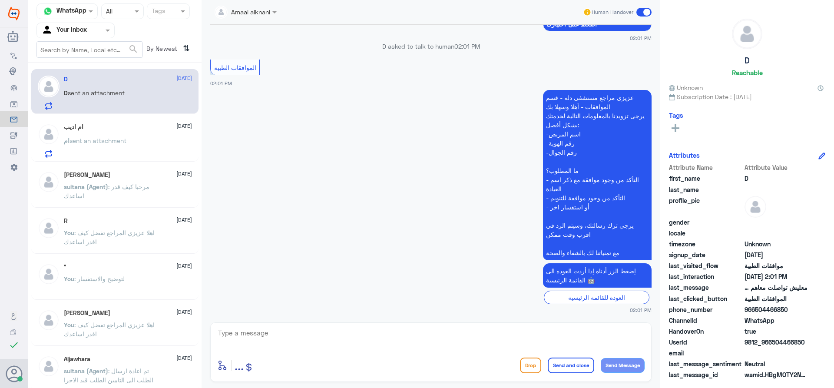
click at [306, 340] on textarea at bounding box center [430, 337] width 427 height 21
click at [103, 147] on p "ام sent an attachment" at bounding box center [95, 147] width 63 height 22
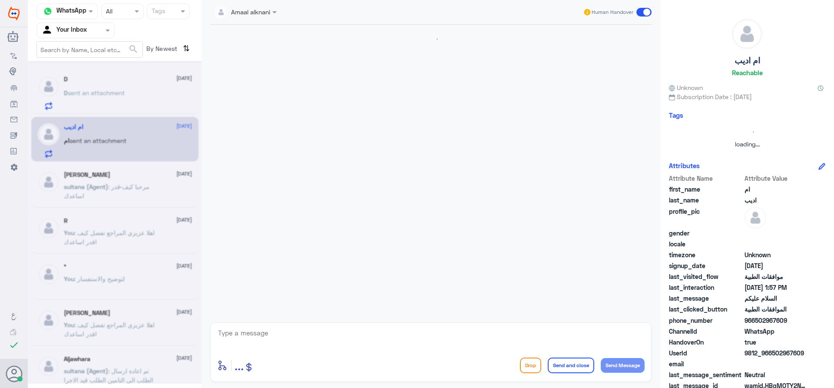
scroll to position [897, 0]
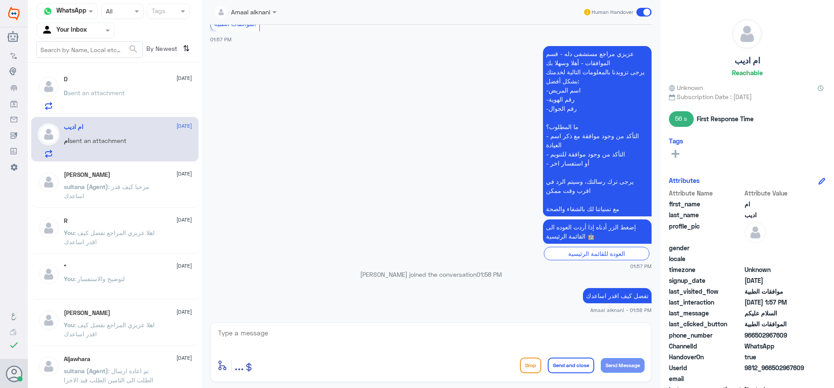
click at [616, 295] on p "تفضل كيف اقدر اساعدك" at bounding box center [617, 295] width 69 height 15
click at [118, 85] on div "D [DATE] D sent an attachment" at bounding box center [128, 93] width 128 height 34
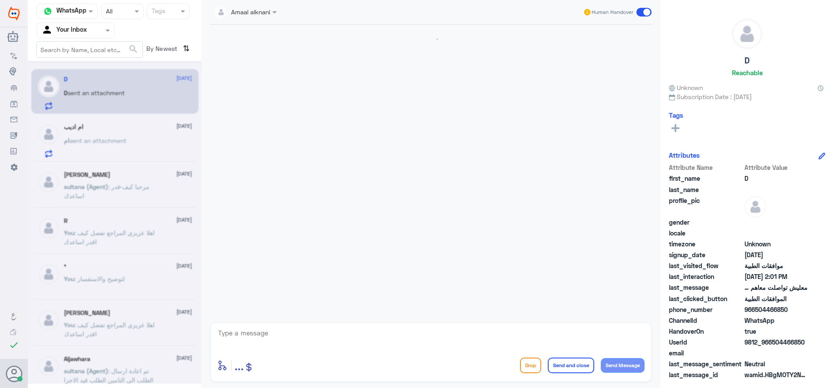
scroll to position [599, 0]
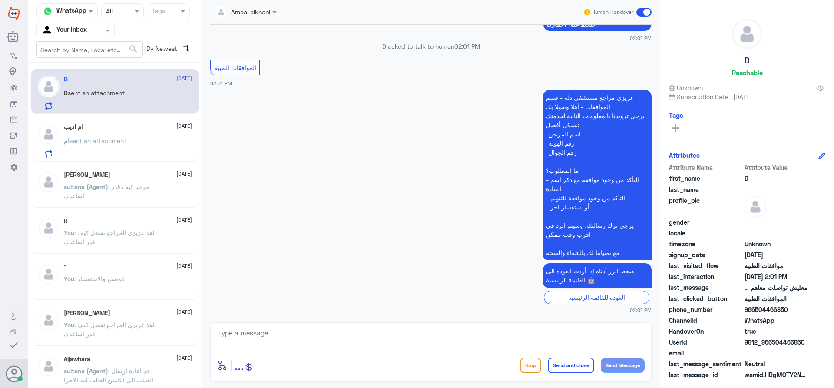
click at [311, 334] on textarea at bounding box center [430, 337] width 427 height 21
paste textarea "تفضل كيف اقدر اساعدك"
type textarea "تفضل كيف اقدر اساعدك"
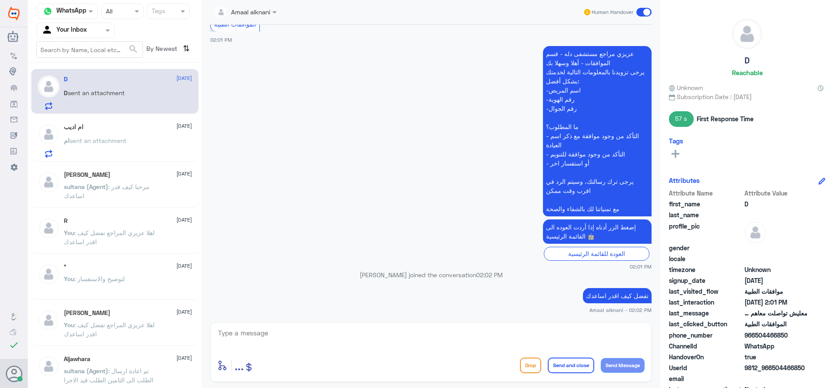
scroll to position [624, 0]
click at [114, 134] on div "ام اديب [DATE] ام sent an attachment" at bounding box center [128, 140] width 128 height 34
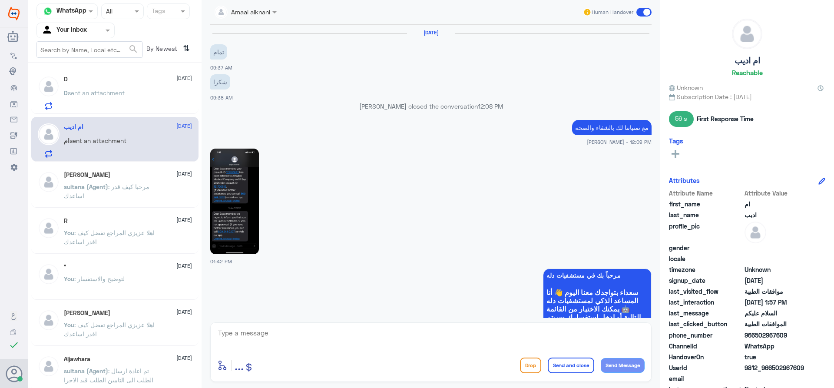
scroll to position [897, 0]
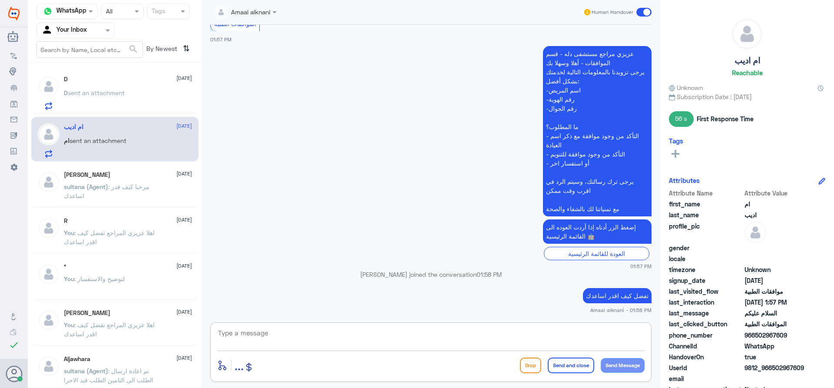
click at [311, 339] on textarea at bounding box center [430, 337] width 427 height 21
click at [114, 93] on span "sent an attachment" at bounding box center [96, 92] width 57 height 7
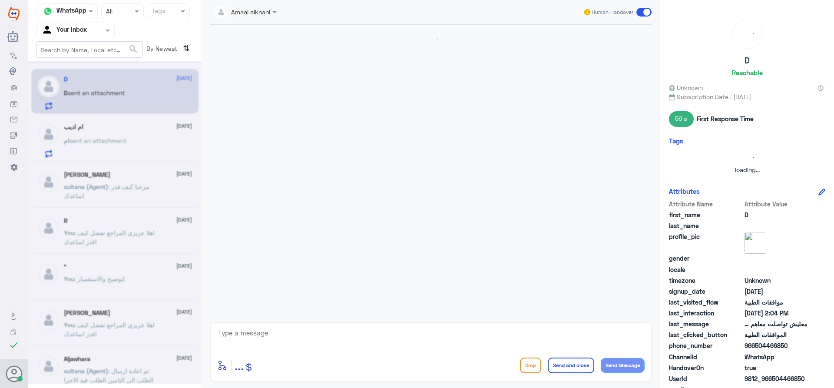
scroll to position [651, 0]
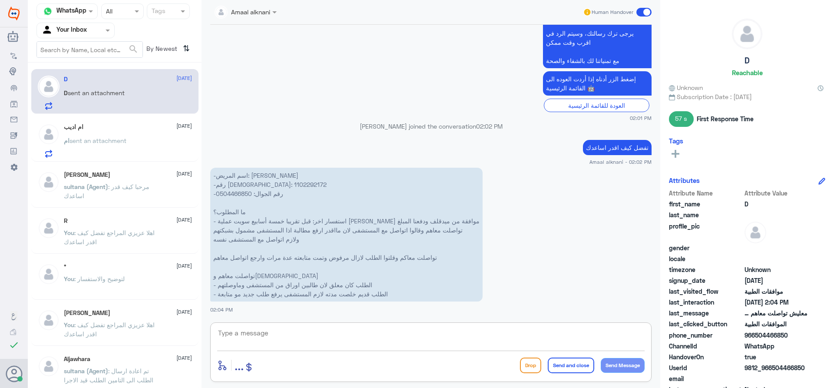
click at [271, 334] on textarea at bounding box center [430, 337] width 427 height 21
click at [274, 331] on textarea at bounding box center [430, 337] width 427 height 21
click at [317, 231] on p "-اسم المريض: [PERSON_NAME] -رقم الهوية: 1102292172 -رقم الجوال: 0504466850 ما ا…" at bounding box center [346, 235] width 272 height 134
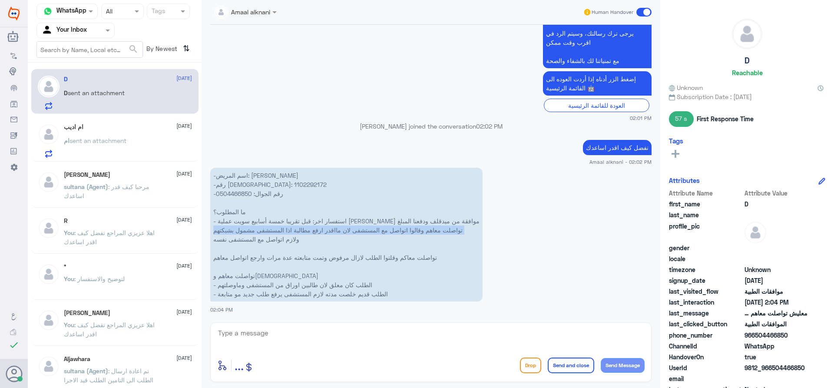
click at [317, 231] on p "-اسم المريض: [PERSON_NAME] -رقم الهوية: 1102292172 -رقم الجوال: 0504466850 ما ا…" at bounding box center [346, 235] width 272 height 134
click at [292, 205] on p "-اسم المريض: [PERSON_NAME] -رقم الهوية: 1102292172 -رقم الجوال: 0504466850 ما ا…" at bounding box center [346, 235] width 272 height 134
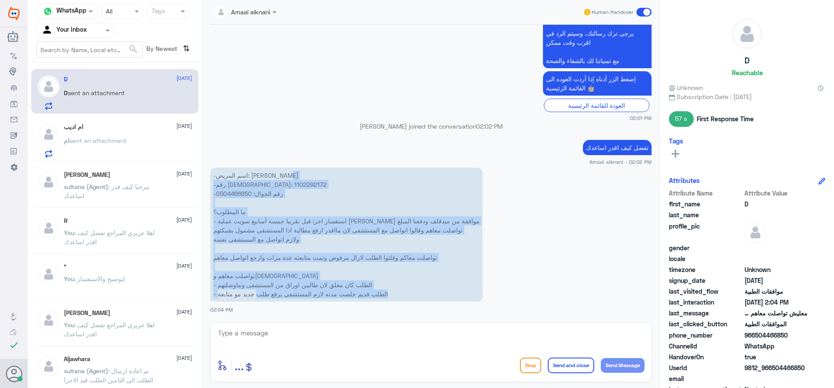
drag, startPoint x: 218, startPoint y: 174, endPoint x: 261, endPoint y: 302, distance: 134.7
click at [261, 302] on app-msgs-text "-اسم المريض: [PERSON_NAME] -رقم الهوية: 1102292172 -رقم الجوال: 0504466850 ما ا…" at bounding box center [430, 235] width 441 height 135
click at [358, 237] on p "-اسم المريض: [PERSON_NAME] -رقم الهوية: 1102292172 -رقم الجوال: 0504466850 ما ا…" at bounding box center [346, 235] width 272 height 134
drag, startPoint x: 215, startPoint y: 175, endPoint x: 393, endPoint y: 297, distance: 215.9
click at [393, 297] on p "-اسم المريض: [PERSON_NAME] -رقم الهوية: 1102292172 -رقم الجوال: 0504466850 ما ا…" at bounding box center [346, 235] width 272 height 134
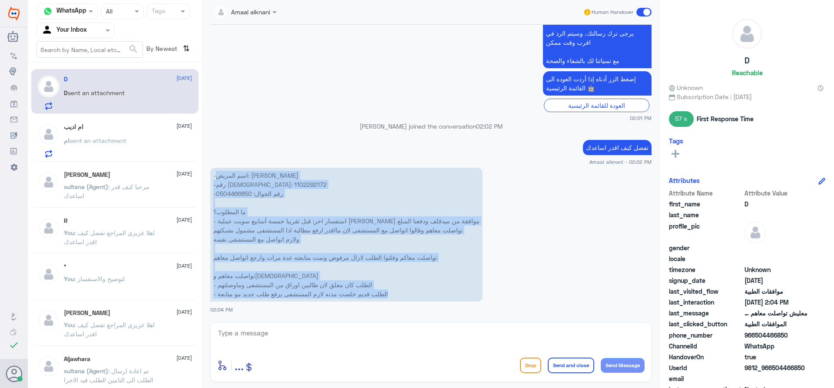
click at [259, 209] on p "-اسم المريض: [PERSON_NAME] -رقم الهوية: 1102292172 -رقم الجوال: 0504466850 ما ا…" at bounding box center [346, 235] width 272 height 134
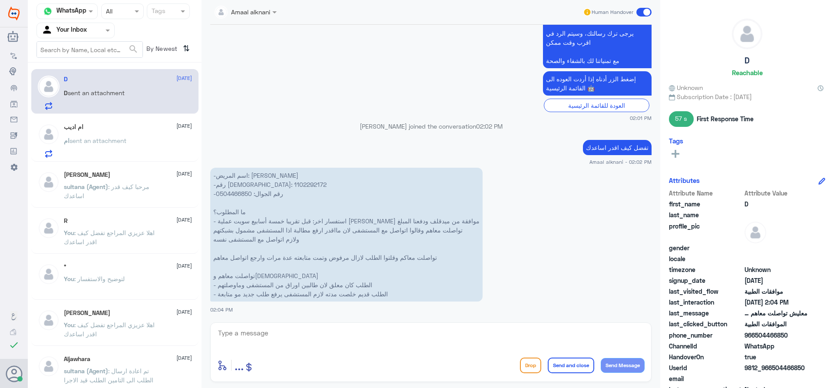
click at [239, 185] on p "-اسم المريض: [PERSON_NAME] -رقم الهوية: 1102292172 -رقم الجوال: 0504466850 ما ا…" at bounding box center [346, 235] width 272 height 134
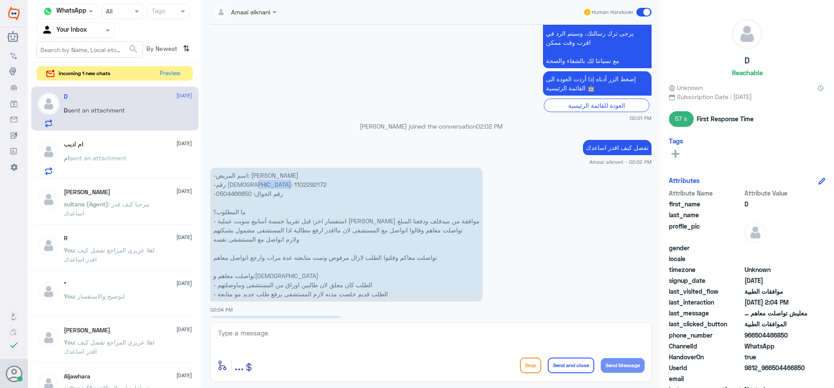
scroll to position [681, 0]
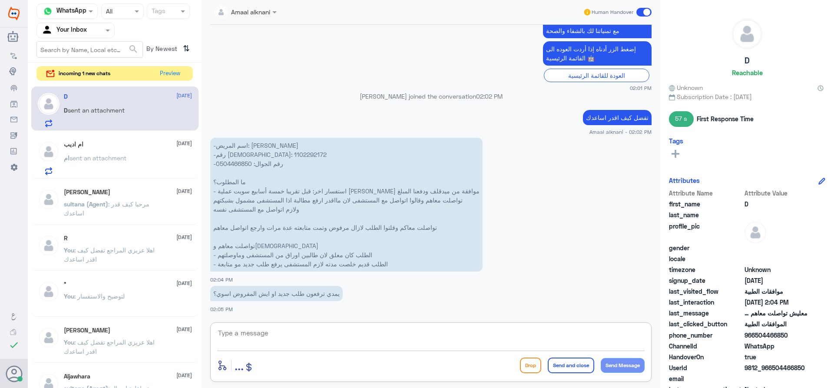
click at [323, 334] on textarea at bounding box center [430, 337] width 427 height 21
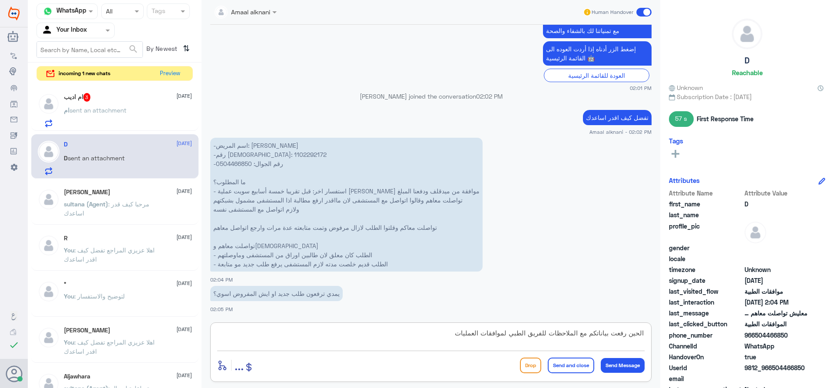
type textarea "الحين رفعت بياناتكم مع الملاحظات للفريق الطبي لموافقات العمليات"
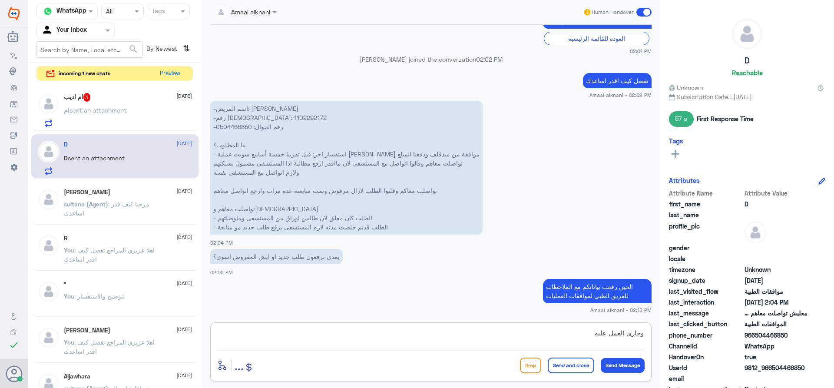
type textarea "وجاري العمل عليه"
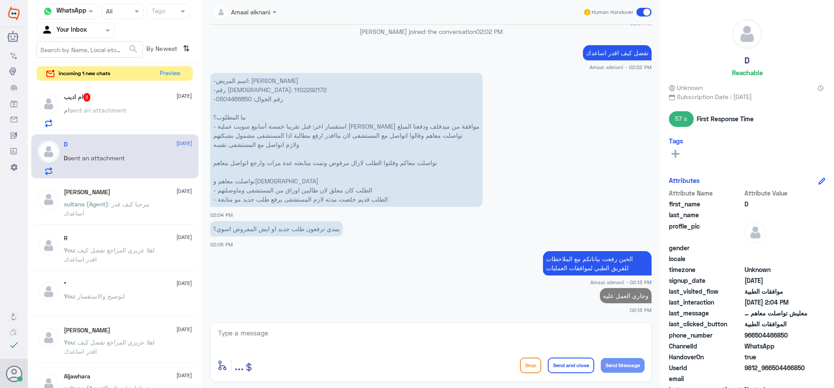
click at [86, 106] on p "ام sent an attachment" at bounding box center [95, 117] width 63 height 22
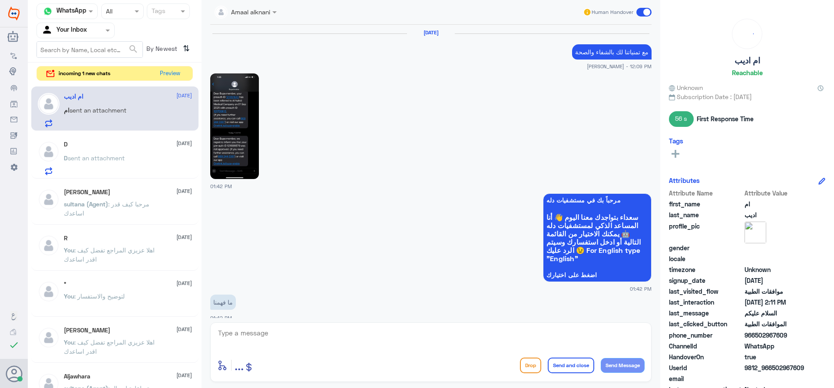
scroll to position [1001, 0]
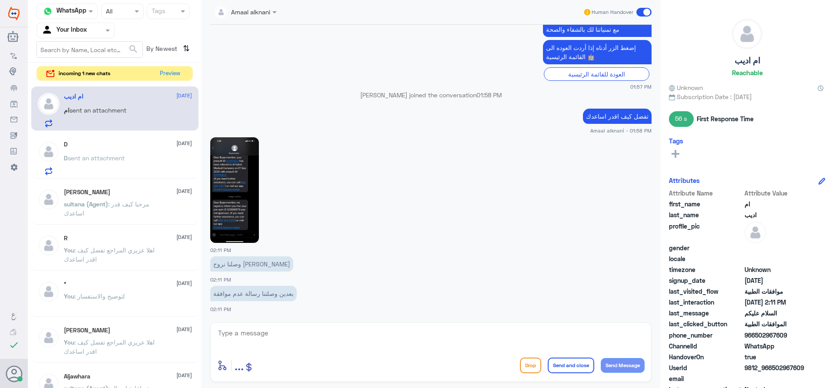
click at [291, 338] on textarea at bounding box center [430, 337] width 427 height 21
click at [243, 216] on img at bounding box center [234, 190] width 49 height 106
click at [318, 334] on textarea at bounding box center [430, 337] width 427 height 21
type textarea "ابشر دقايق اشوف لك الطلب"
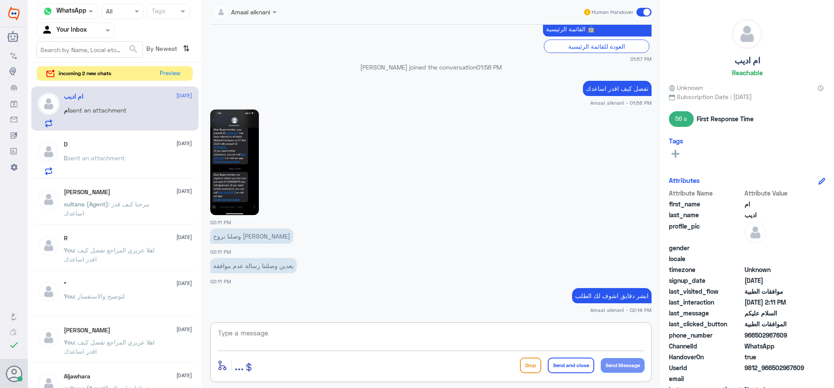
click at [301, 330] on textarea at bounding box center [430, 337] width 427 height 21
type textarea "رحت [PERSON_NAME] تصرف ؟"
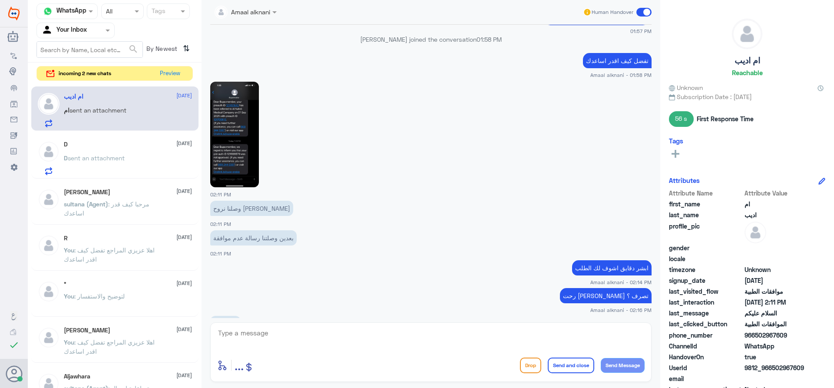
scroll to position [1086, 0]
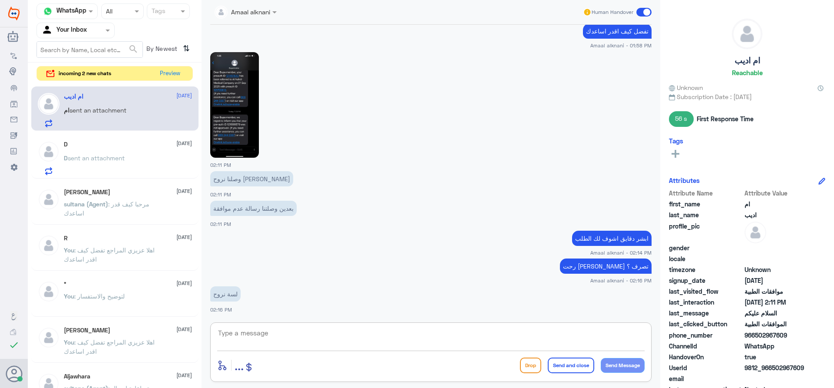
click at [302, 331] on textarea at bounding box center [430, 337] width 427 height 21
paste textarea ", Service is referred to, BE-1-2 Service was not performed, Al Nahdi Medical Co…"
type textarea ", Service is referred to, BE-1-2 Service was not performed, Al Nahdi Medical Co…"
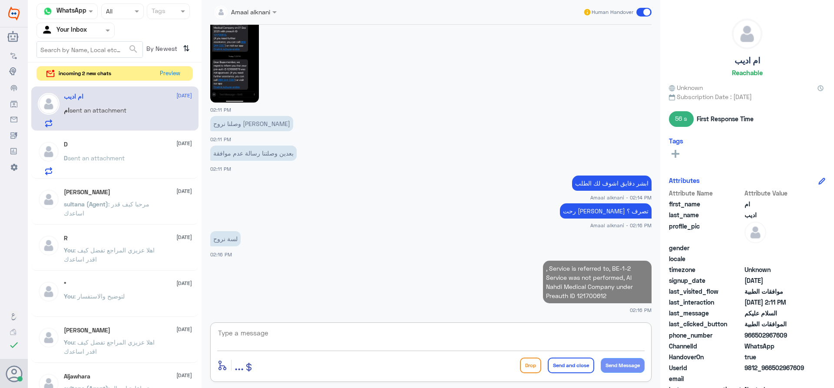
click at [558, 337] on textarea at bounding box center [430, 337] width 427 height 21
click at [591, 294] on p ", Service is referred to, BE-1-2 Service was not performed, Al Nahdi Medical Co…" at bounding box center [597, 282] width 109 height 43
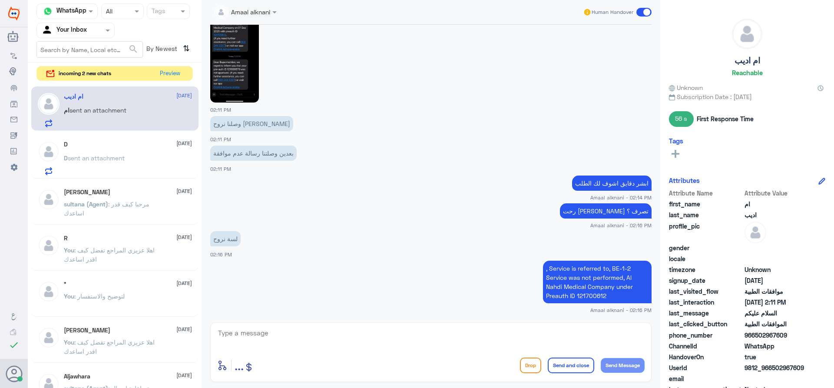
click at [407, 339] on textarea at bounding box center [430, 337] width 427 height 21
paste textarea "121700612"
type textarea "121700612 هذا رقم الطلب الي تعطية [PERSON_NAME]"
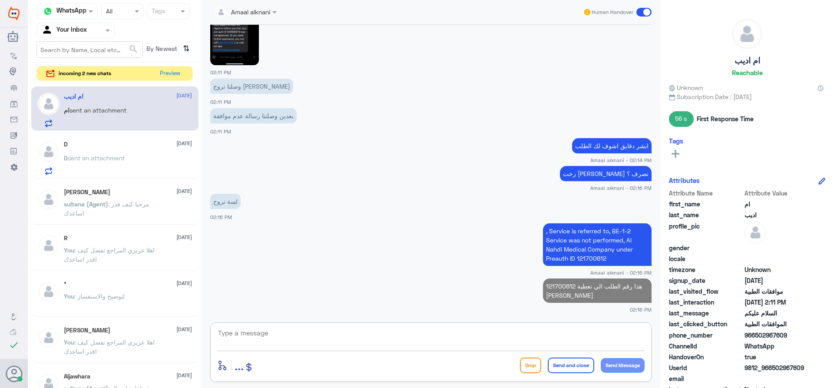
click at [539, 333] on textarea at bounding box center [430, 337] width 427 height 21
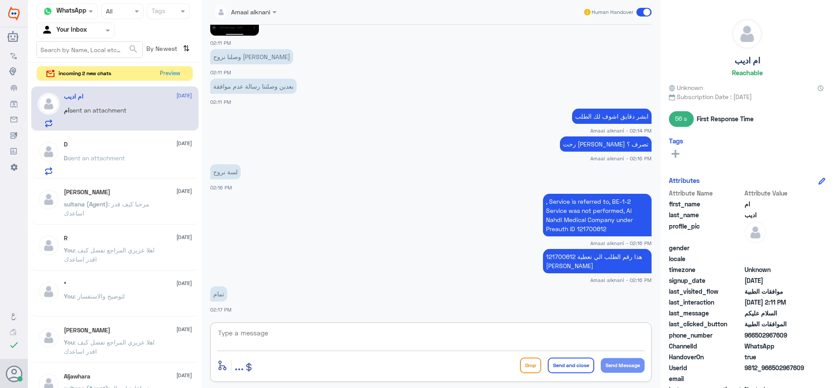
click at [326, 331] on textarea at bounding box center [430, 337] width 427 height 21
type textarea "قدامكم العافية"
click at [558, 362] on button "Send and close" at bounding box center [571, 365] width 46 height 16
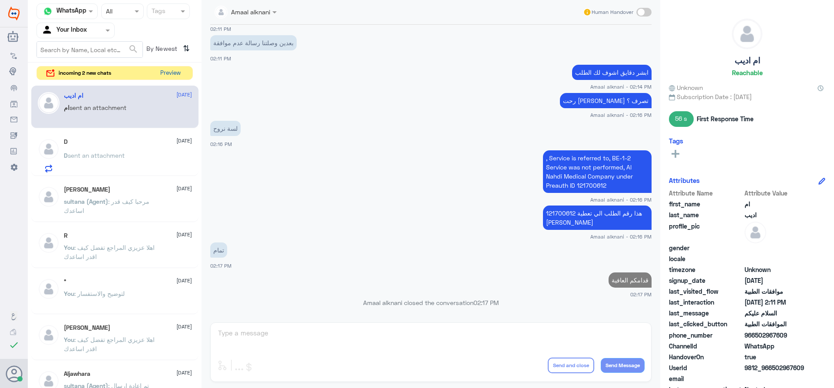
click at [174, 72] on button "Preview" at bounding box center [170, 72] width 27 height 13
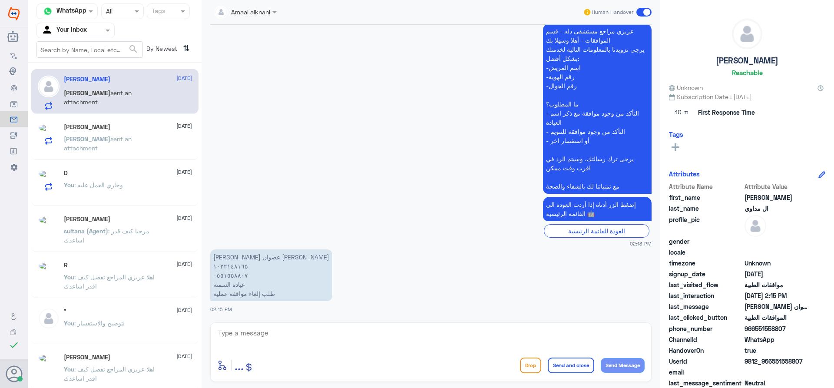
click at [278, 350] on div at bounding box center [430, 339] width 427 height 24
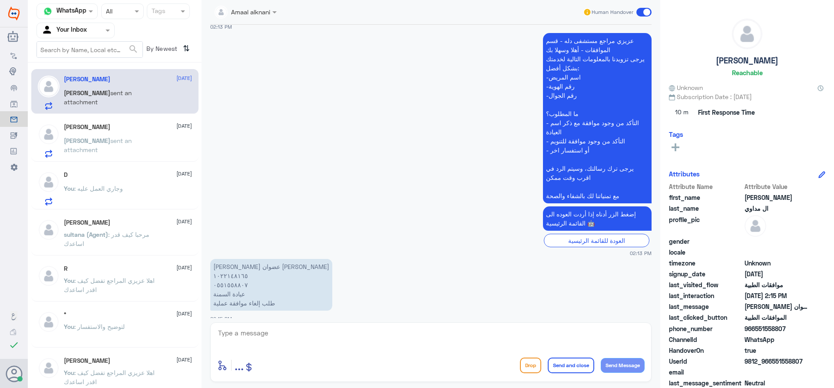
click at [280, 344] on textarea at bounding box center [430, 337] width 427 height 21
click at [263, 334] on textarea at bounding box center [430, 337] width 427 height 21
click at [260, 332] on textarea at bounding box center [430, 337] width 427 height 21
type textarea "1022148165"
drag, startPoint x: 261, startPoint y: 330, endPoint x: 170, endPoint y: 330, distance: 90.8
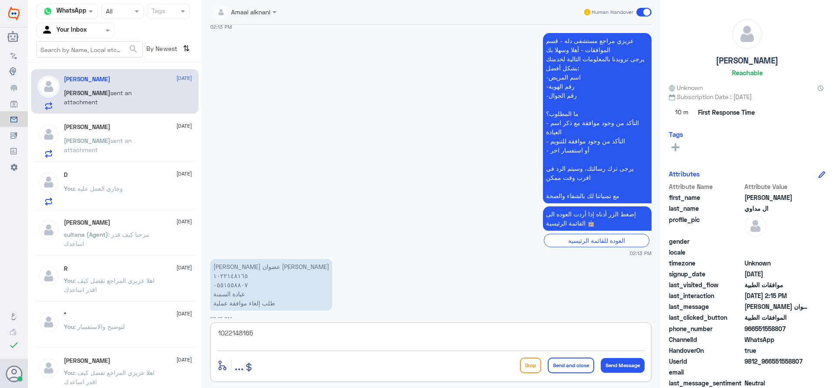
click at [170, 330] on div "Channel WhatsApp Status × All Tags Agent Filter Your Inbox search By Newest ⇅ […" at bounding box center [431, 195] width 806 height 390
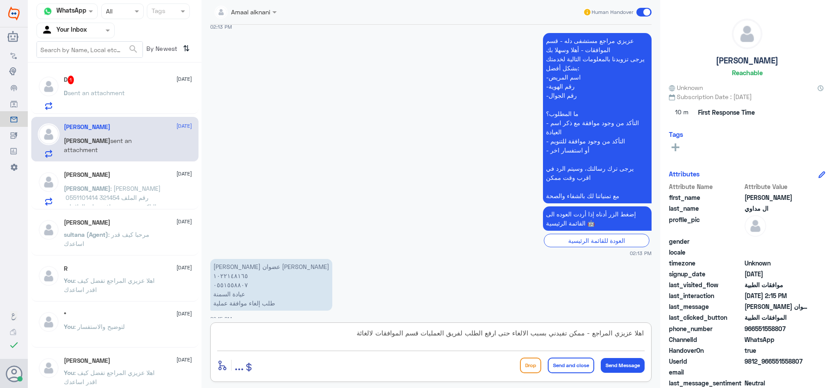
type textarea "اهلا عزيزي المراجع - ممكن تفيدني بسبب الالغاء حتى ارفع الطلب لفريق العمليات قسم…"
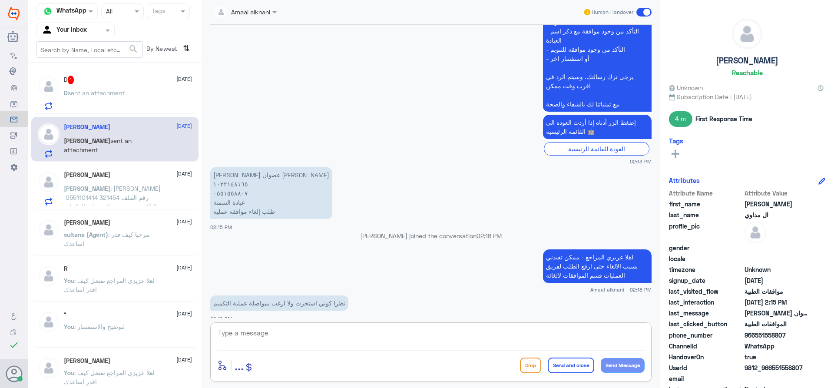
scroll to position [732, 0]
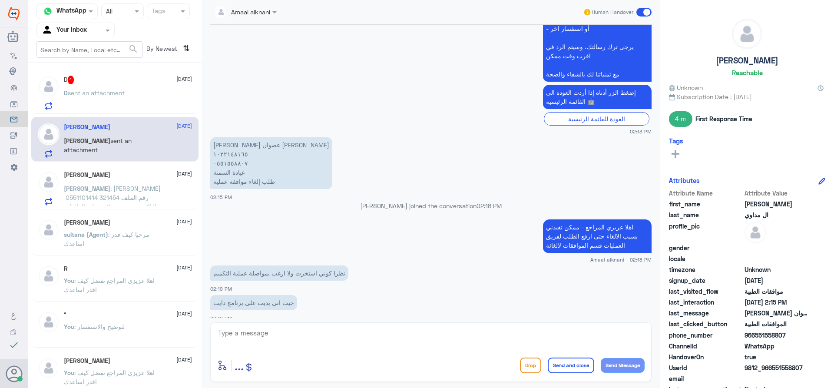
click at [307, 295] on app-msgs-text "حيث اني بديت على برنامج دايت" at bounding box center [430, 303] width 441 height 16
click at [298, 265] on p "نظرا كوني استخرت ولا ارغب بمواصلة عملية التكميم" at bounding box center [279, 272] width 138 height 15
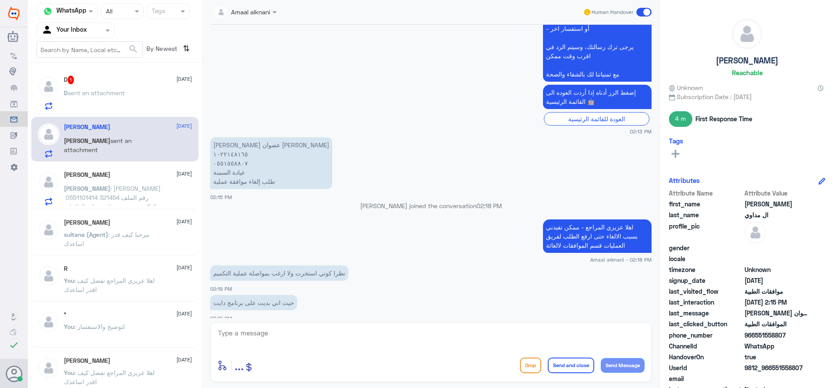
click at [283, 340] on textarea at bounding box center [430, 337] width 427 height 21
type textarea "ابشر - تم رفع طلبكم وجاري العمل عليه"
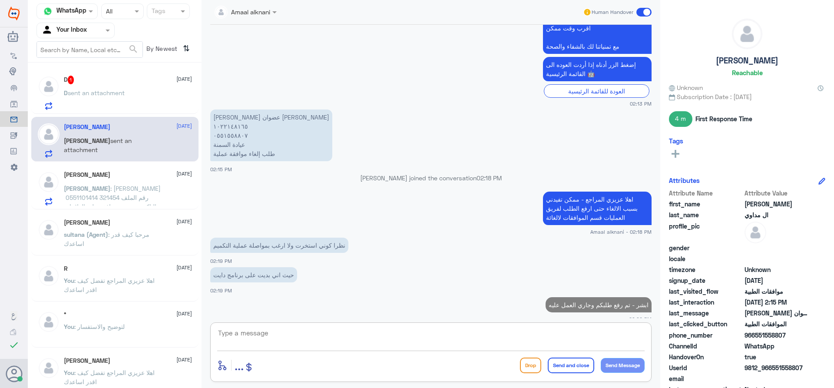
click at [290, 238] on p "نظرا كوني استخرت ولا ارغب بمواصلة عملية التكميم" at bounding box center [279, 245] width 138 height 15
click at [350, 337] on textarea at bounding box center [430, 337] width 427 height 21
click at [101, 90] on span "sent an attachment" at bounding box center [96, 92] width 57 height 7
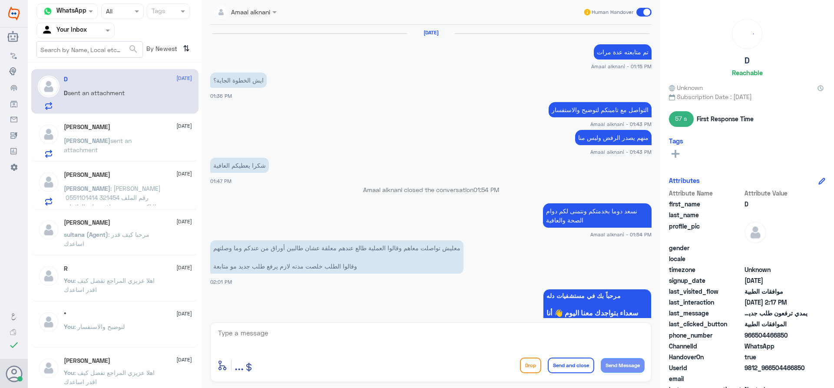
scroll to position [663, 0]
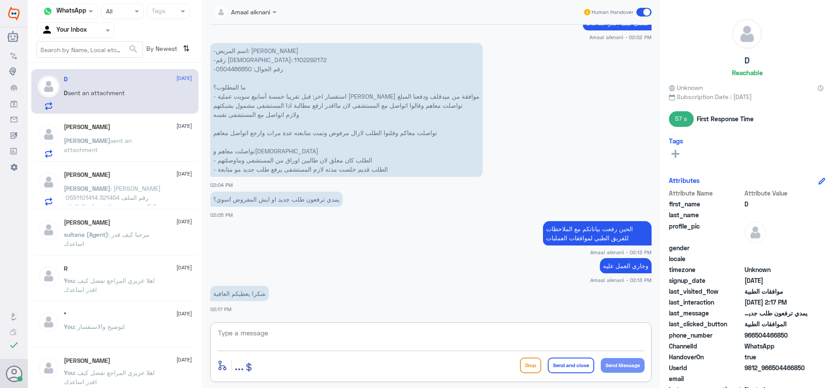
click at [270, 334] on textarea at bounding box center [430, 337] width 427 height 21
type textarea "واجبنا ماعليكم شر"
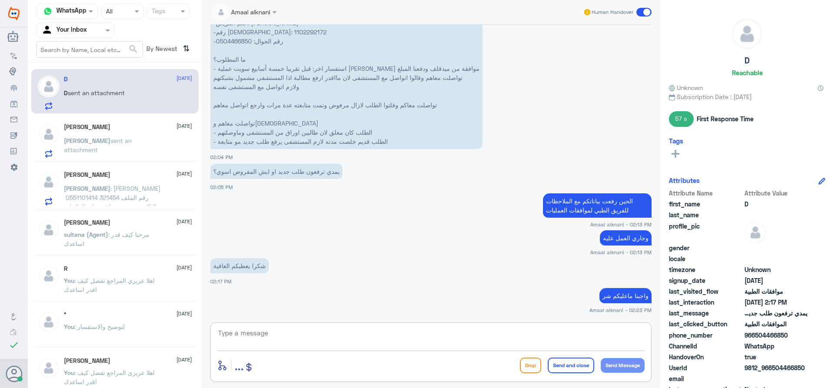
click at [323, 335] on textarea at bounding box center [430, 337] width 427 height 21
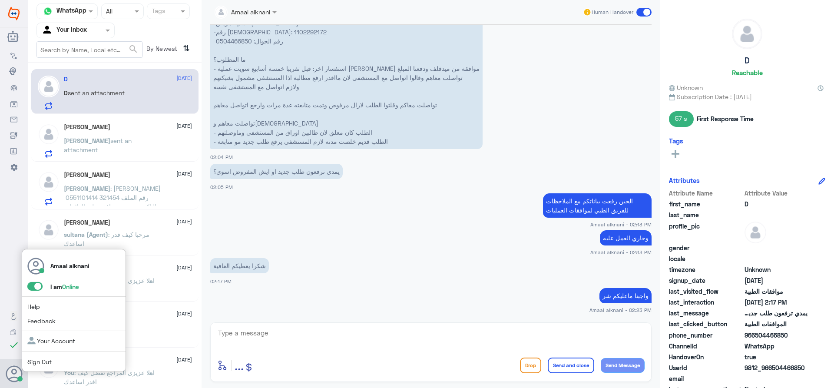
click at [33, 284] on span at bounding box center [34, 286] width 15 height 9
click at [0, 0] on input "checkbox" at bounding box center [0, 0] width 0 height 0
click at [37, 364] on link "Sign Out" at bounding box center [39, 361] width 24 height 7
